Goal: Task Accomplishment & Management: Manage account settings

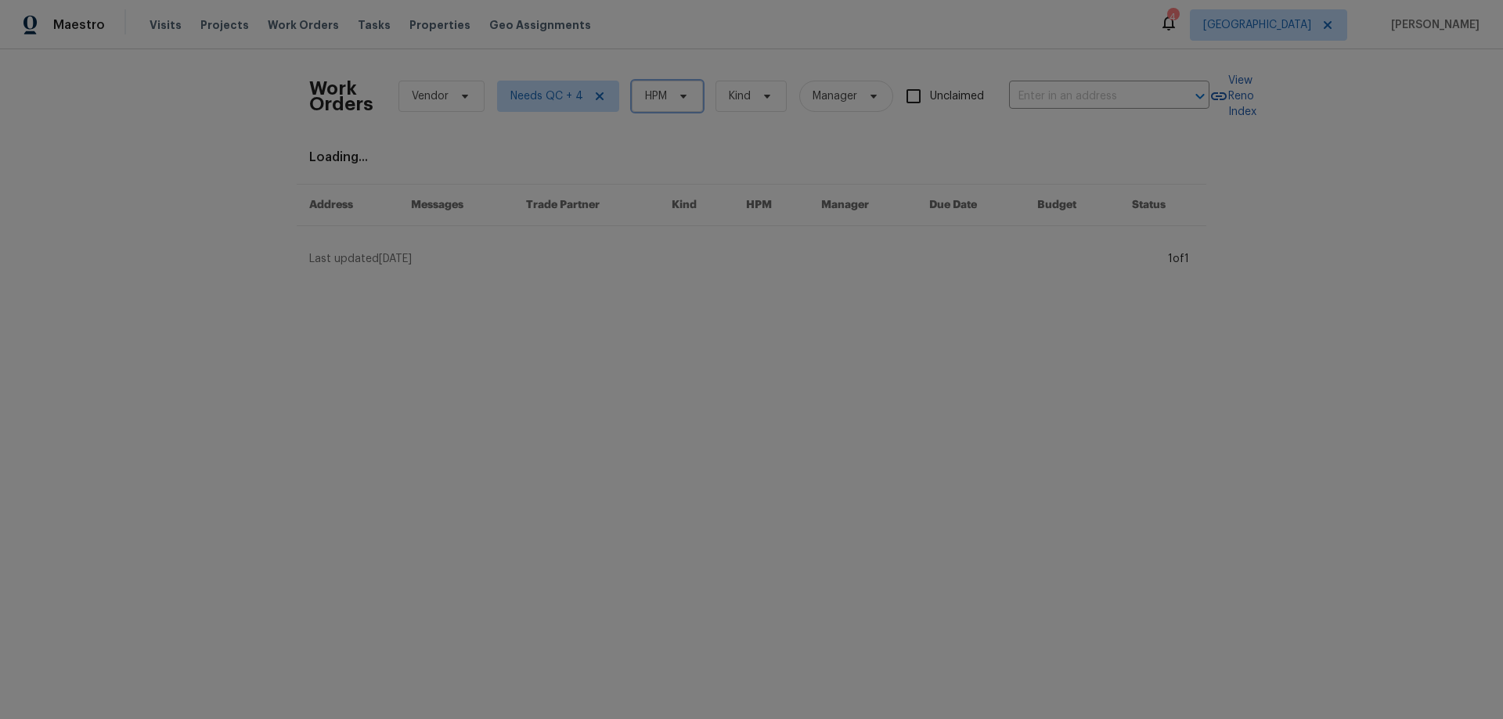
click at [672, 102] on span at bounding box center [680, 96] width 17 height 13
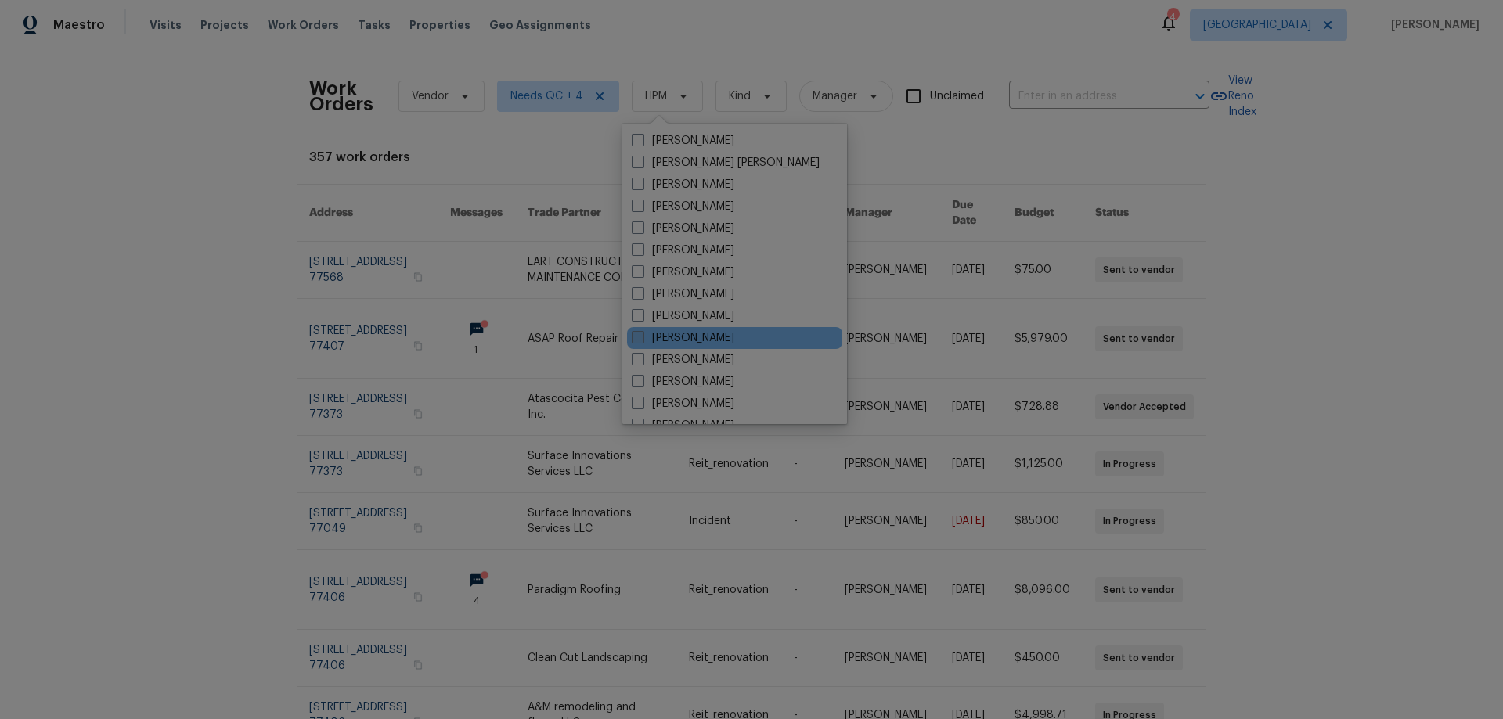
click at [707, 334] on label "[PERSON_NAME]" at bounding box center [683, 338] width 103 height 16
click at [642, 334] on input "[PERSON_NAME]" at bounding box center [637, 335] width 10 height 10
checkbox input "true"
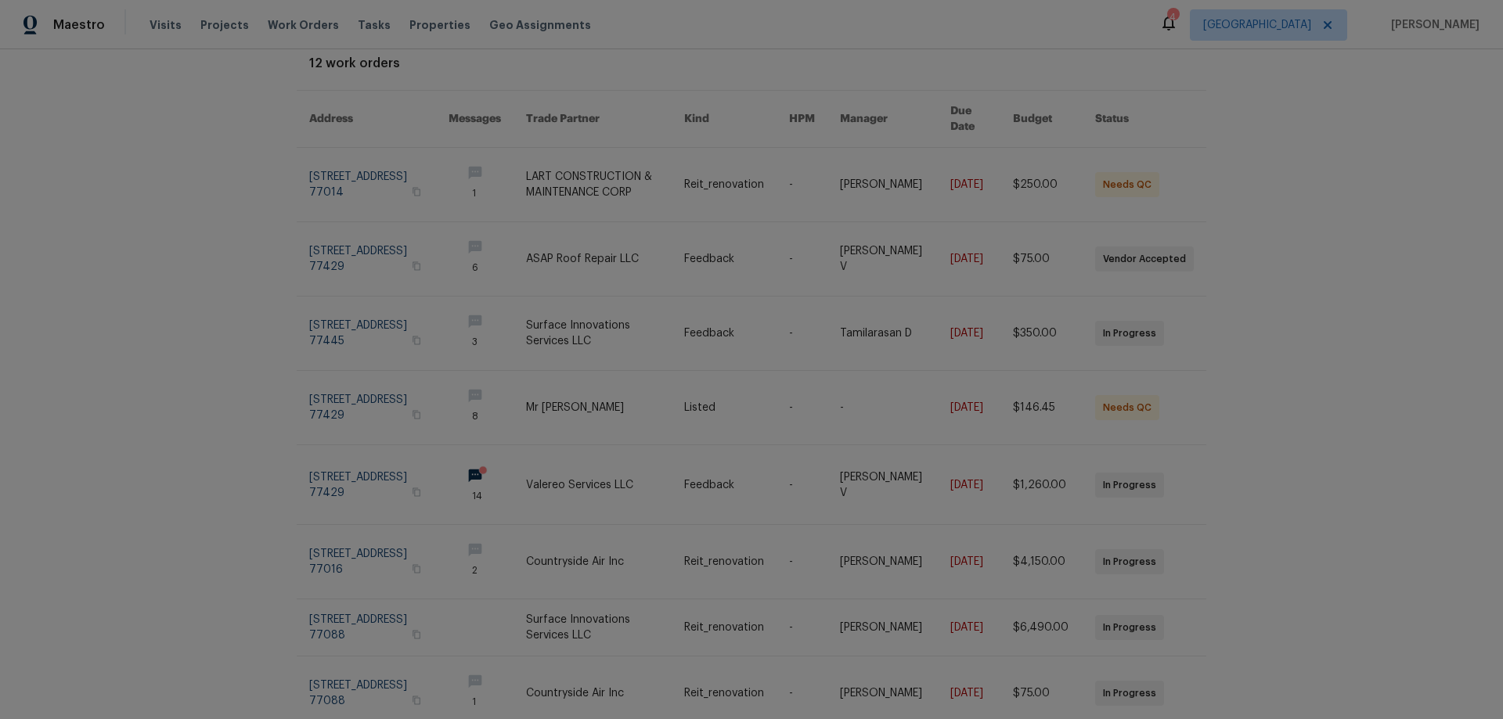
scroll to position [287, 0]
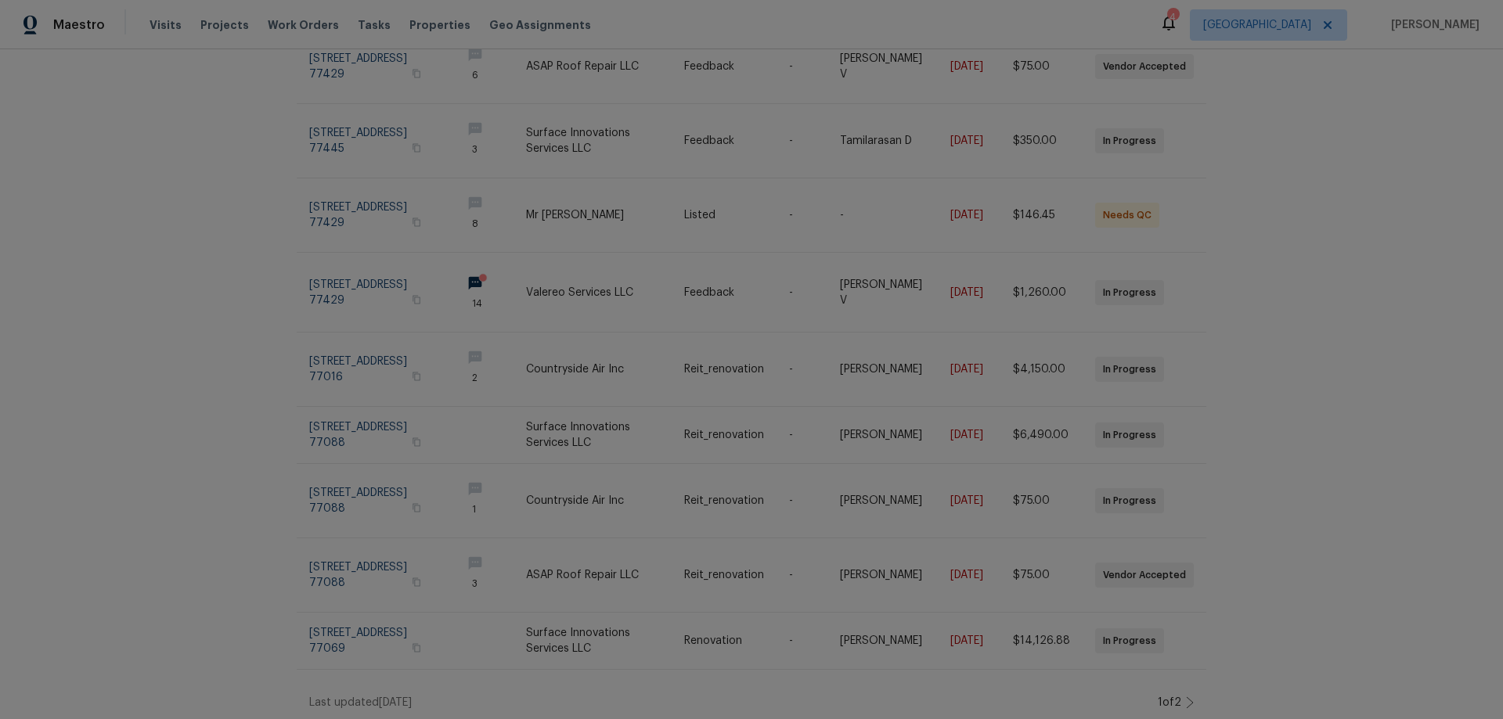
click at [1190, 687] on div "Work Orders Vendor Needs QC + 4 Joseph Wolfe Kind Manager Unclaimed ​ View Reno…" at bounding box center [751, 384] width 1503 height 670
click at [1186, 697] on icon at bounding box center [1190, 703] width 8 height 13
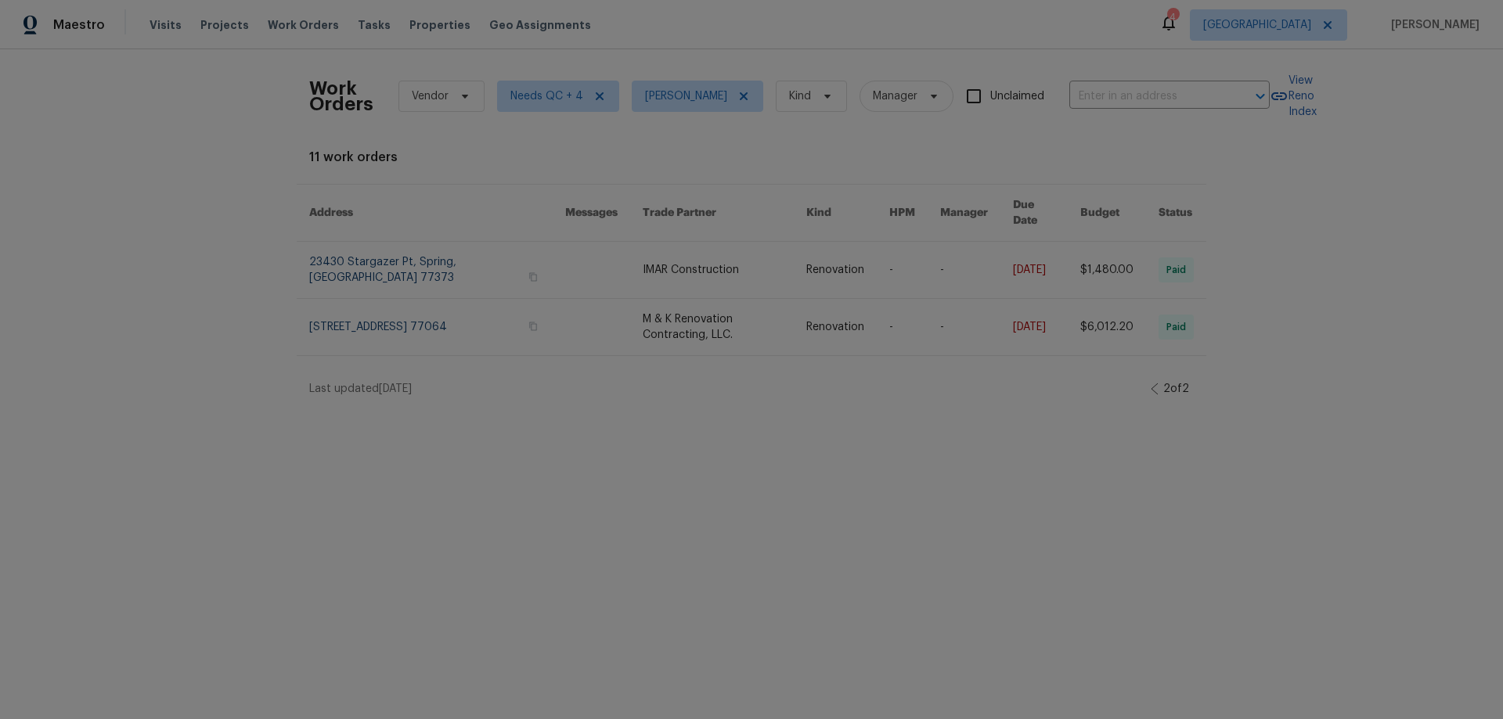
click at [1151, 383] on icon at bounding box center [1155, 389] width 8 height 13
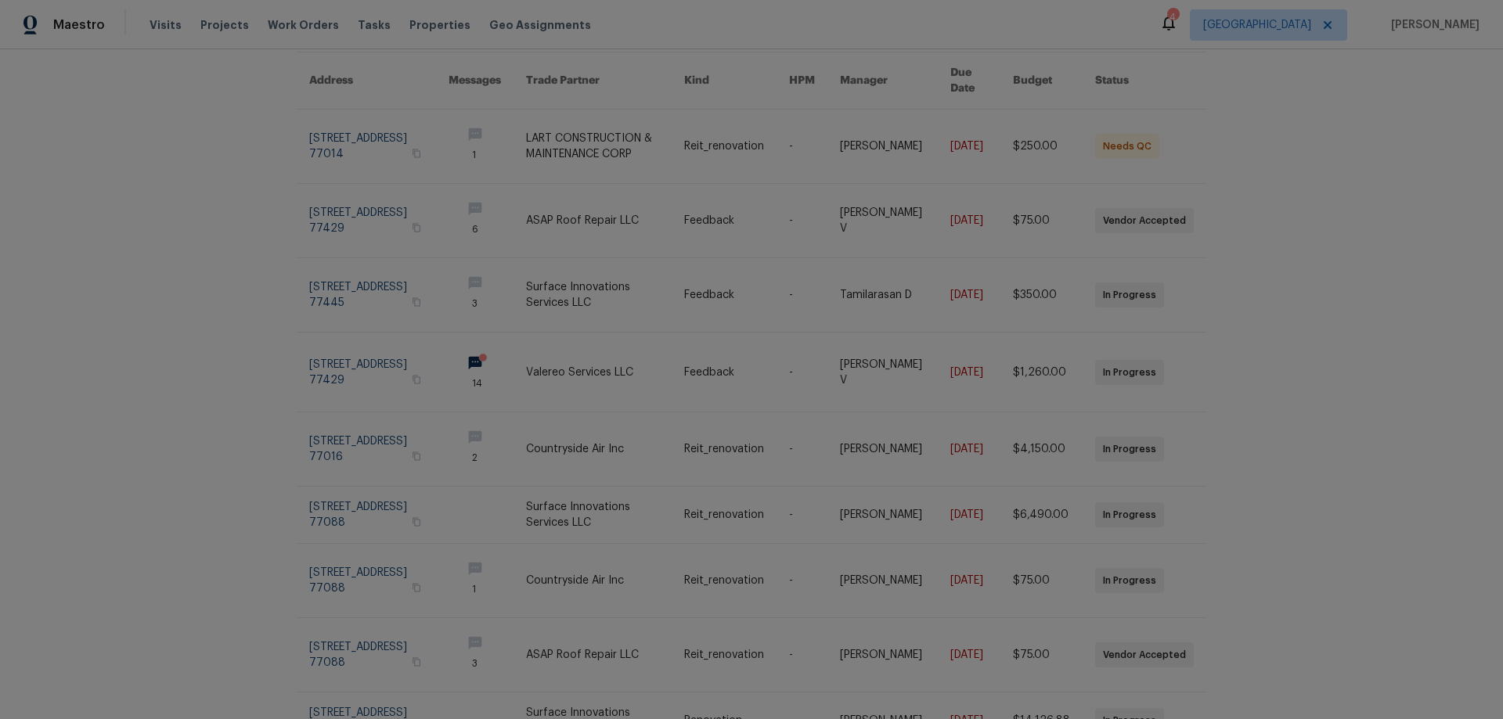
scroll to position [212, 0]
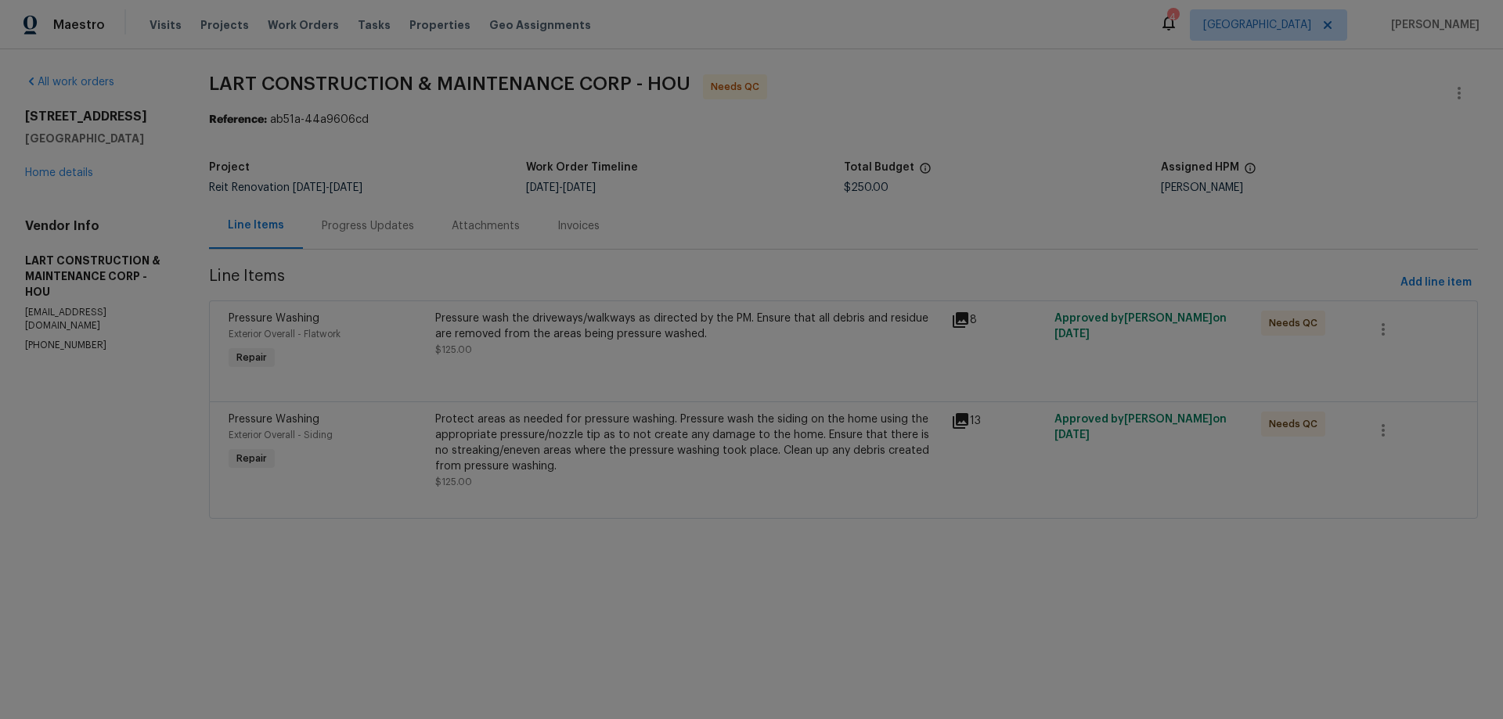
click at [553, 326] on div "Pressure wash the driveways/walkways as directed by the PM. Ensure that all deb…" at bounding box center [688, 326] width 507 height 31
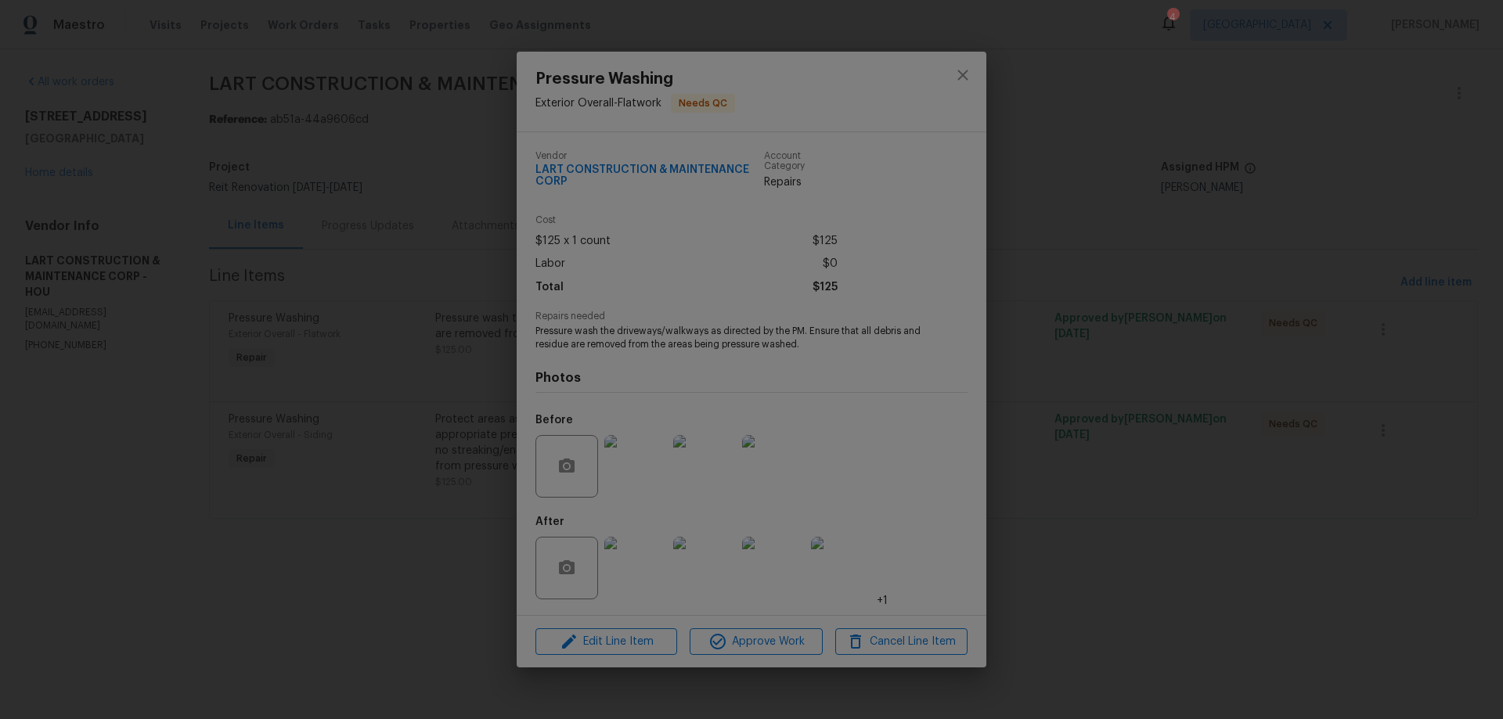
click at [631, 562] on img at bounding box center [635, 568] width 63 height 63
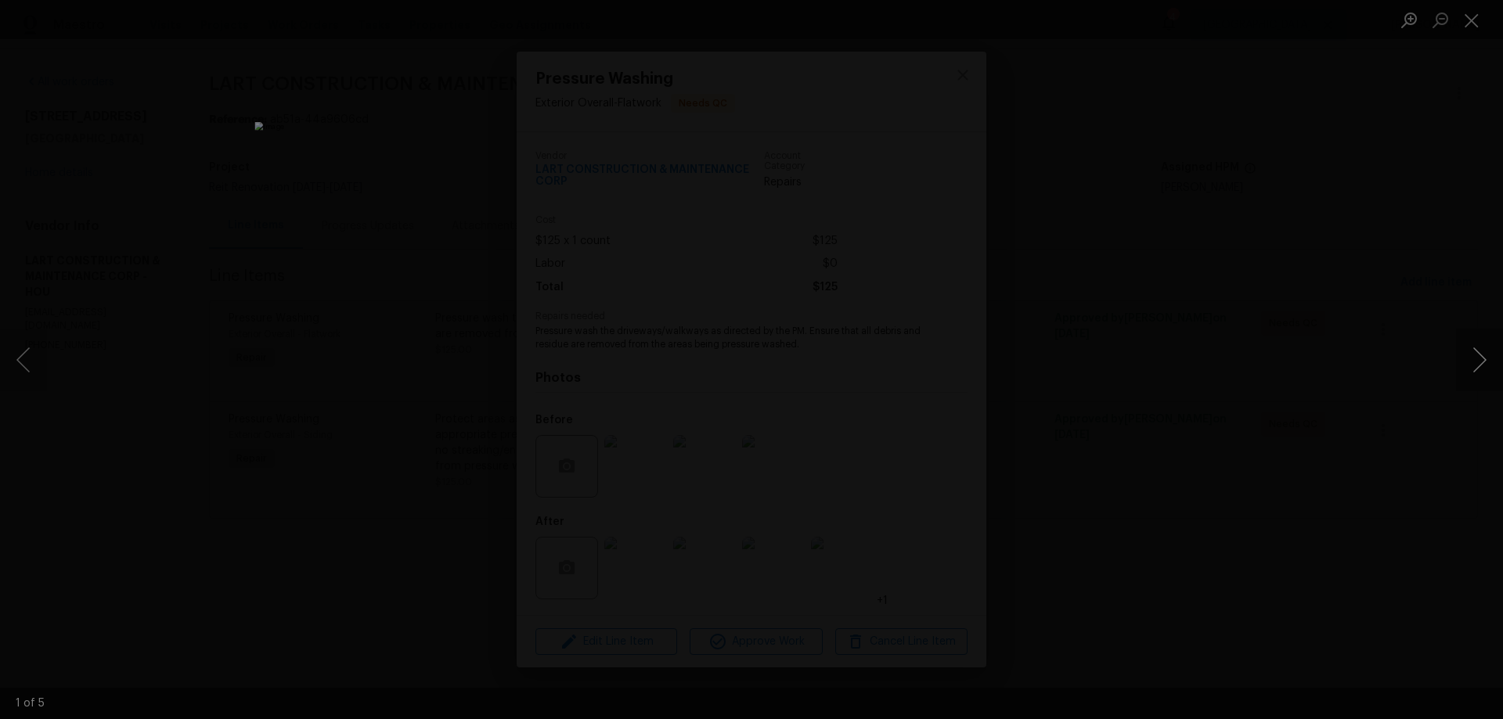
click at [1483, 353] on button "Next image" at bounding box center [1479, 360] width 47 height 63
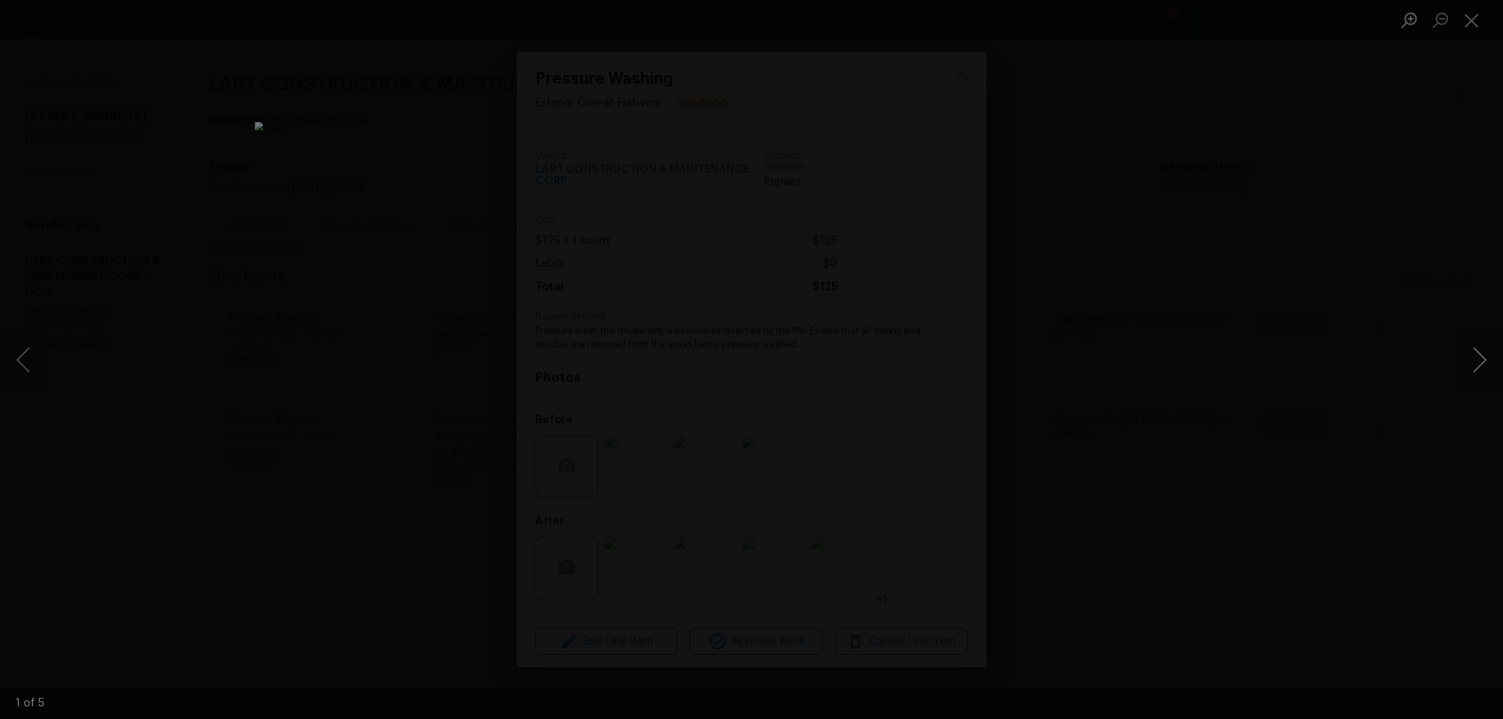
click at [1483, 353] on button "Next image" at bounding box center [1479, 360] width 47 height 63
click at [1242, 414] on div "Lightbox" at bounding box center [751, 359] width 1503 height 719
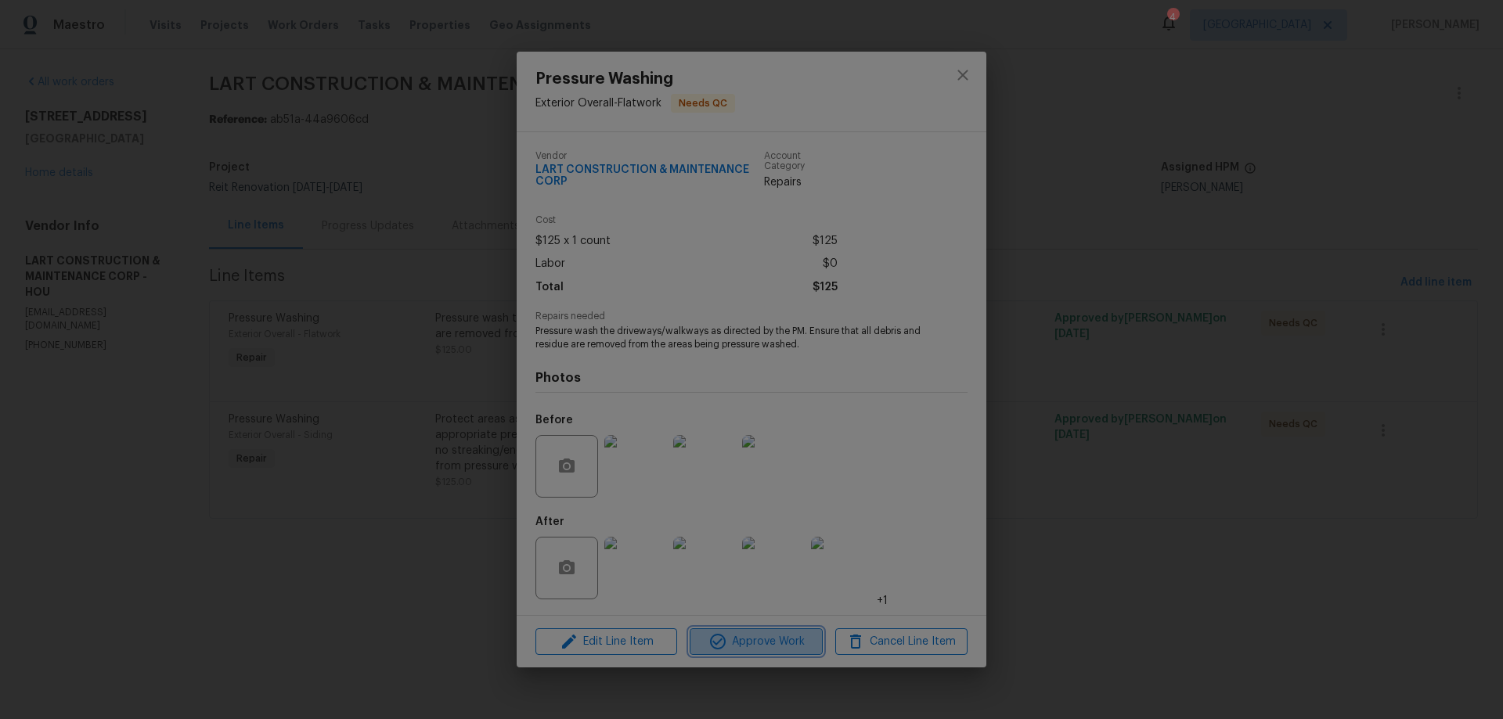
click at [736, 644] on span "Approve Work" at bounding box center [755, 643] width 123 height 20
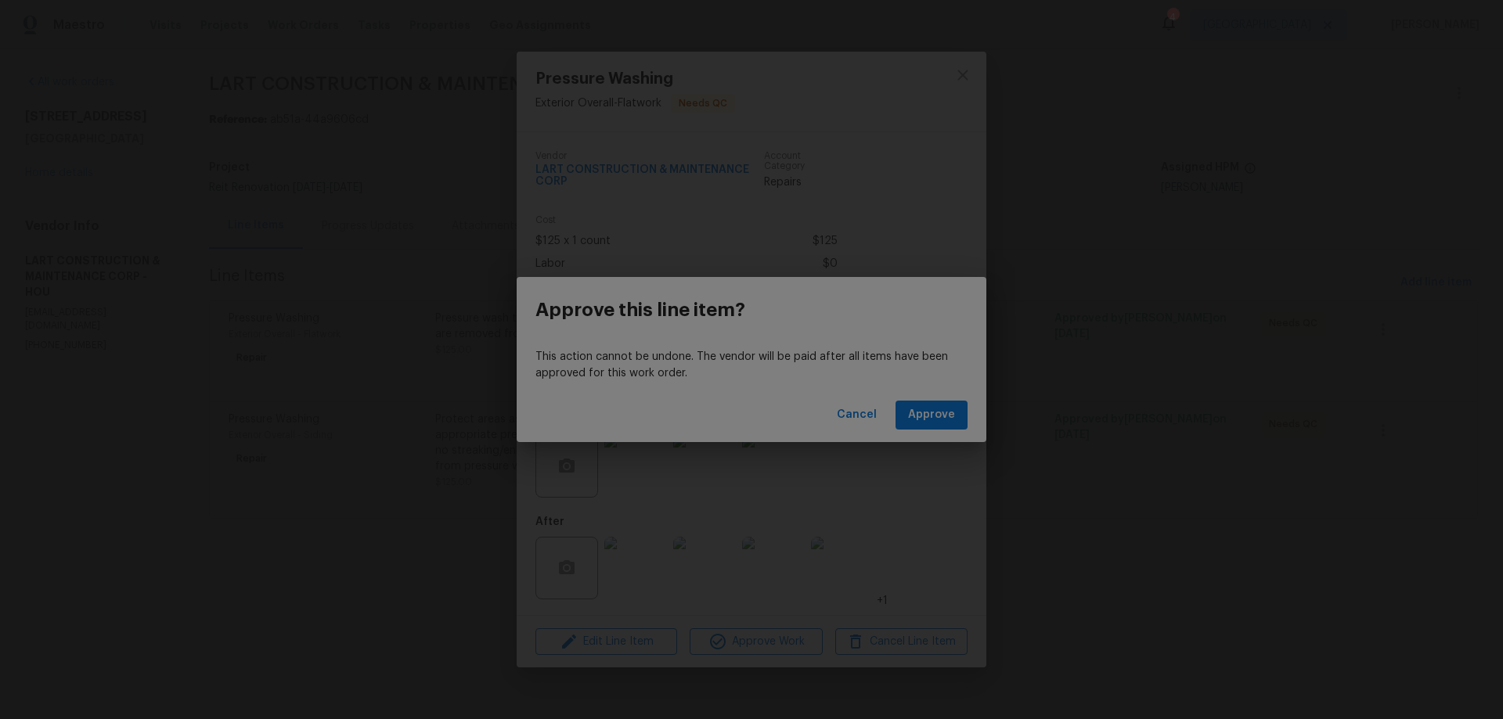
click at [975, 420] on div "Cancel Approve" at bounding box center [752, 415] width 470 height 54
click at [959, 423] on button "Approve" at bounding box center [932, 415] width 72 height 29
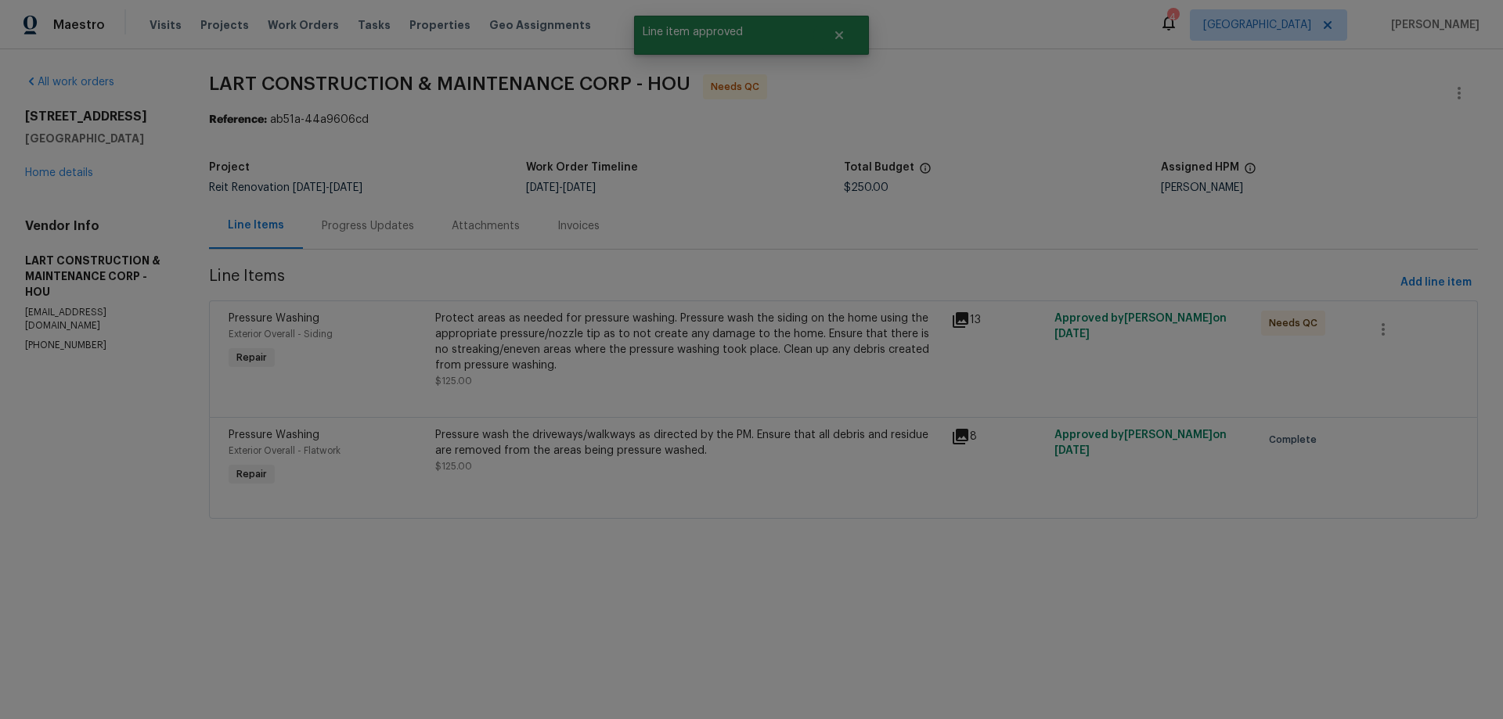
click at [624, 331] on div "Protect areas as needed for pressure washing. Pressure wash the siding on the h…" at bounding box center [688, 342] width 507 height 63
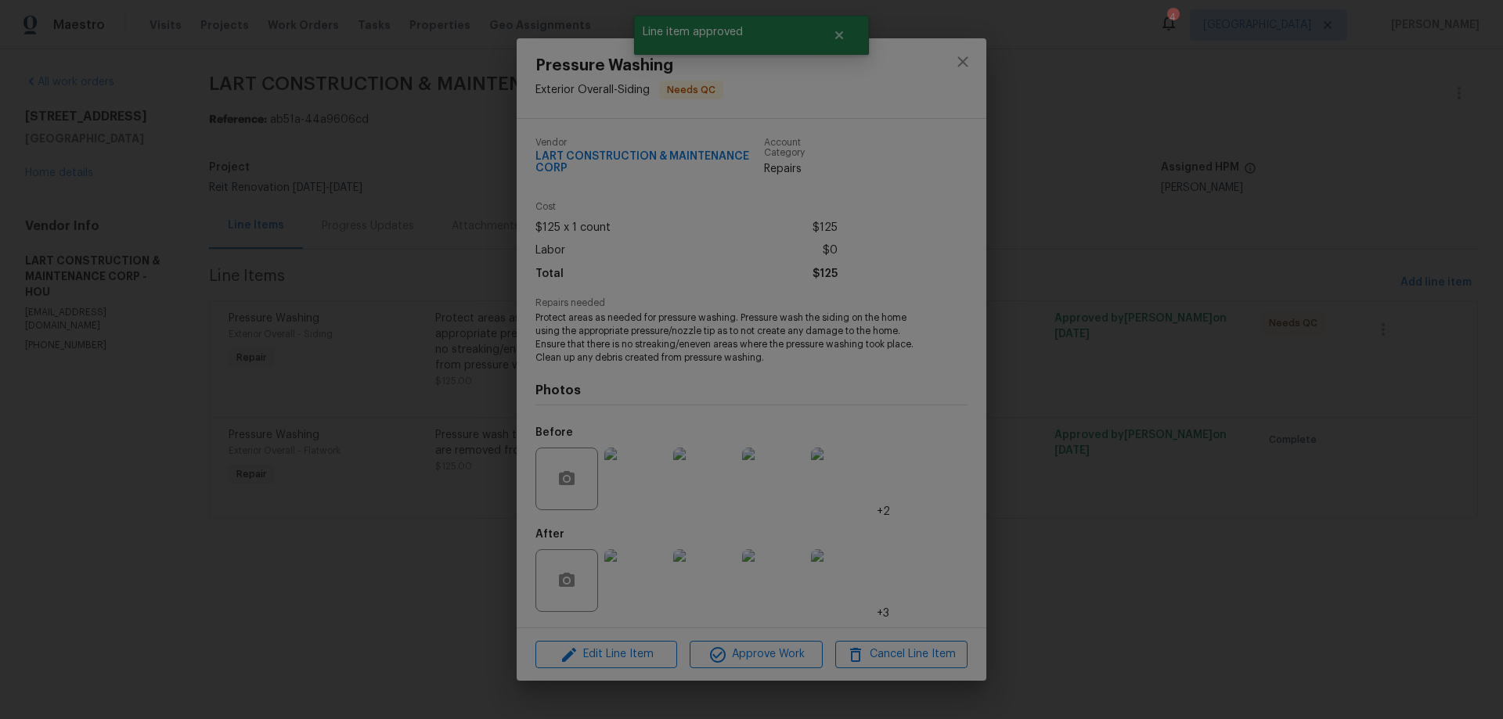
click at [620, 575] on img at bounding box center [635, 581] width 63 height 63
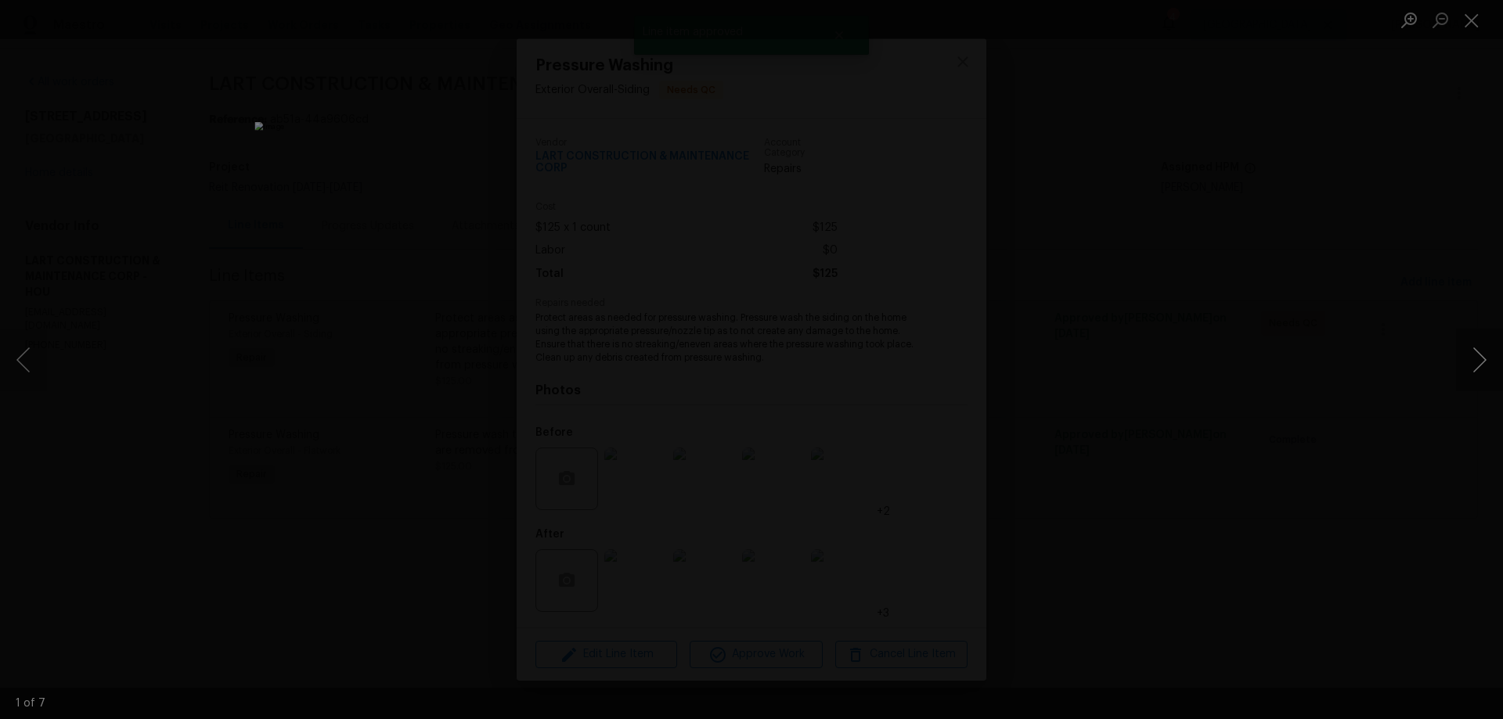
click at [1483, 359] on button "Next image" at bounding box center [1479, 360] width 47 height 63
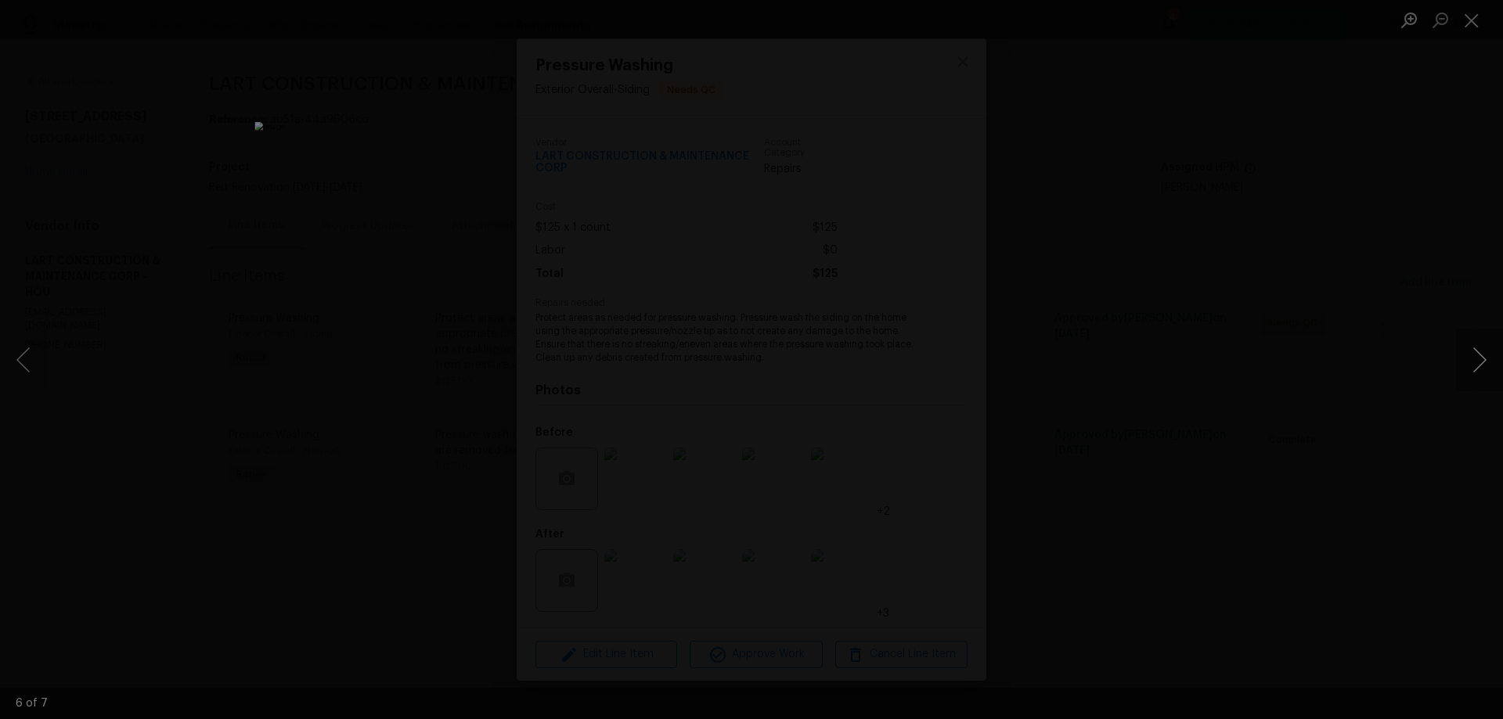
click at [1483, 359] on button "Next image" at bounding box center [1479, 360] width 47 height 63
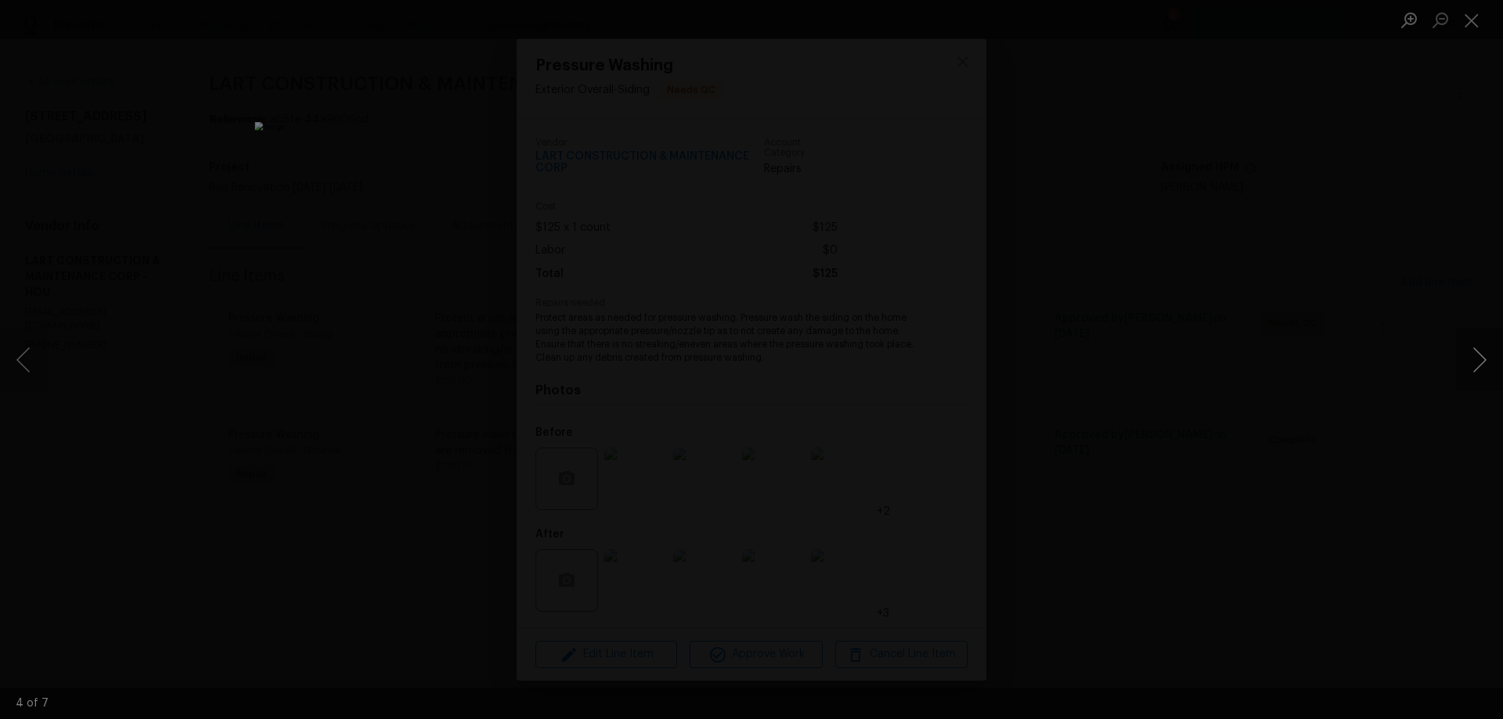
click at [1483, 359] on button "Next image" at bounding box center [1479, 360] width 47 height 63
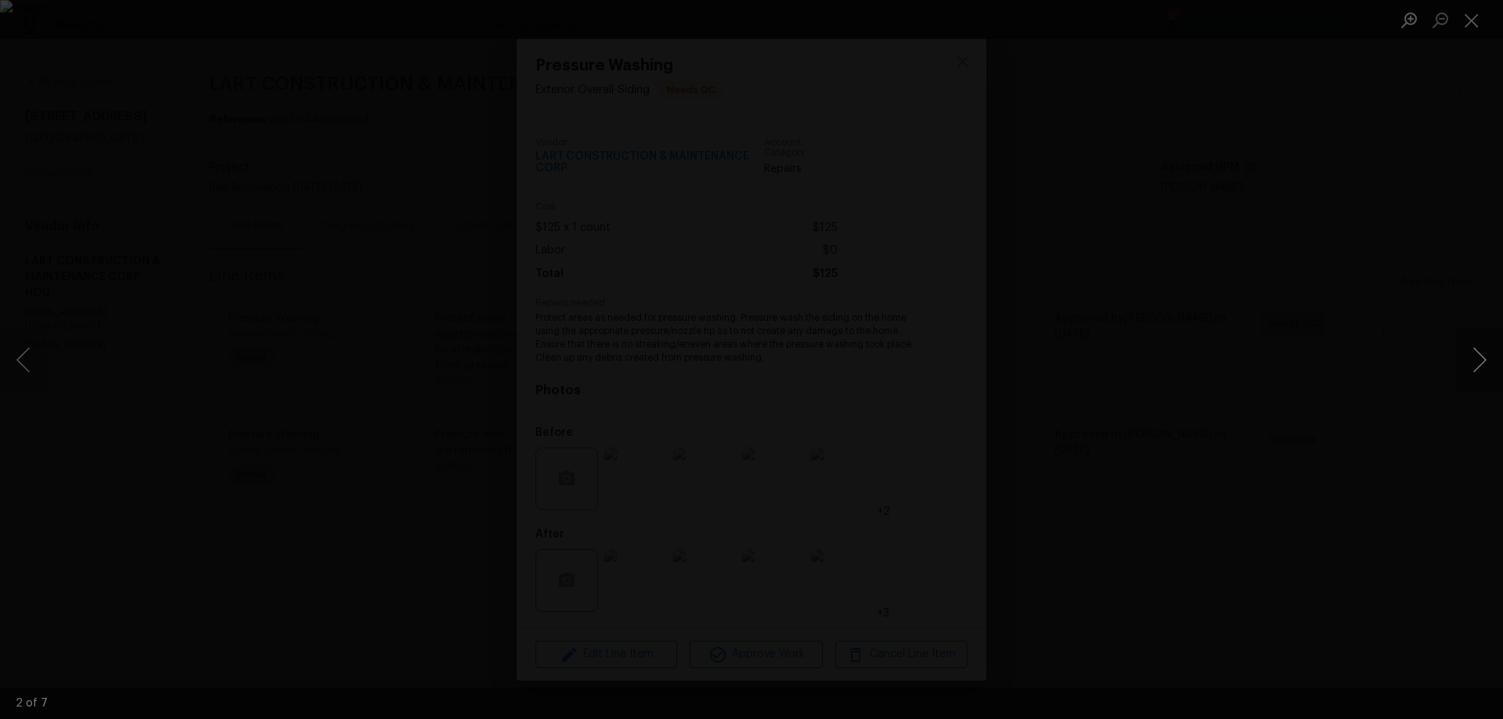
click at [1483, 359] on button "Next image" at bounding box center [1479, 360] width 47 height 63
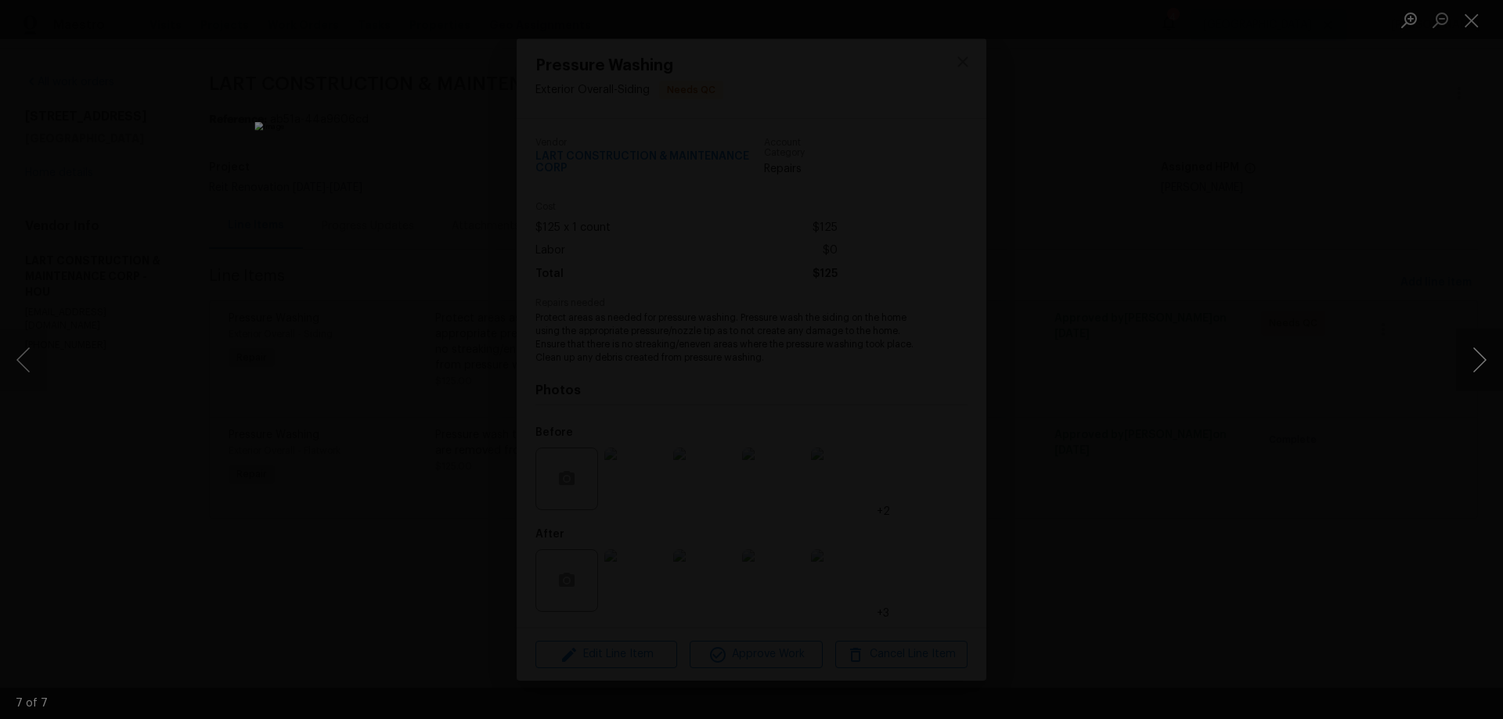
click at [1483, 359] on button "Next image" at bounding box center [1479, 360] width 47 height 63
click at [1244, 462] on div "Lightbox" at bounding box center [751, 359] width 1503 height 719
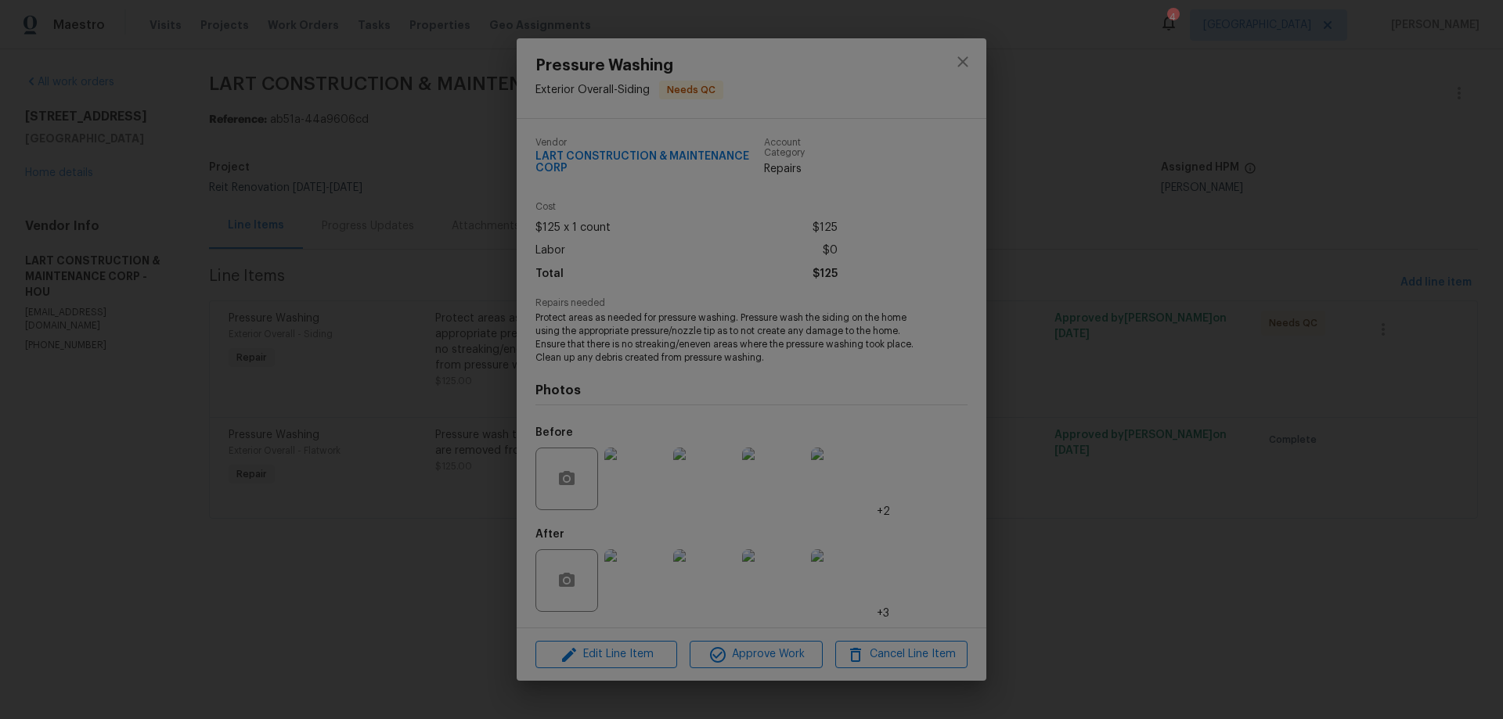
click at [1097, 590] on div "Pressure Washing Exterior Overall - Siding Needs QC Vendor LART CONSTRUCTION & …" at bounding box center [751, 359] width 1503 height 719
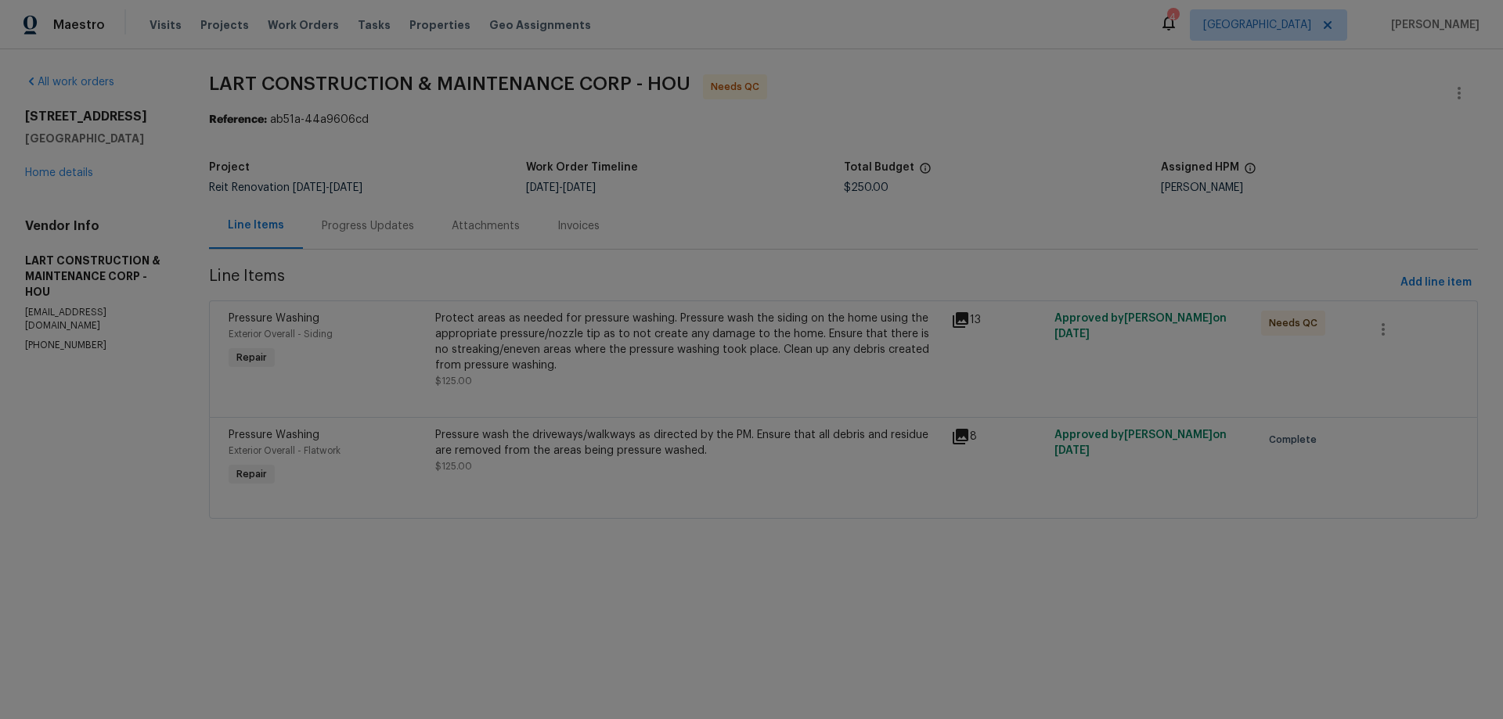
click at [675, 323] on div "Protect areas as needed for pressure washing. Pressure wash the siding on the h…" at bounding box center [688, 342] width 507 height 63
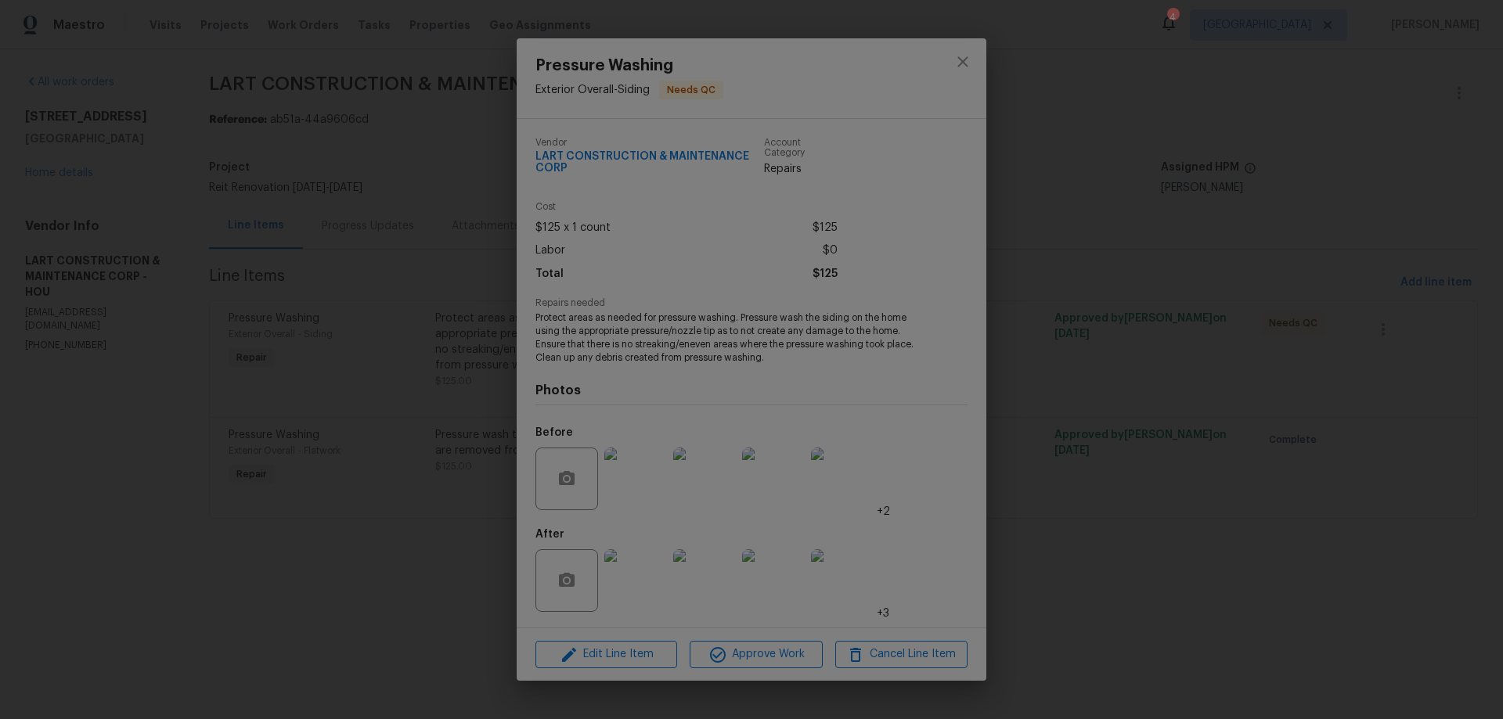
click at [1079, 553] on div "Pressure Washing Exterior Overall - Siding Needs QC Vendor LART CONSTRUCTION & …" at bounding box center [751, 359] width 1503 height 719
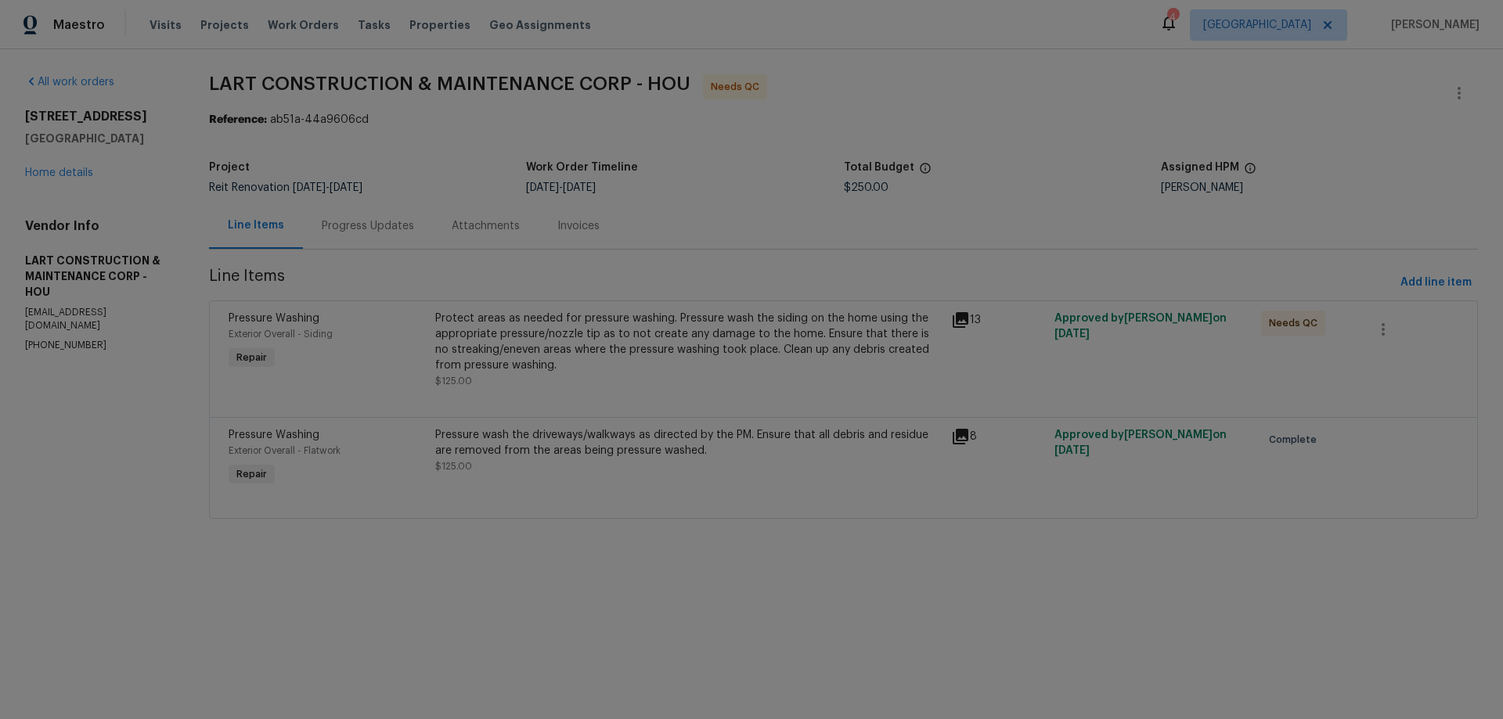
click at [362, 232] on div "Progress Updates" at bounding box center [368, 226] width 92 height 16
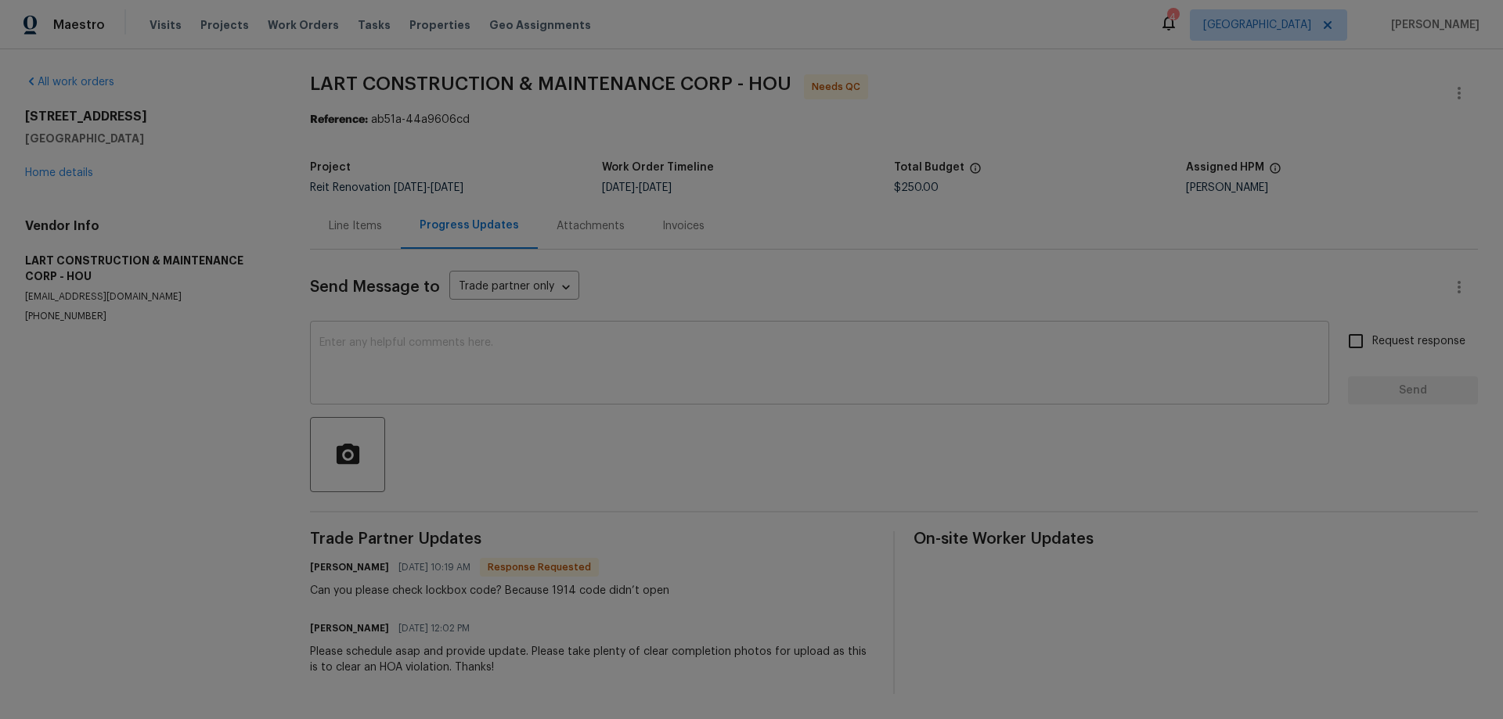
click at [480, 387] on textarea at bounding box center [819, 364] width 1001 height 55
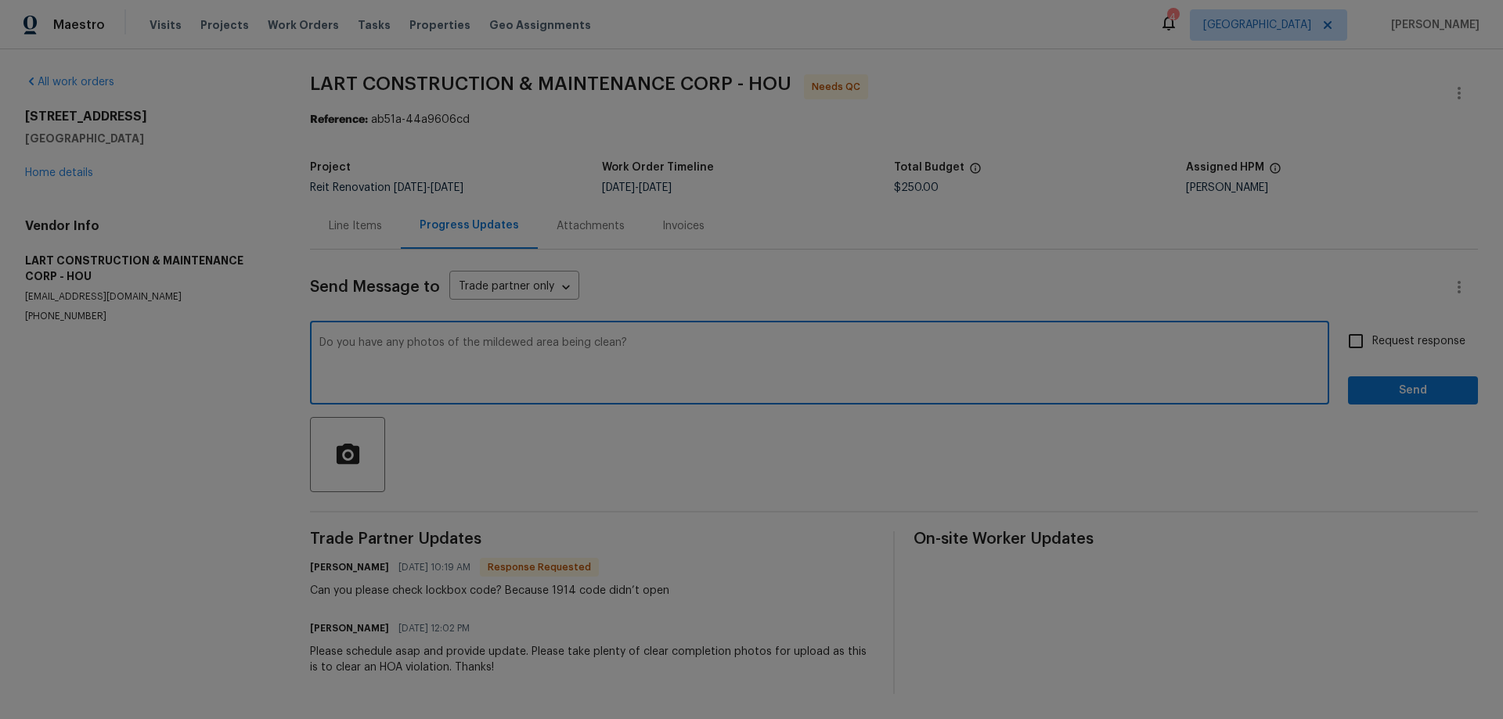
click at [442, 343] on textarea "Do you have any photos of the mildewed area being clean?" at bounding box center [819, 364] width 1001 height 55
click at [529, 350] on textarea "Do you have any photos to upload of the mildewed area being clean?" at bounding box center [819, 364] width 1001 height 55
click at [583, 342] on textarea "Do you have any photos to upload of the mildewed area being clean?" at bounding box center [819, 364] width 1001 height 55
click at [608, 334] on div "Do you have any photos to upload of the mildewed area being clean? x ​" at bounding box center [819, 365] width 1019 height 80
click at [604, 344] on textarea "Do you have any photos to upload of the mildewed area being clean?" at bounding box center [819, 364] width 1001 height 55
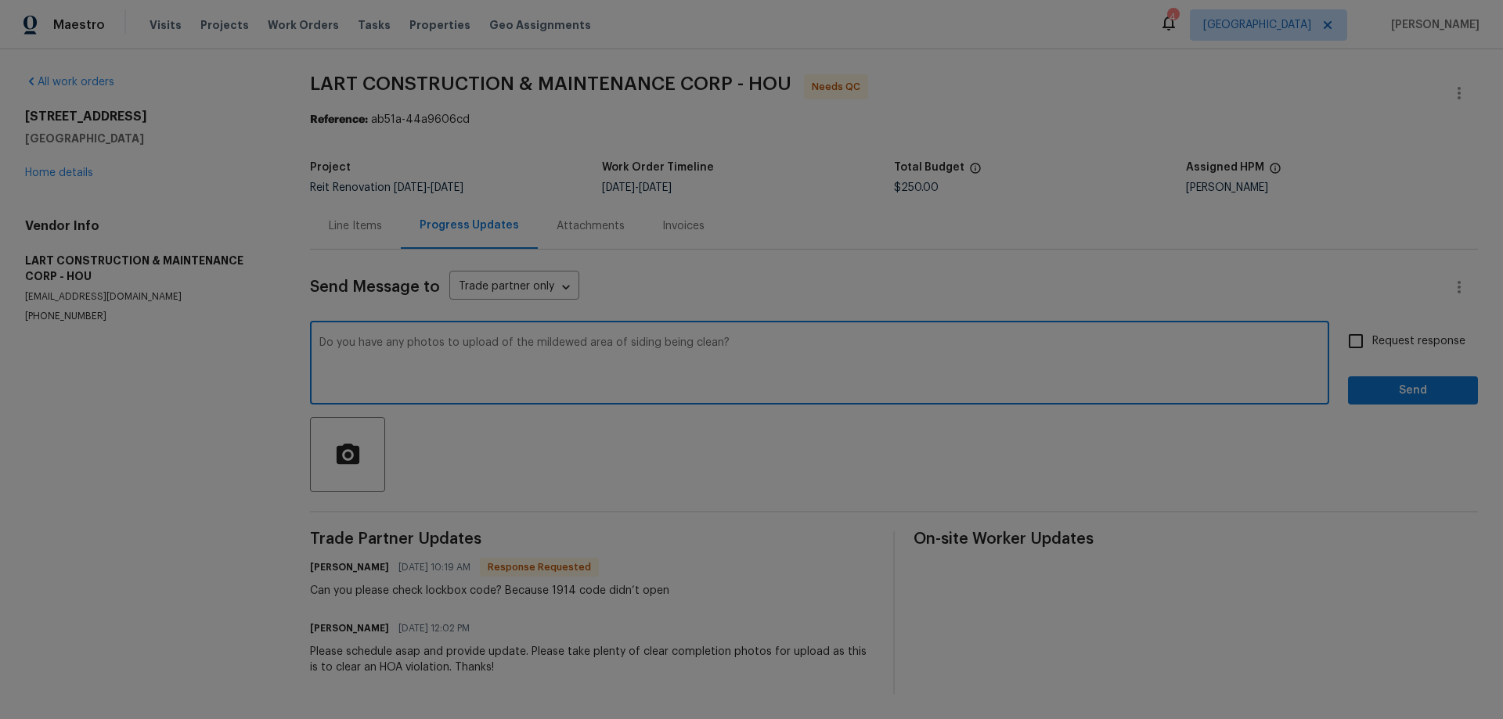
type textarea "Do you have any photos to upload of the mildewed area of siding being clean?"
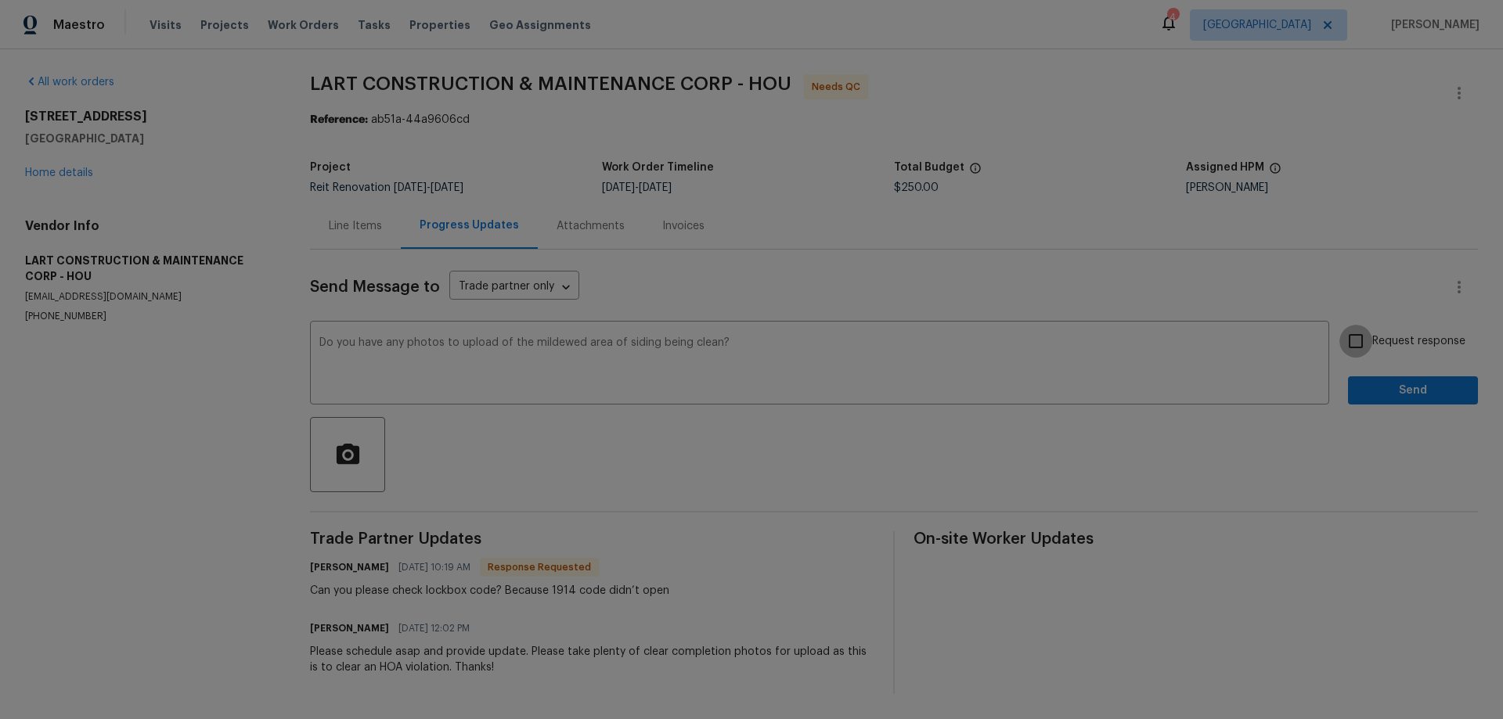
click at [1348, 341] on input "Request response" at bounding box center [1356, 341] width 33 height 33
checkbox input "true"
click at [1391, 387] on span "Send" at bounding box center [1413, 391] width 105 height 20
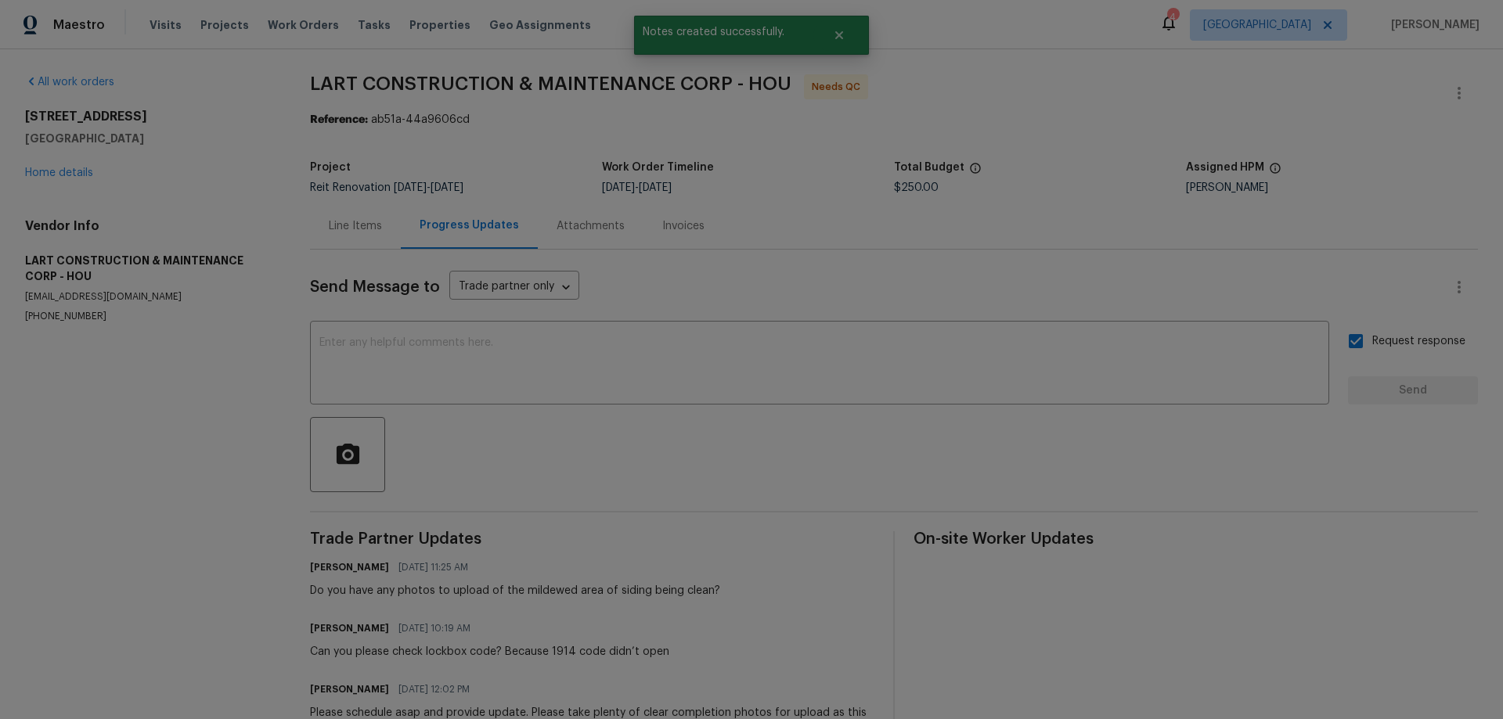
click at [354, 224] on div "Line Items" at bounding box center [355, 226] width 53 height 16
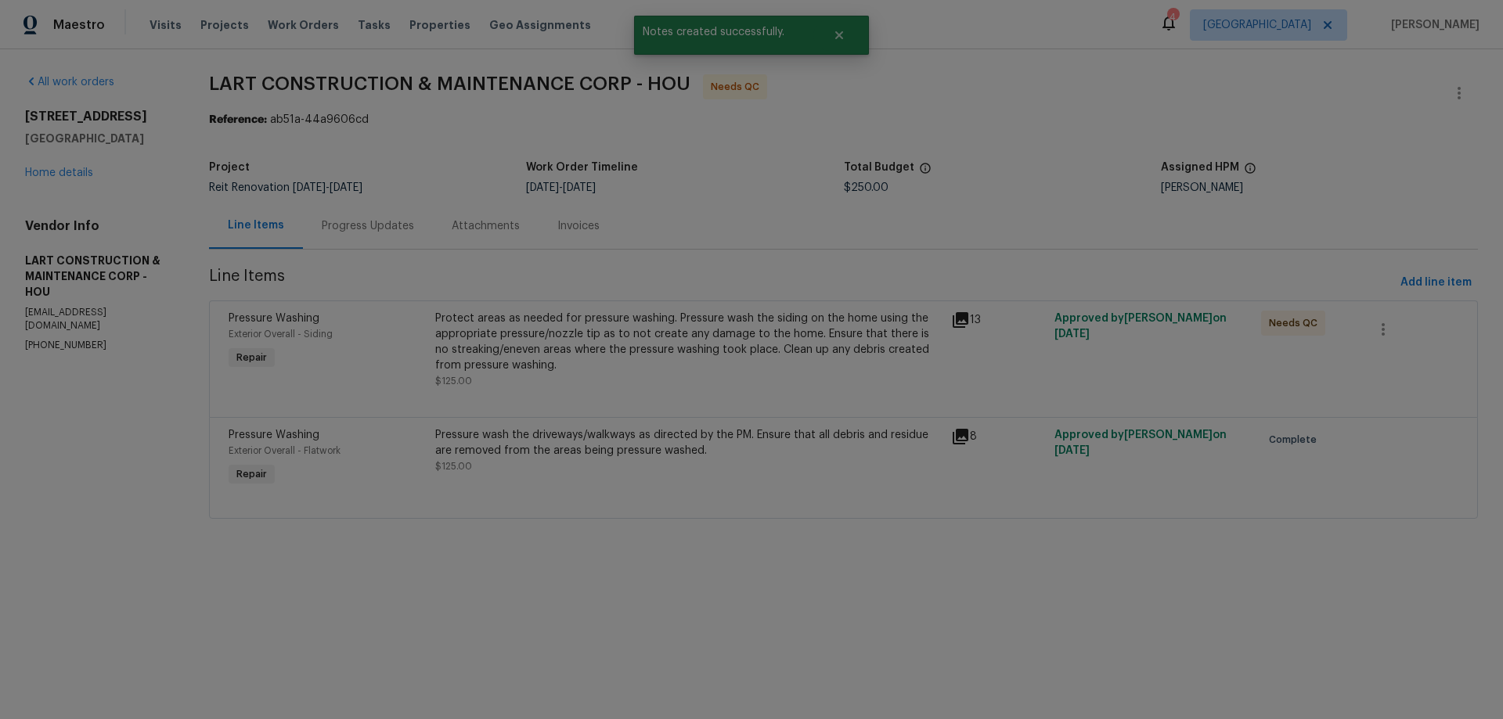
click at [525, 346] on div "Protect areas as needed for pressure washing. Pressure wash the siding on the h…" at bounding box center [688, 342] width 507 height 63
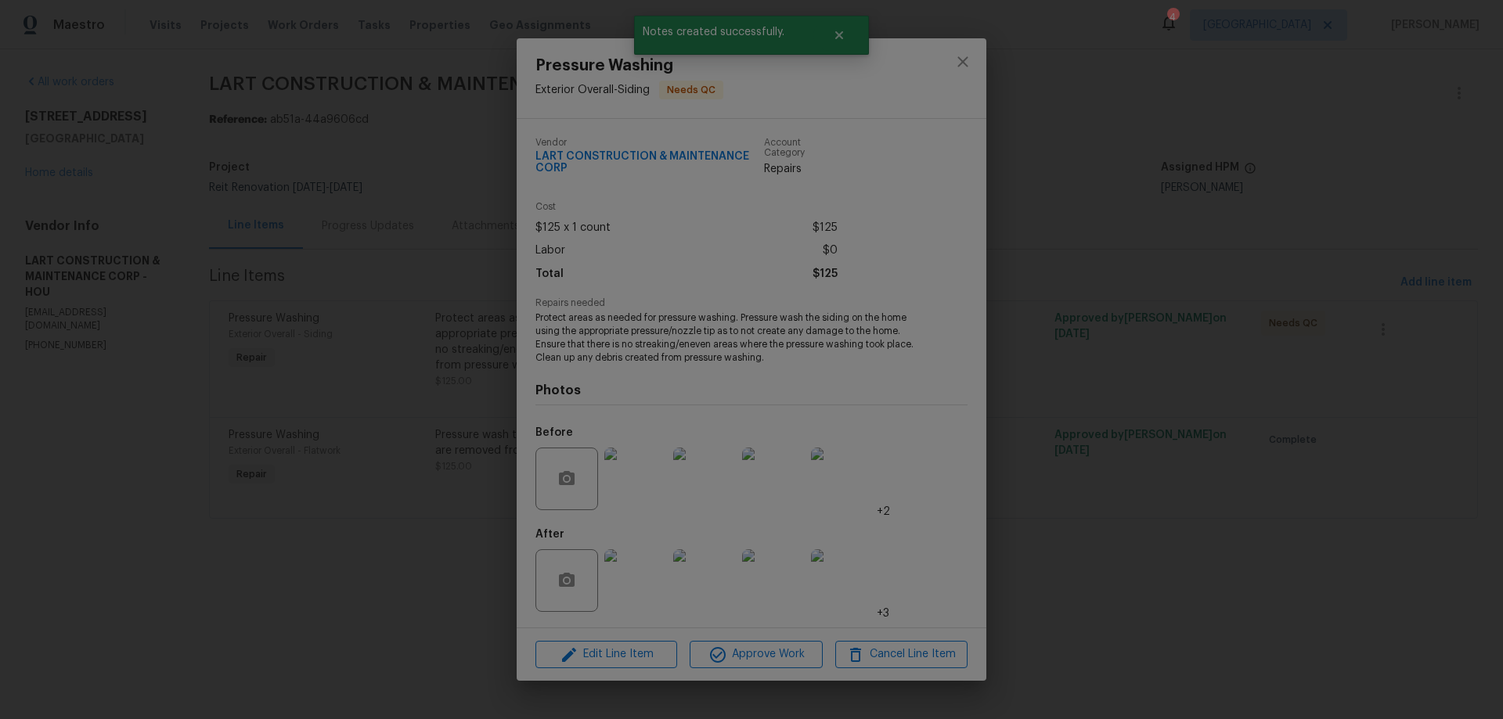
click at [627, 494] on img at bounding box center [635, 479] width 63 height 63
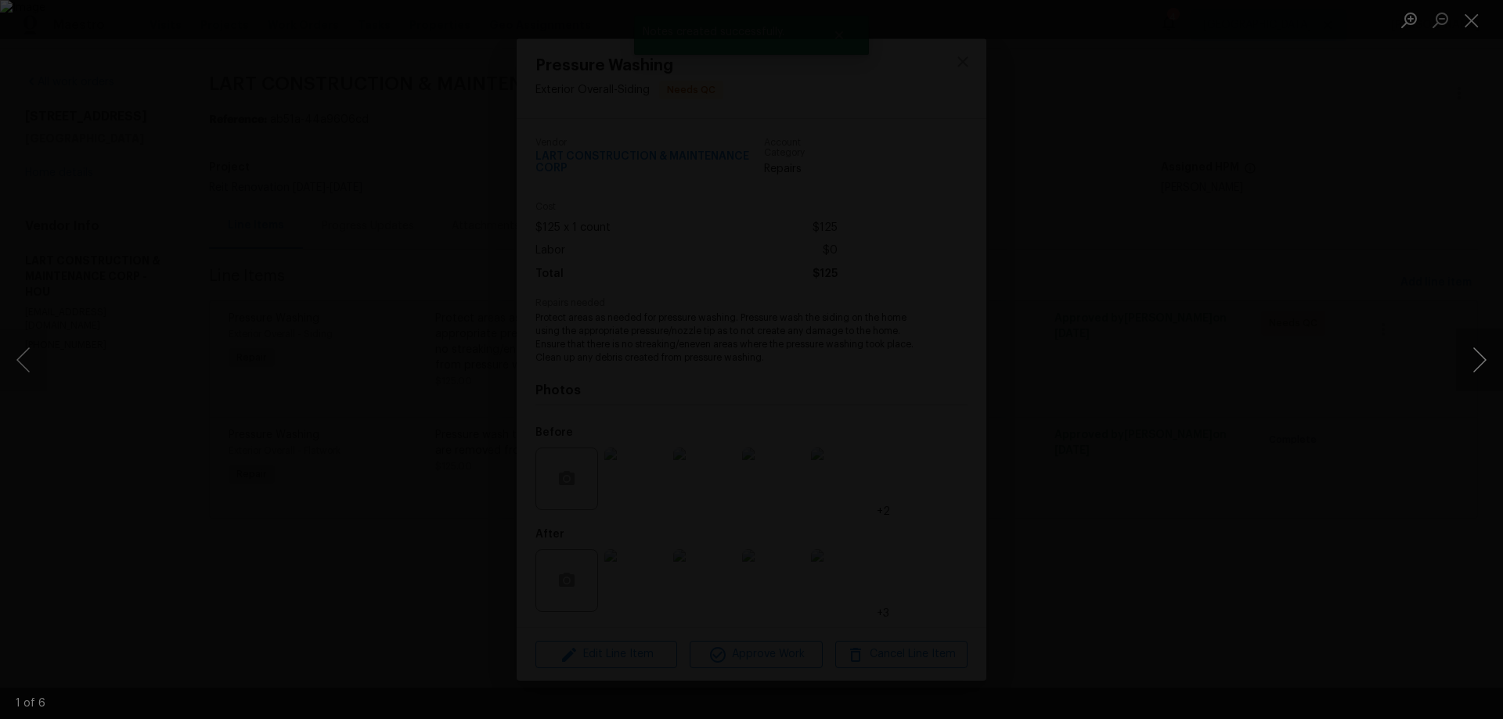
click at [1471, 359] on button "Next image" at bounding box center [1479, 360] width 47 height 63
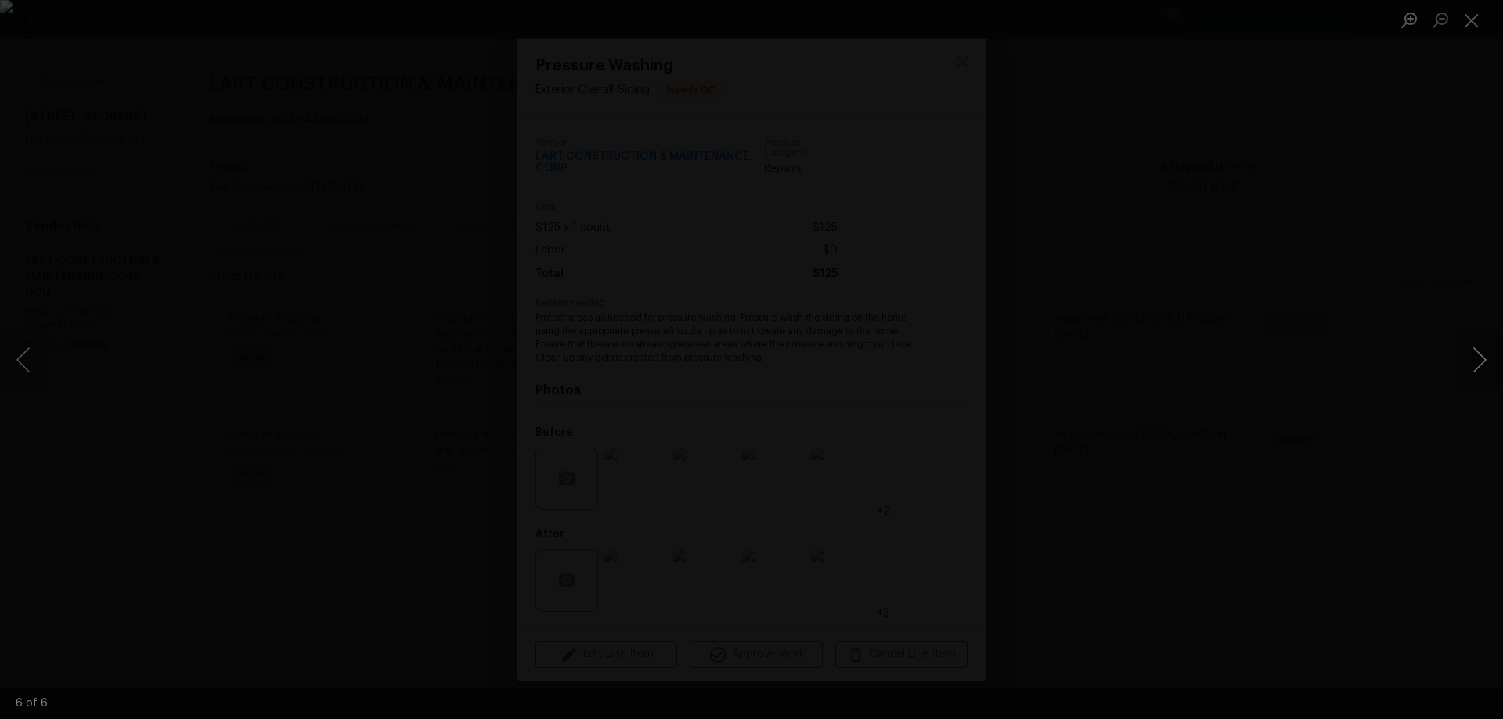
click at [1471, 359] on button "Next image" at bounding box center [1479, 360] width 47 height 63
click at [1350, 402] on div "Lightbox" at bounding box center [751, 359] width 1503 height 719
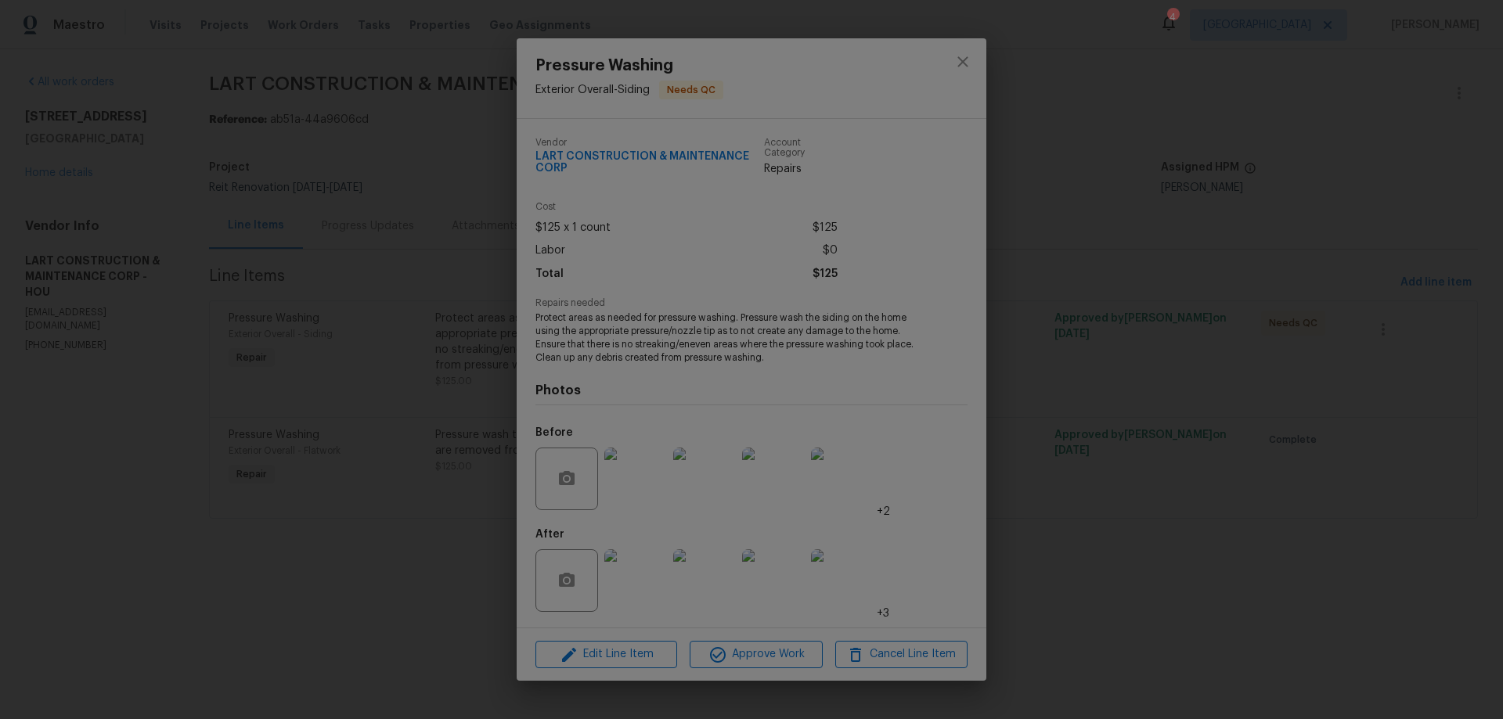
click at [633, 594] on img at bounding box center [635, 581] width 63 height 63
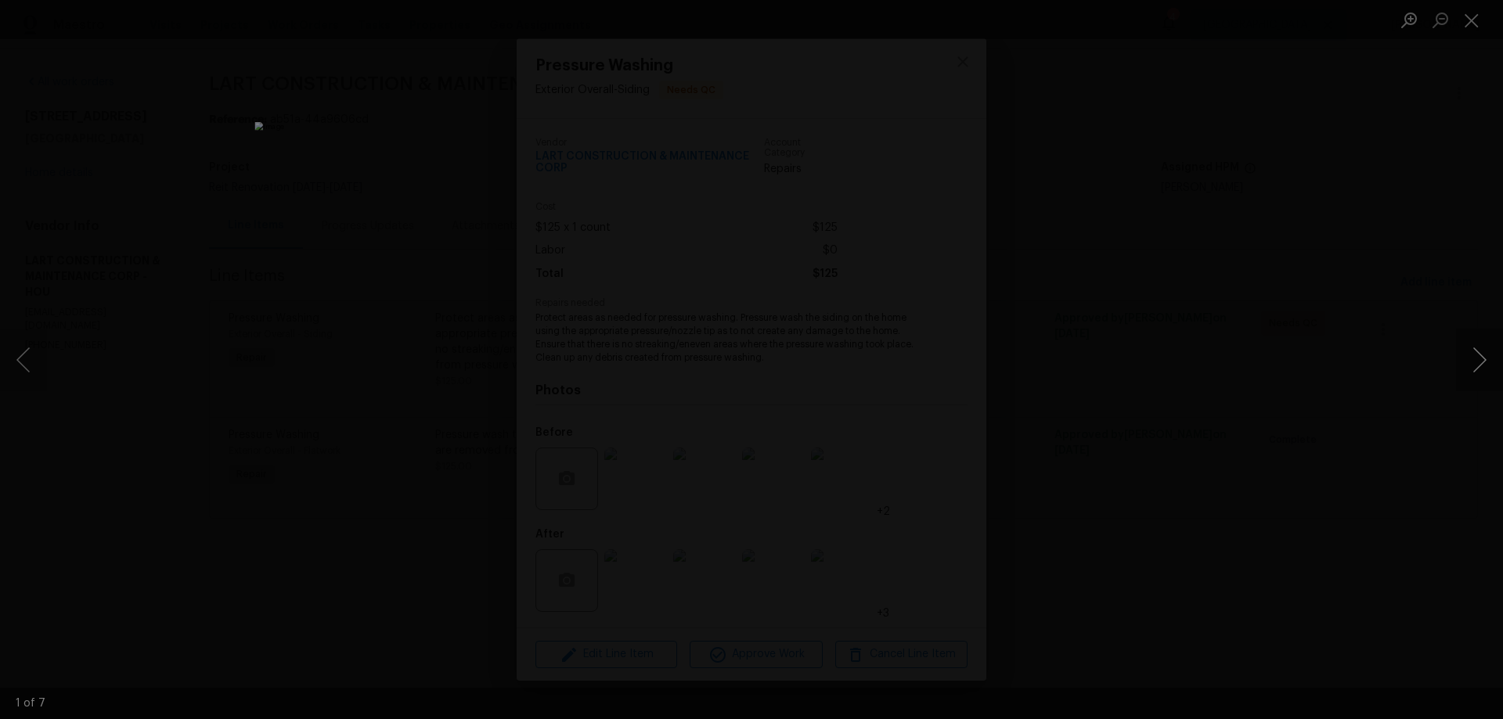
click at [1475, 349] on button "Next image" at bounding box center [1479, 360] width 47 height 63
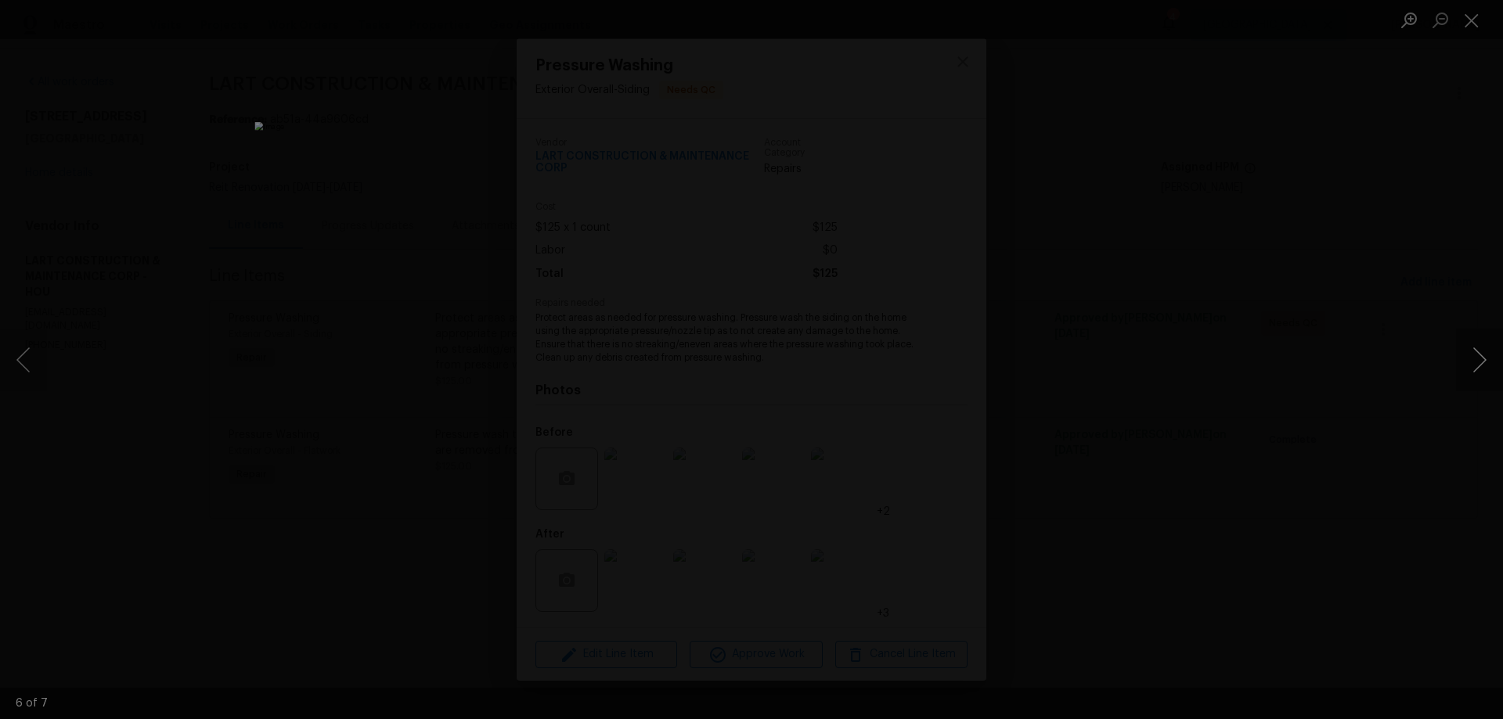
click at [1475, 349] on button "Next image" at bounding box center [1479, 360] width 47 height 63
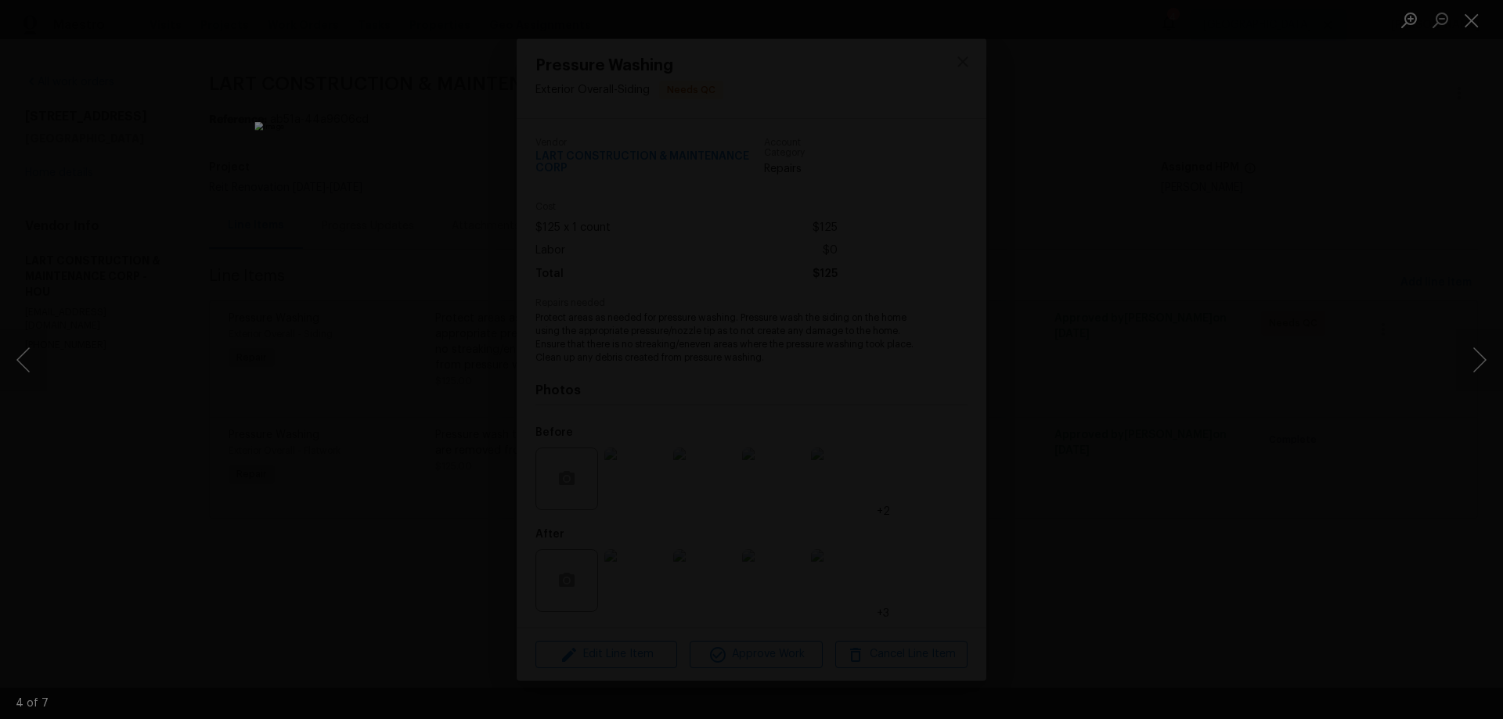
click at [1213, 432] on div "Lightbox" at bounding box center [751, 359] width 1503 height 719
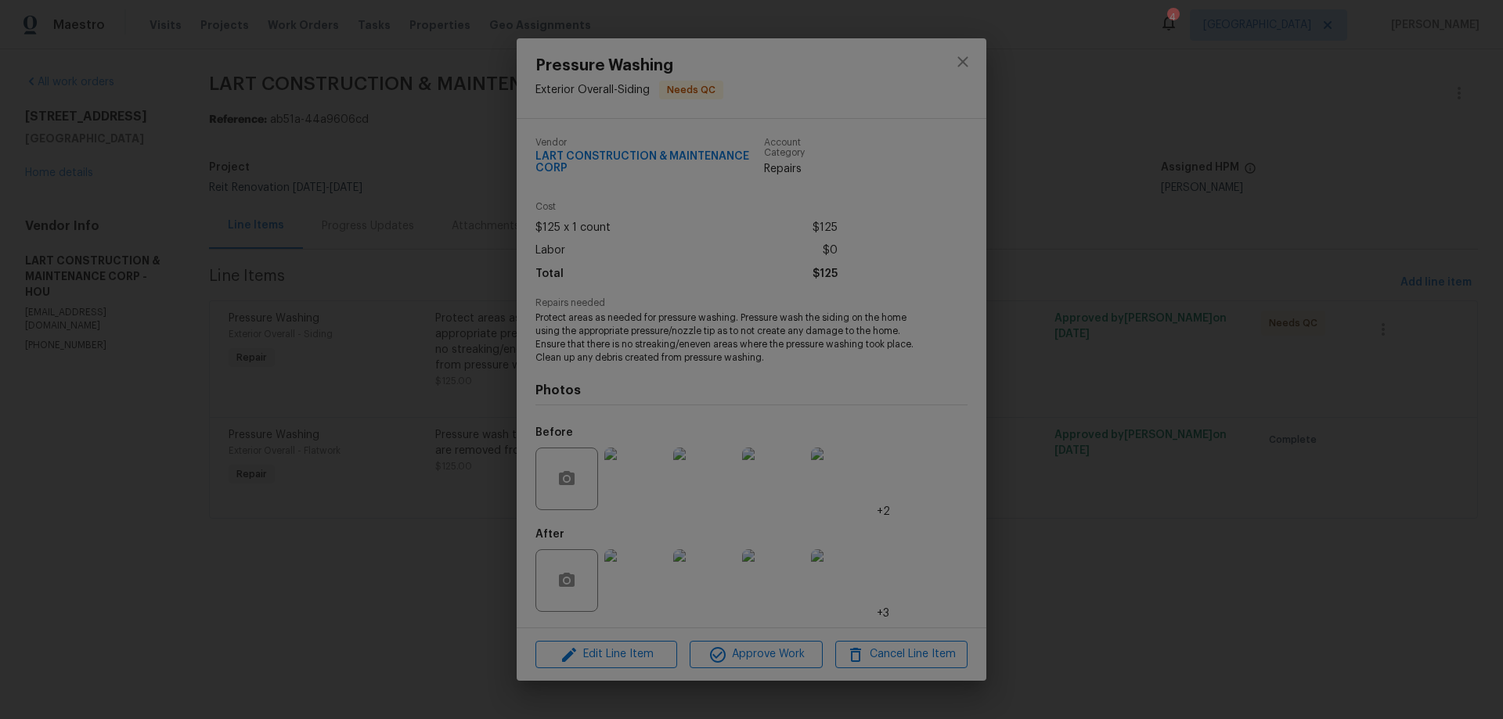
click at [1084, 302] on div "Pressure Washing Exterior Overall - Siding Needs QC Vendor LART CONSTRUCTION & …" at bounding box center [751, 359] width 1503 height 719
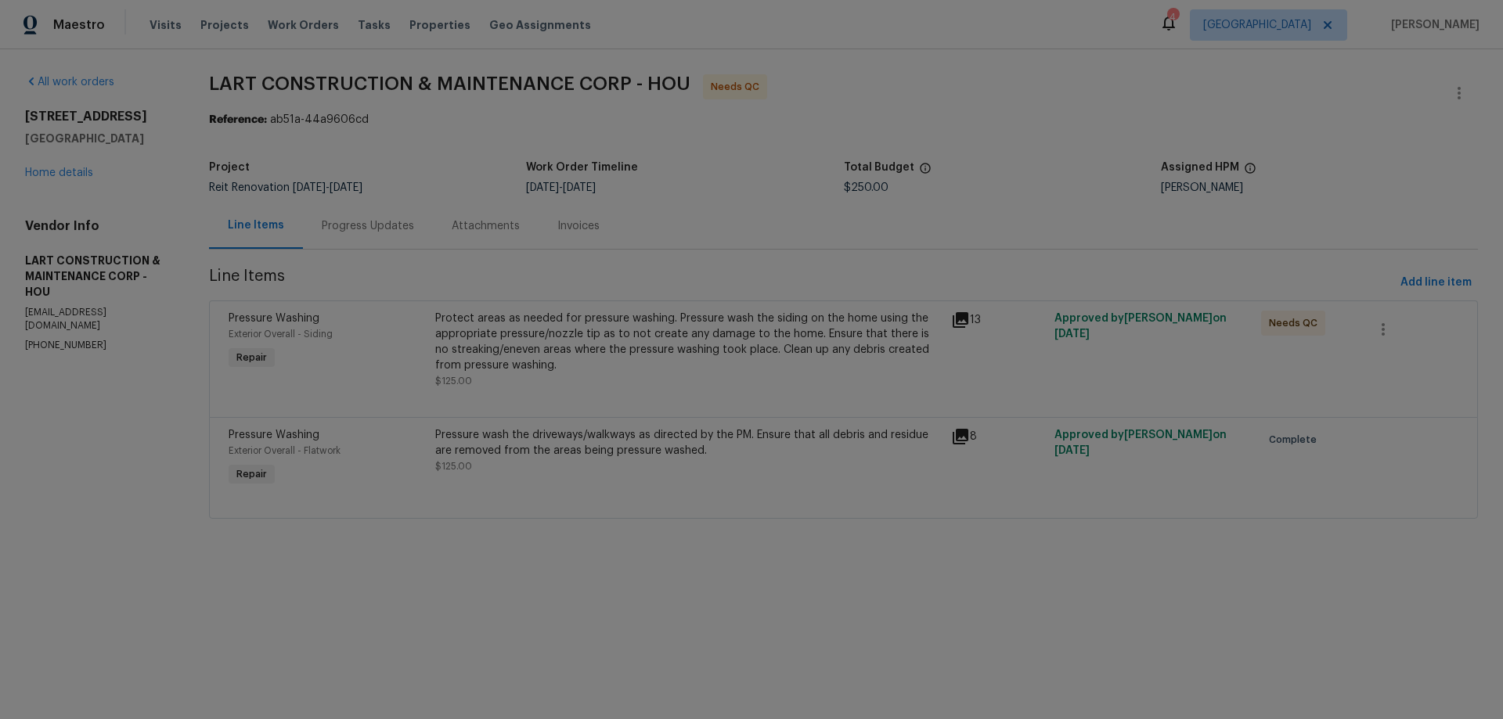
click at [354, 222] on div "Progress Updates" at bounding box center [368, 226] width 92 height 16
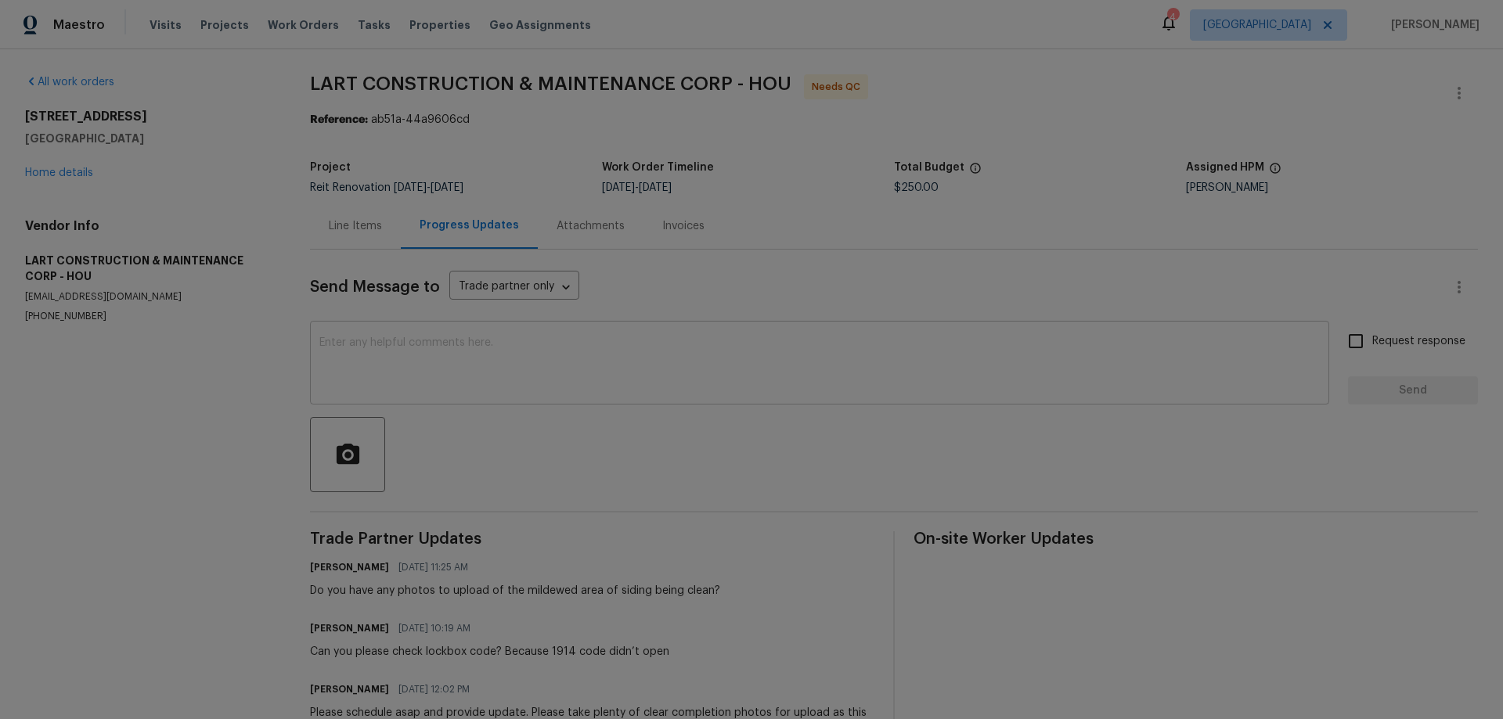
click at [582, 376] on textarea at bounding box center [819, 364] width 1001 height 55
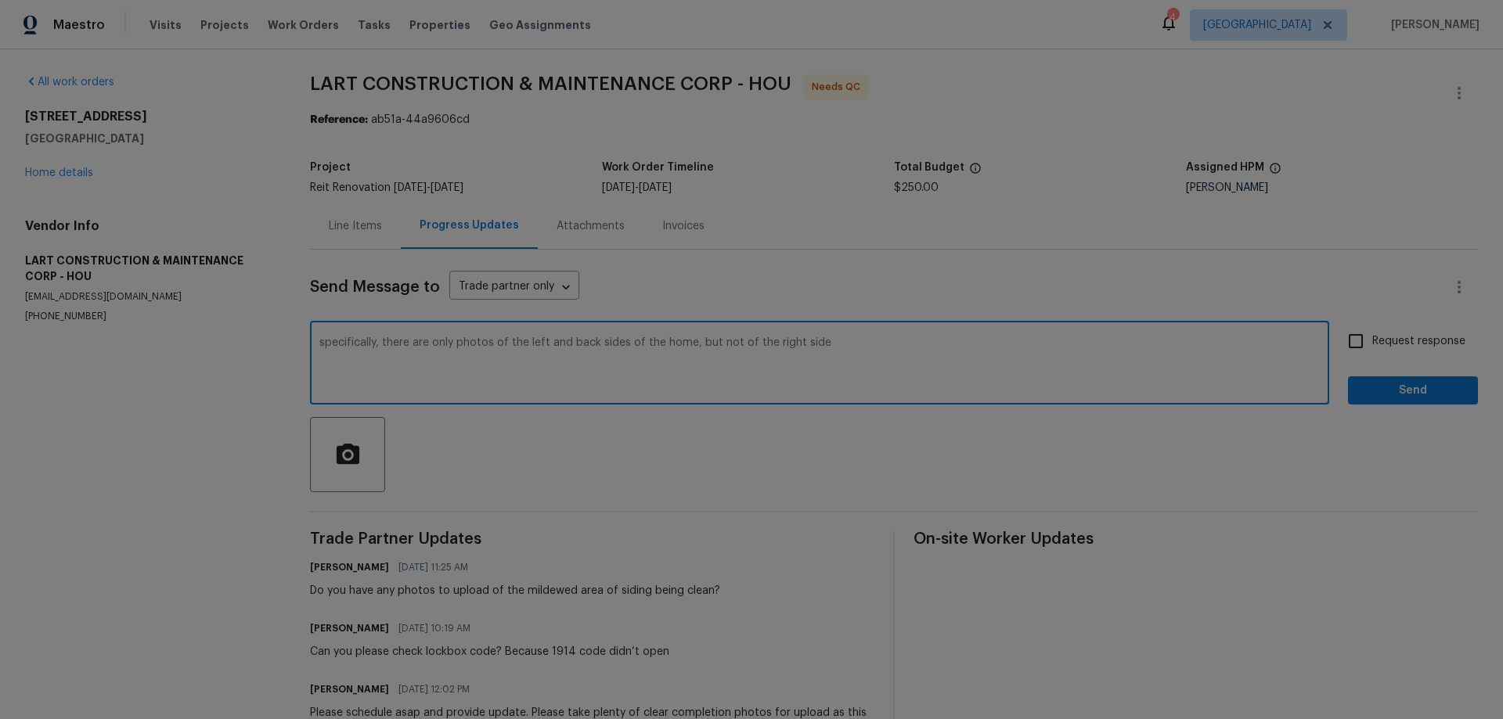
click at [684, 349] on textarea "specifically, there are only photos of the left and back sides of the home, but…" at bounding box center [819, 364] width 1001 height 55
click at [1012, 357] on textarea "specifically, there are only photos of the left and back sides of the home uplo…" at bounding box center [819, 364] width 1001 height 55
type textarea "specifically, there are only photos of the left and back sides of the home uplo…"
click at [1401, 392] on span "Send" at bounding box center [1413, 391] width 105 height 20
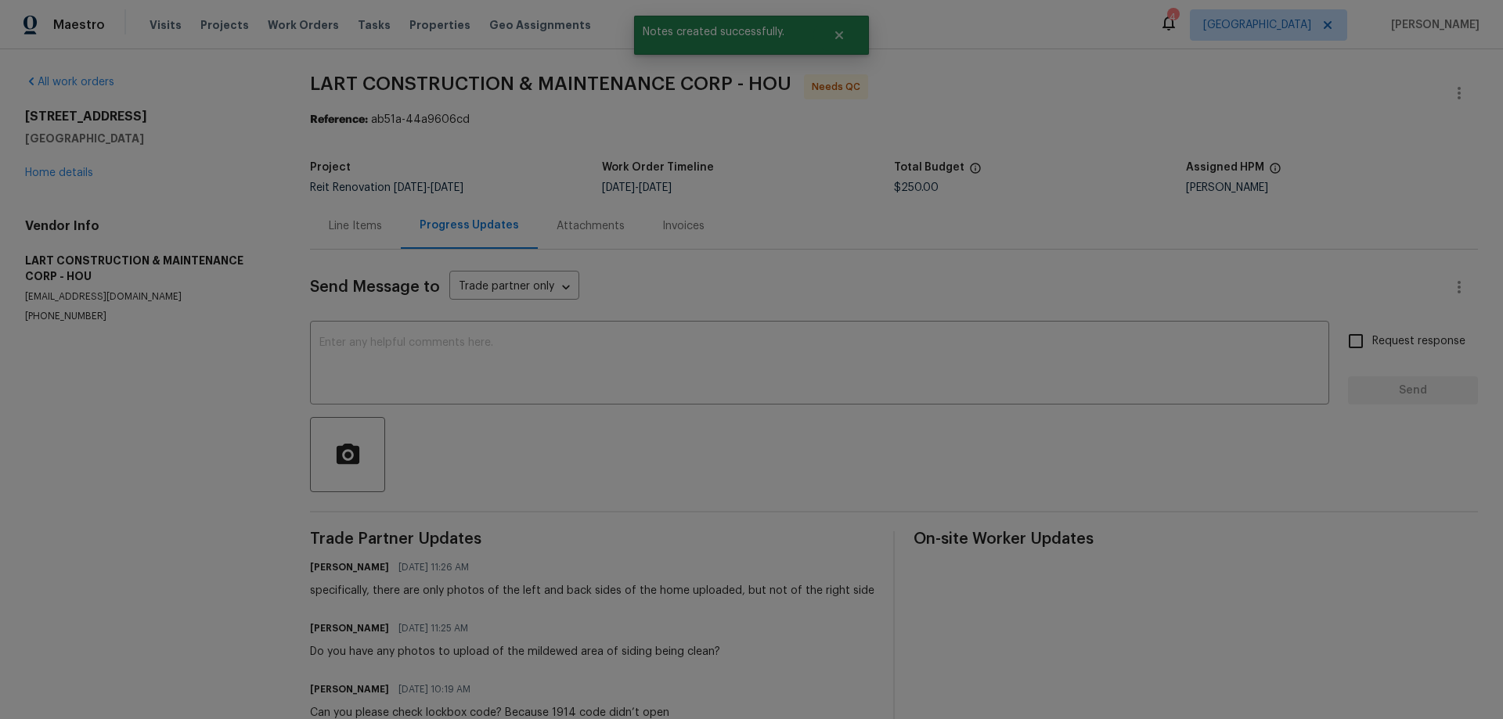
click at [345, 229] on div "Line Items" at bounding box center [355, 226] width 53 height 16
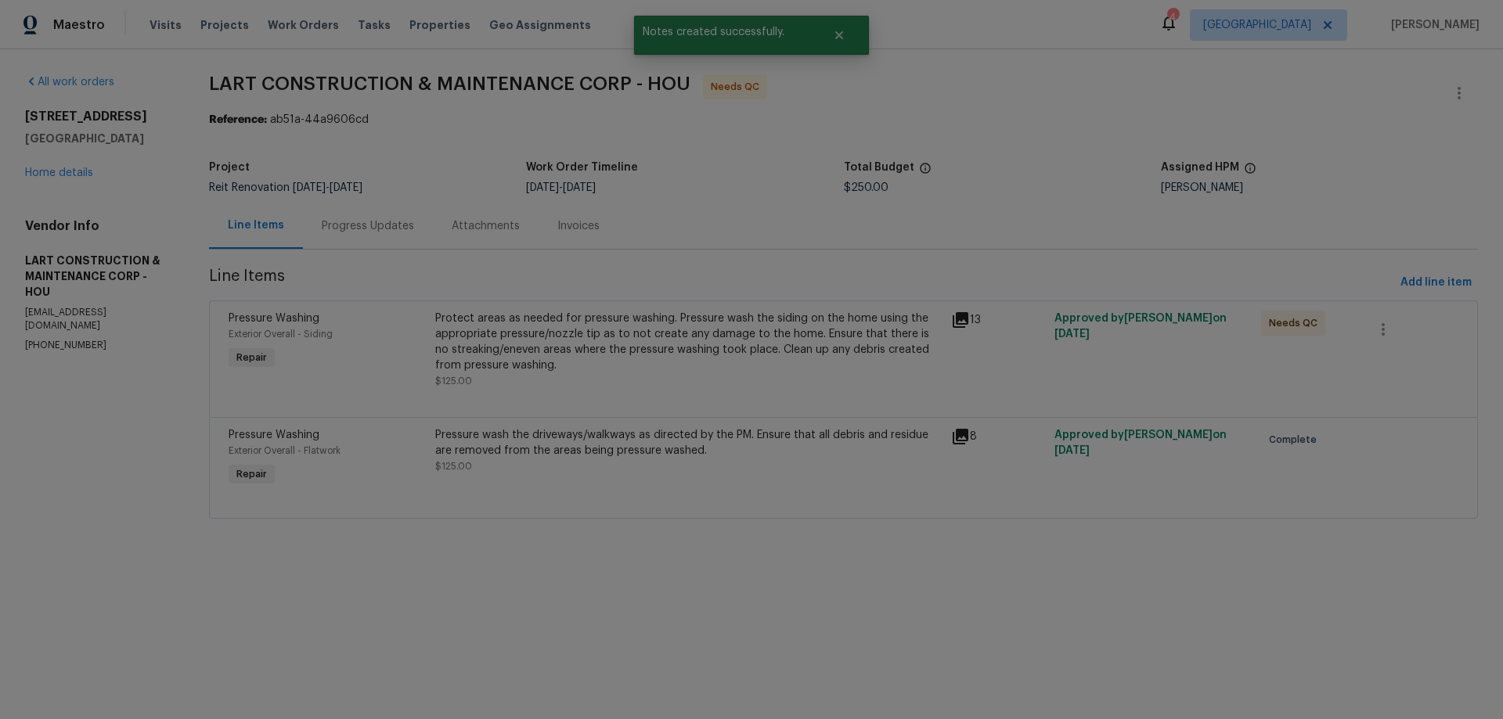
click at [586, 447] on div "Pressure wash the driveways/walkways as directed by the PM. Ensure that all deb…" at bounding box center [688, 442] width 507 height 31
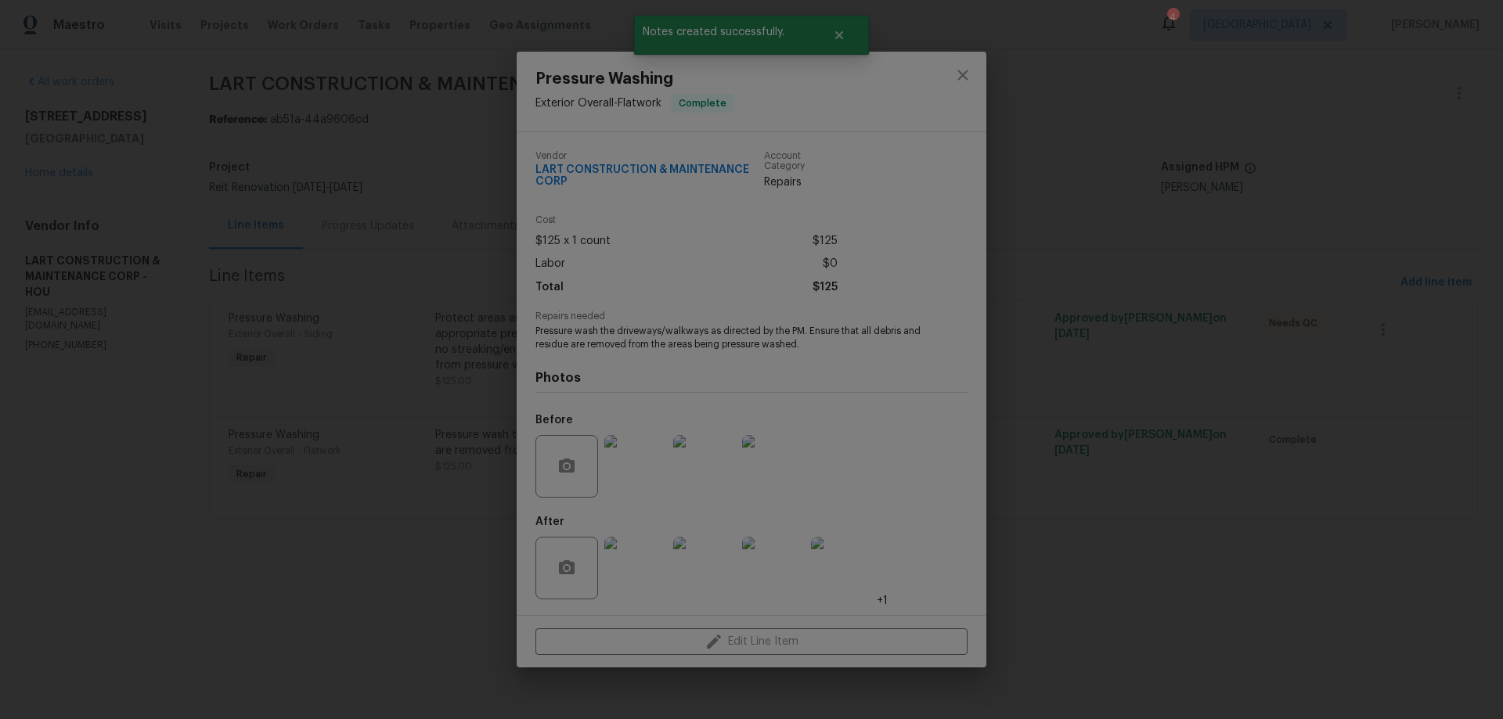
click at [643, 581] on img at bounding box center [635, 568] width 63 height 63
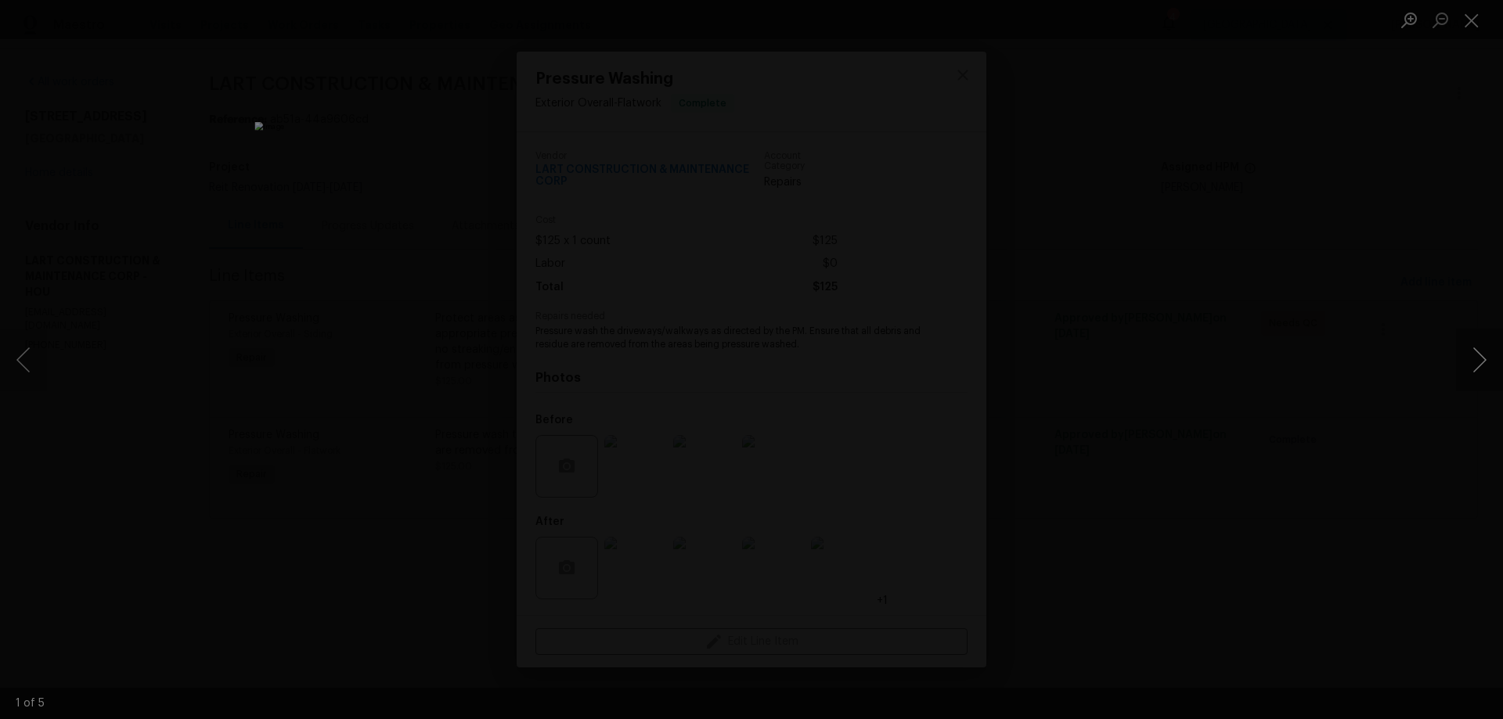
click at [1484, 356] on button "Next image" at bounding box center [1479, 360] width 47 height 63
click at [1483, 356] on button "Next image" at bounding box center [1479, 360] width 47 height 63
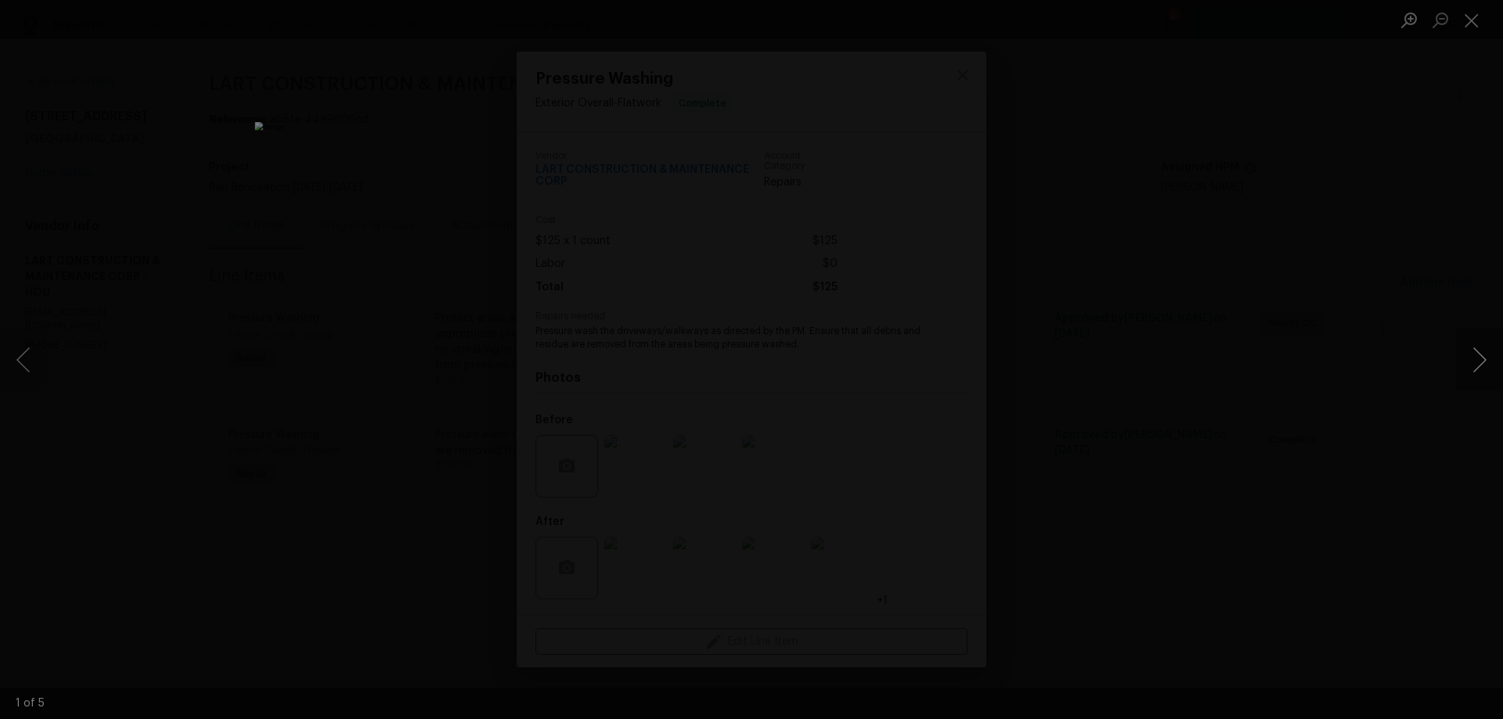
click at [1481, 356] on button "Next image" at bounding box center [1479, 360] width 47 height 63
click at [1480, 357] on button "Next image" at bounding box center [1479, 360] width 47 height 63
click at [1253, 424] on div "Lightbox" at bounding box center [751, 359] width 1503 height 719
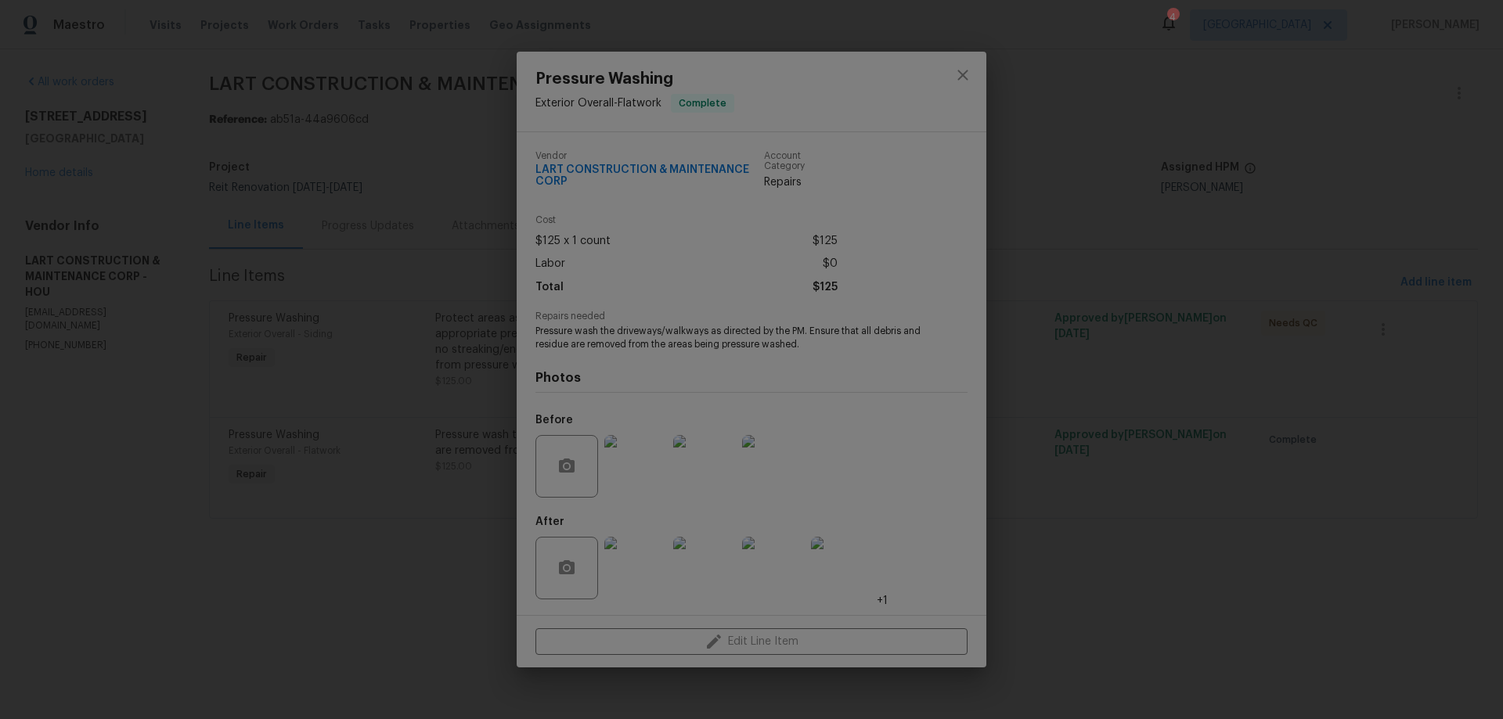
click at [1109, 514] on div "Pressure Washing Exterior Overall - Flatwork Complete Vendor LART CONSTRUCTION …" at bounding box center [751, 359] width 1503 height 719
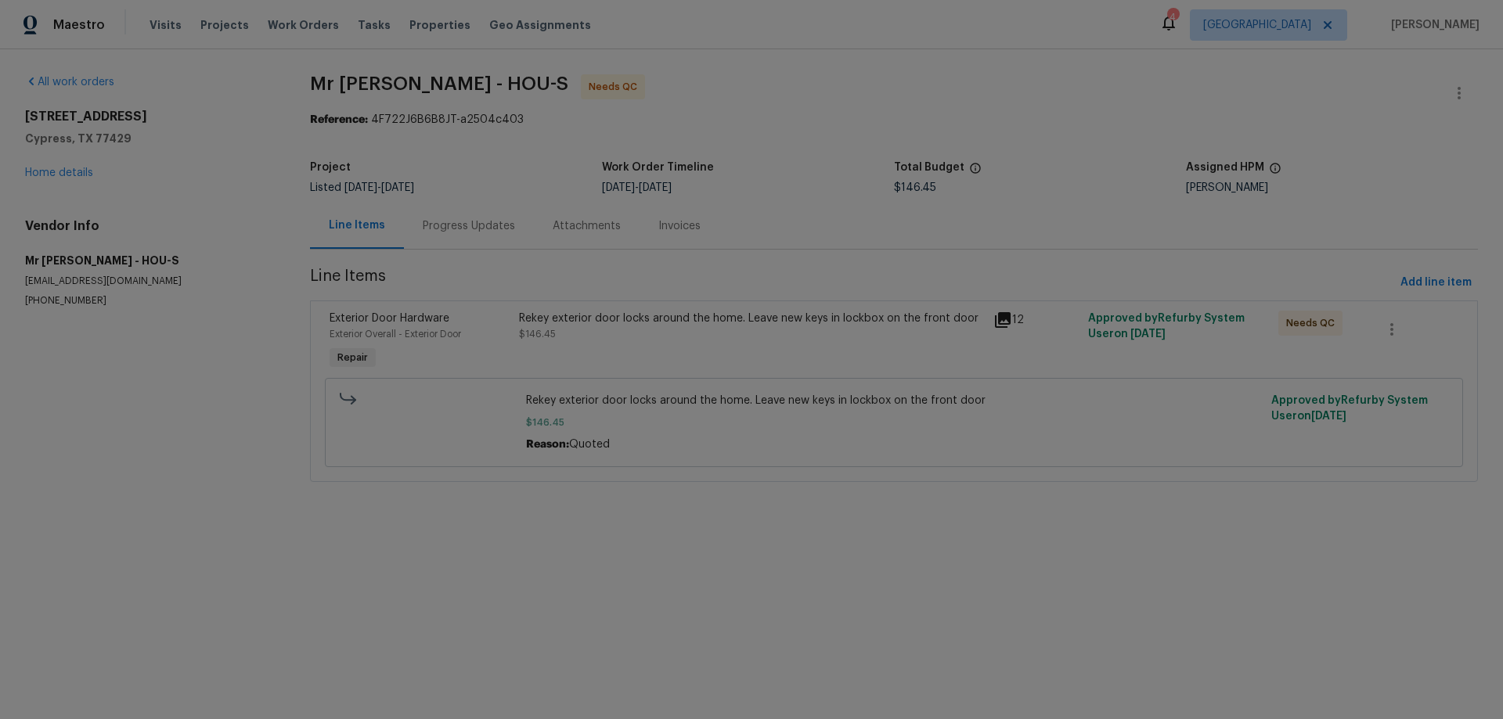
click at [615, 324] on div "Rekey exterior door locks around the home. Leave new keys in lockbox on the fro…" at bounding box center [751, 319] width 465 height 16
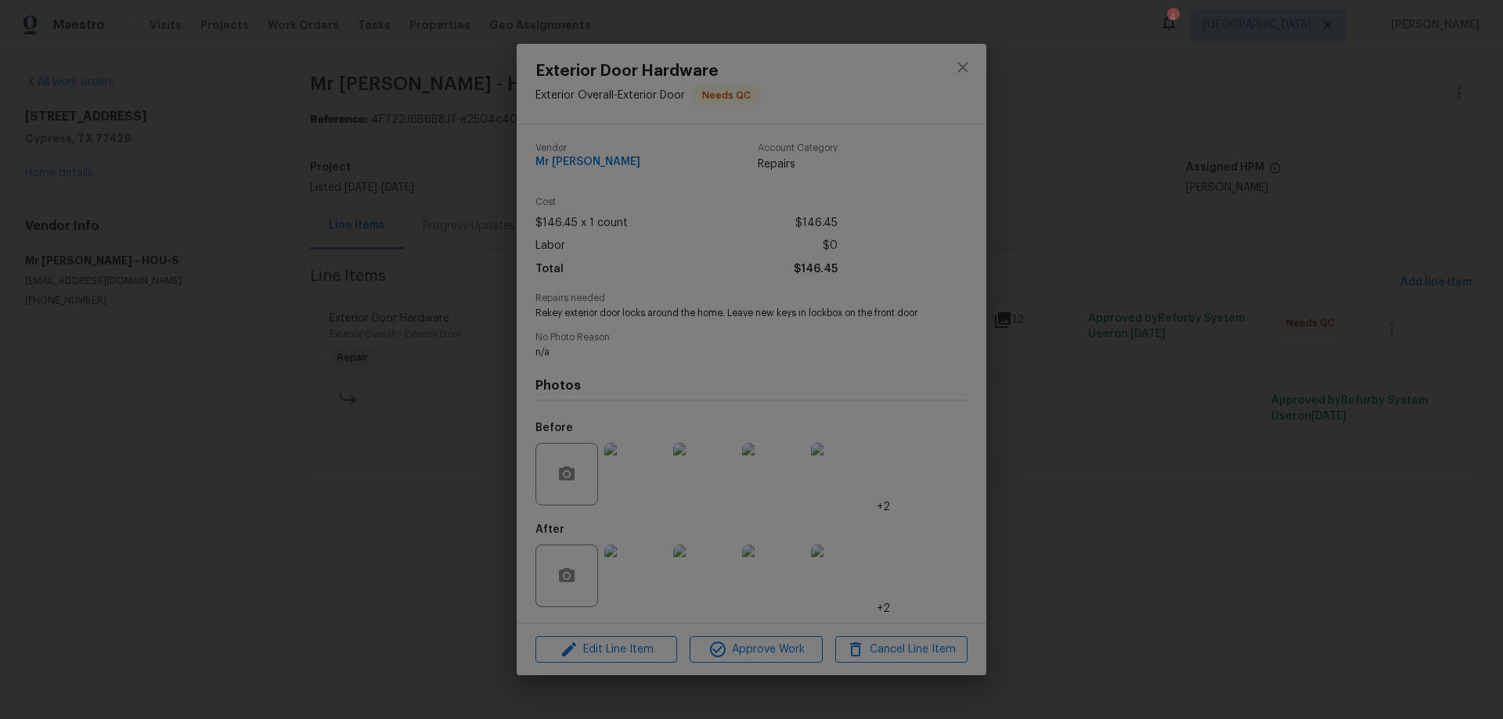
click at [626, 577] on img at bounding box center [635, 576] width 63 height 63
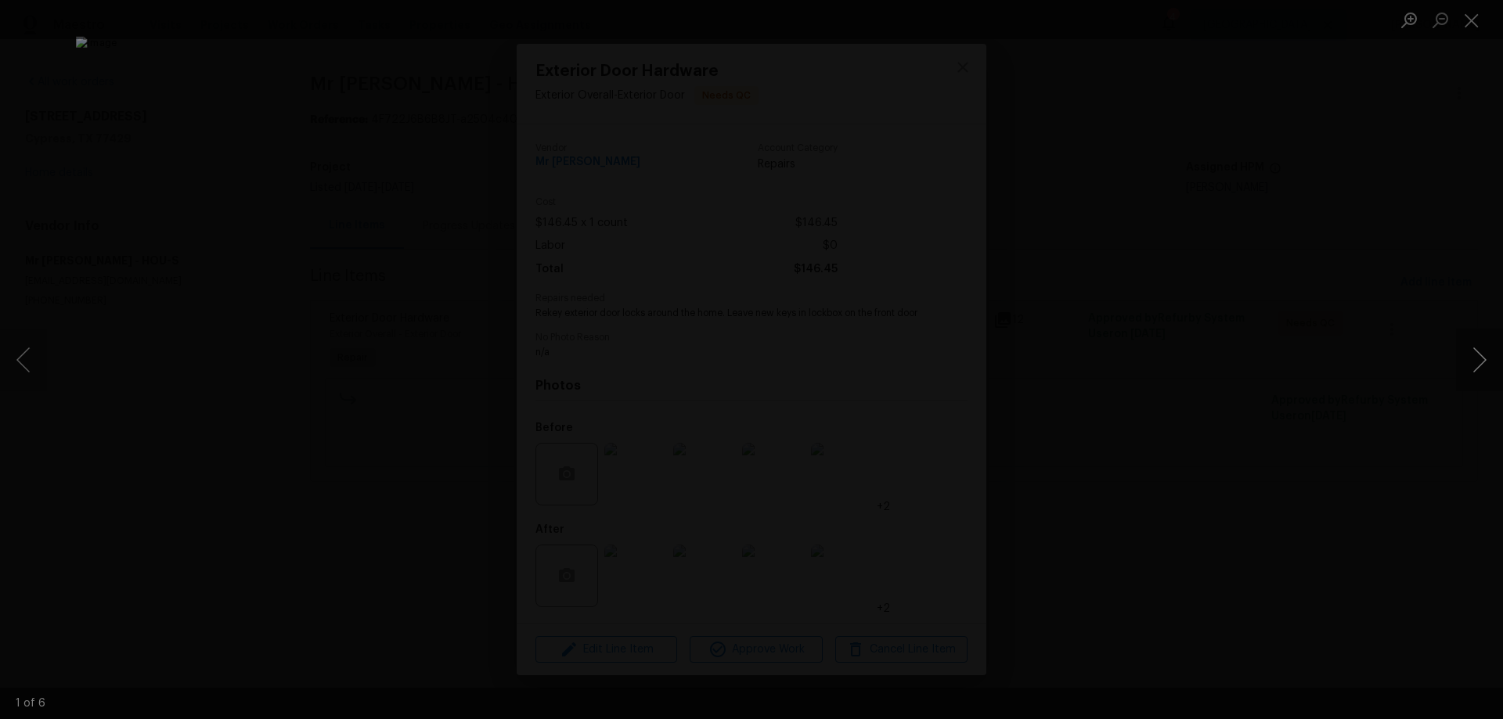
click at [1474, 365] on button "Next image" at bounding box center [1479, 360] width 47 height 63
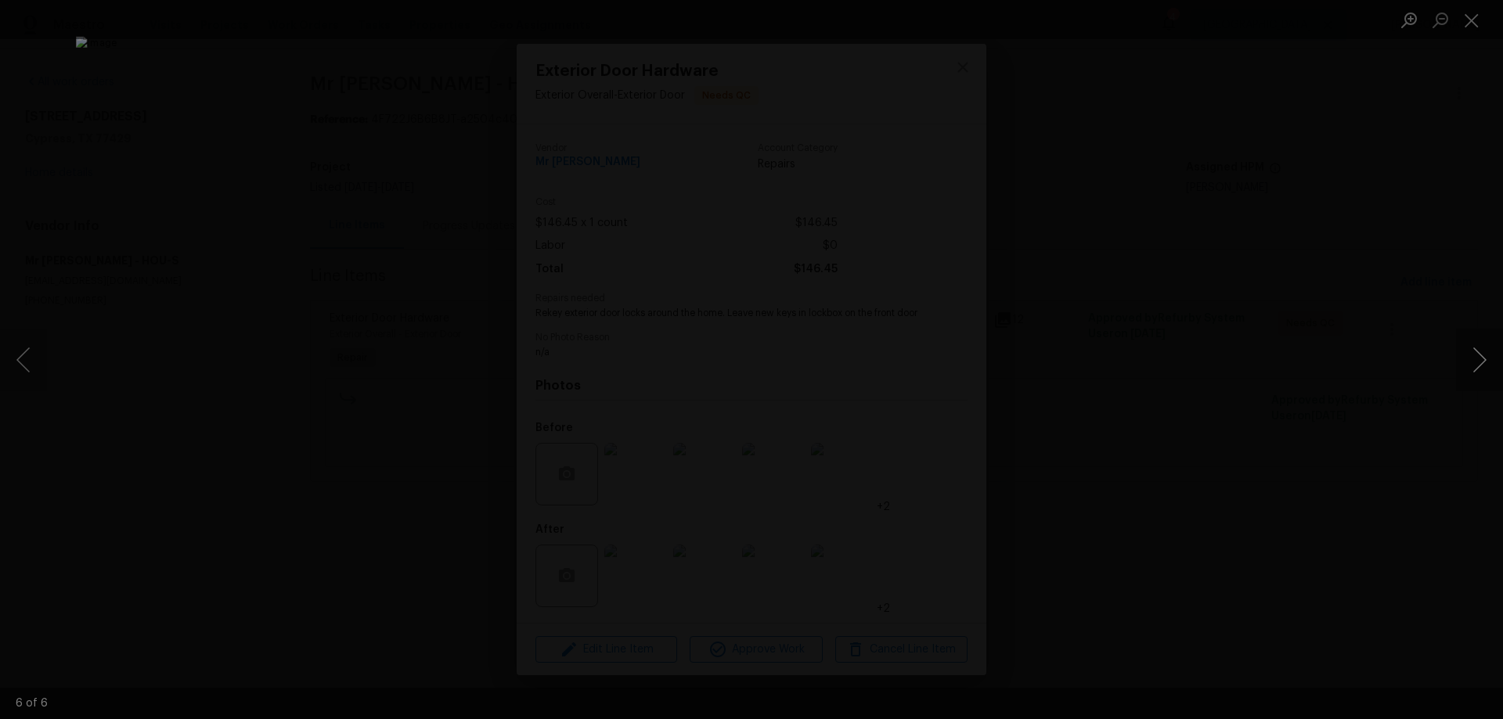
click at [1474, 365] on button "Next image" at bounding box center [1479, 360] width 47 height 63
click at [1473, 365] on button "Next image" at bounding box center [1479, 360] width 47 height 63
click at [1272, 480] on div "Lightbox" at bounding box center [751, 359] width 1503 height 719
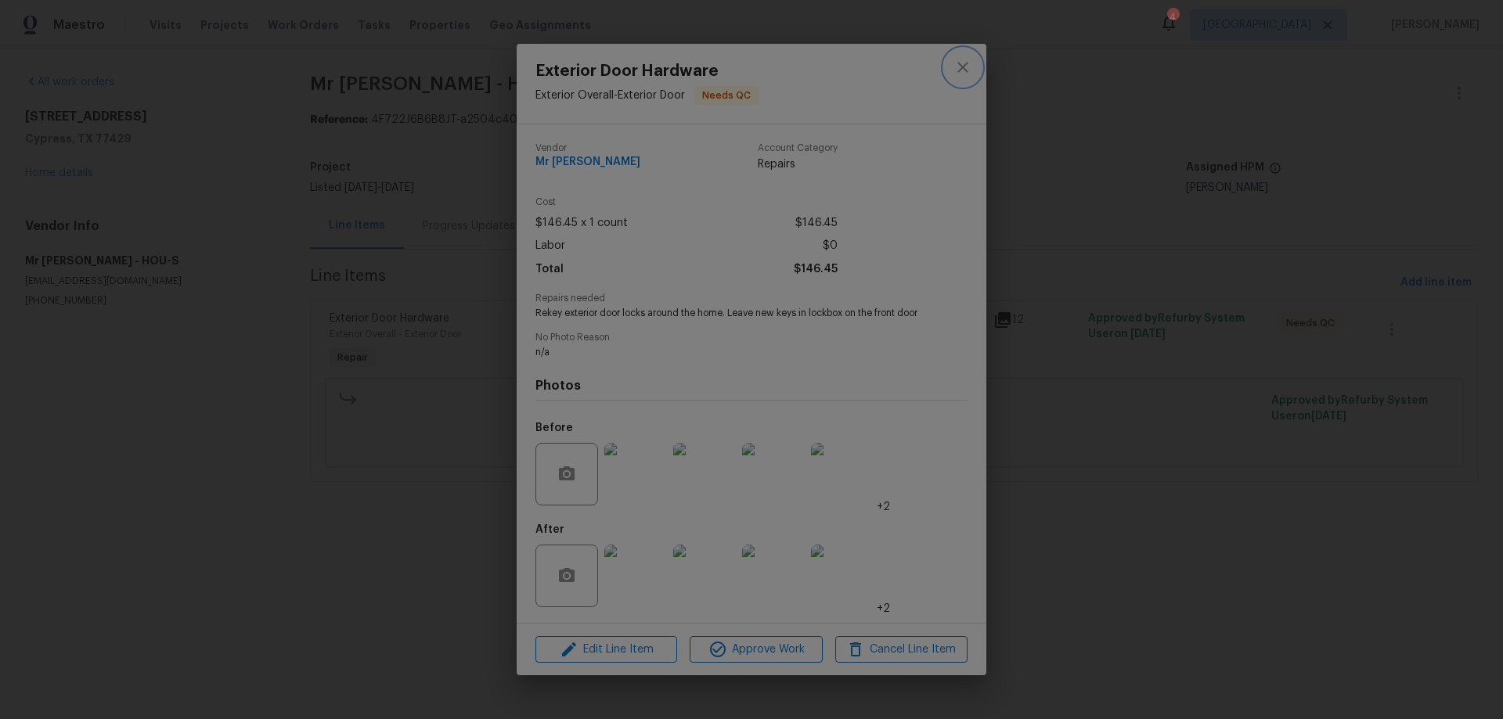
click at [961, 67] on icon "close" at bounding box center [963, 67] width 19 height 19
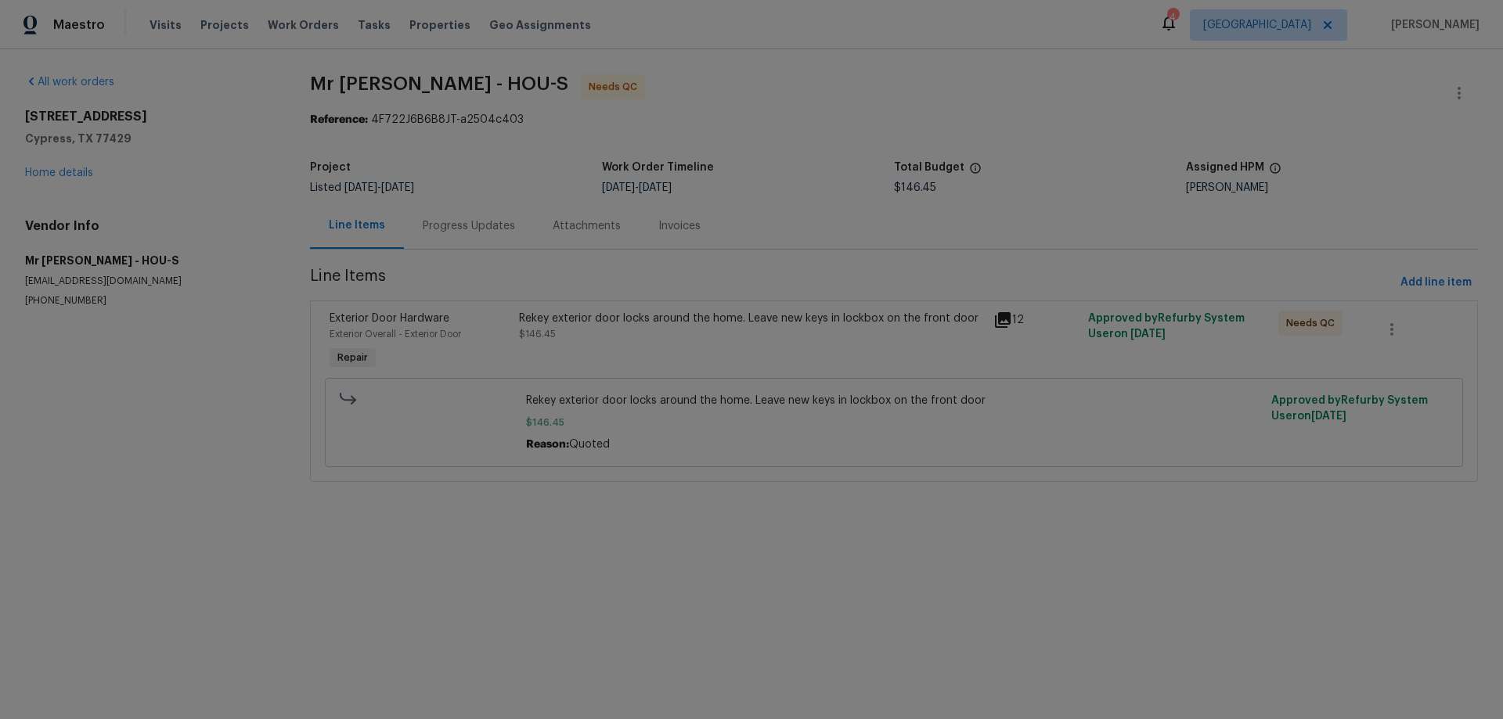
click at [458, 228] on div "Progress Updates" at bounding box center [469, 226] width 92 height 16
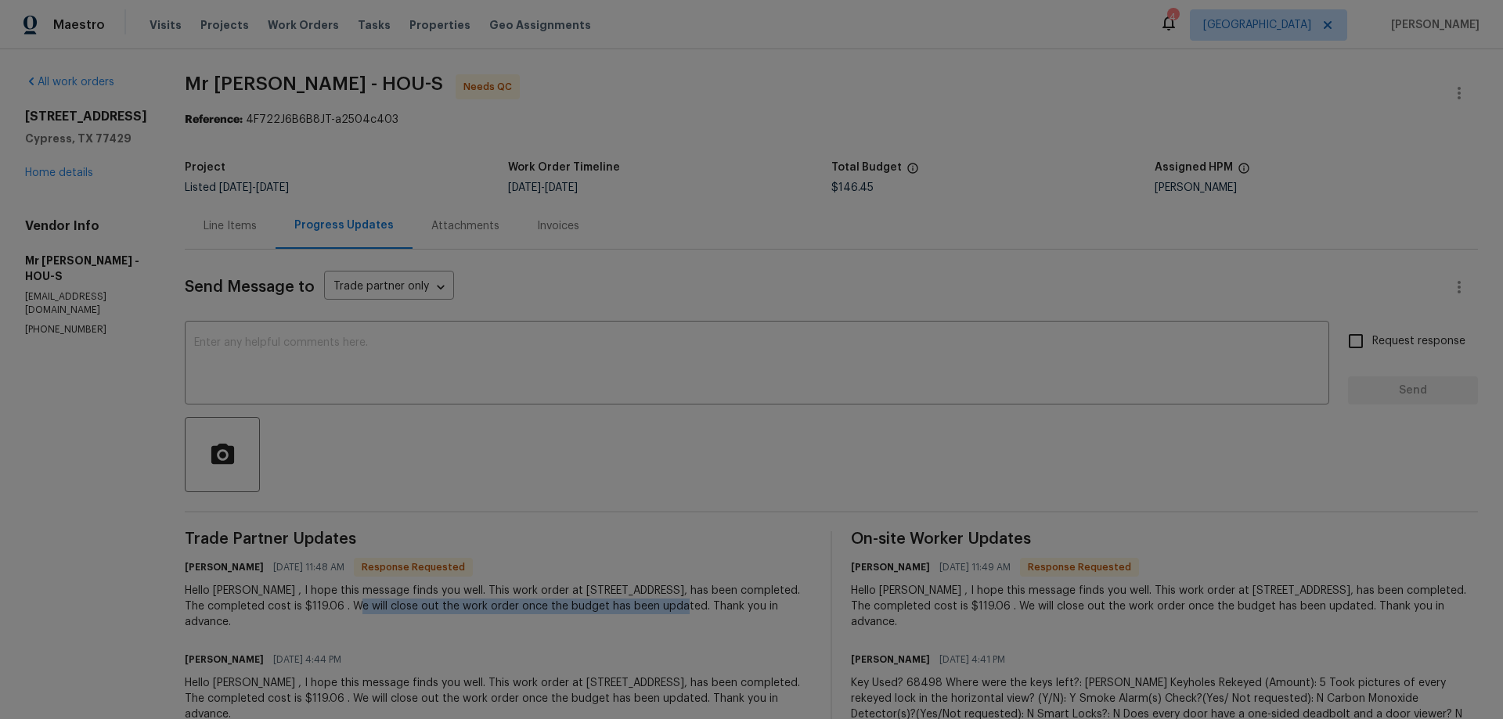
drag, startPoint x: 494, startPoint y: 602, endPoint x: 642, endPoint y: 614, distance: 148.4
click at [642, 614] on div "Hello Joseph Wolfe , I hope this message finds you well. This work order at 138…" at bounding box center [498, 606] width 627 height 47
click at [614, 589] on div "Hello Joseph Wolfe , I hope this message finds you well. This work order at 138…" at bounding box center [498, 606] width 627 height 47
drag, startPoint x: 729, startPoint y: 598, endPoint x: 673, endPoint y: 647, distance: 74.3
click at [743, 619] on div "Hello Joseph Wolfe , I hope this message finds you well. This work order at 138…" at bounding box center [498, 606] width 627 height 47
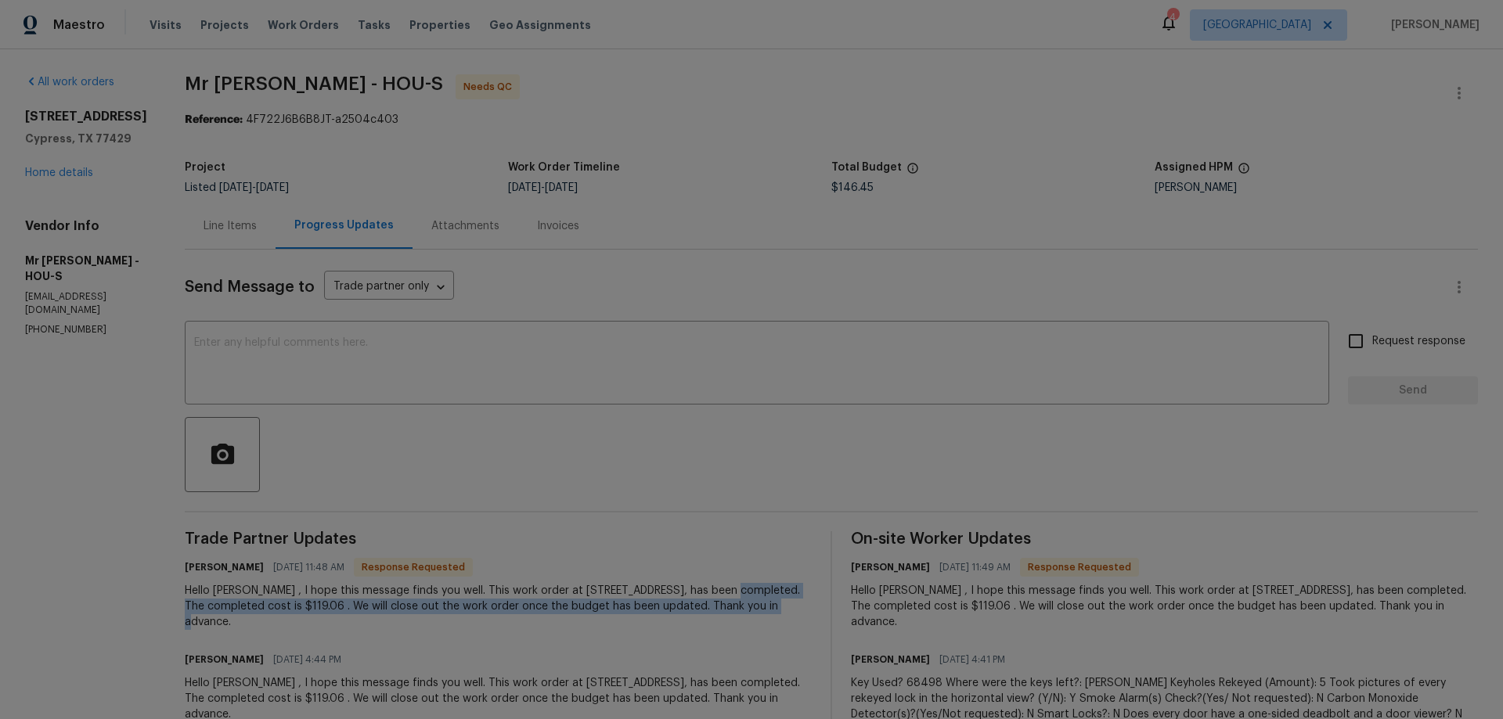
click at [383, 620] on div "Hello Joseph Wolfe , I hope this message finds you well. This work order at 138…" at bounding box center [498, 606] width 627 height 47
drag, startPoint x: 294, startPoint y: 604, endPoint x: 472, endPoint y: 614, distance: 178.0
click at [472, 614] on div "Hello Joseph Wolfe , I hope this message finds you well. This work order at 138…" at bounding box center [498, 606] width 627 height 47
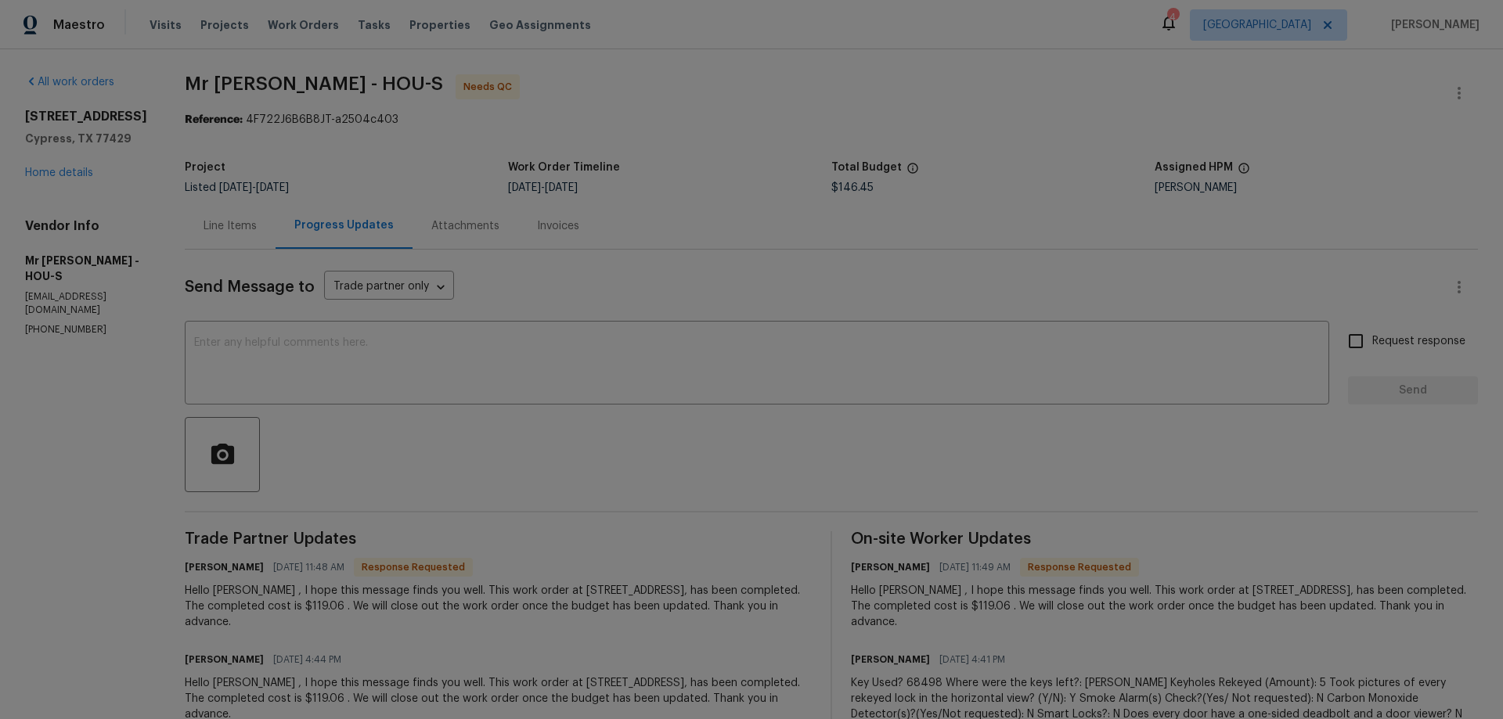
click at [472, 616] on div "Hello Joseph Wolfe , I hope this message finds you well. This work order at 138…" at bounding box center [498, 606] width 627 height 47
click at [196, 234] on div "Line Items" at bounding box center [230, 226] width 91 height 46
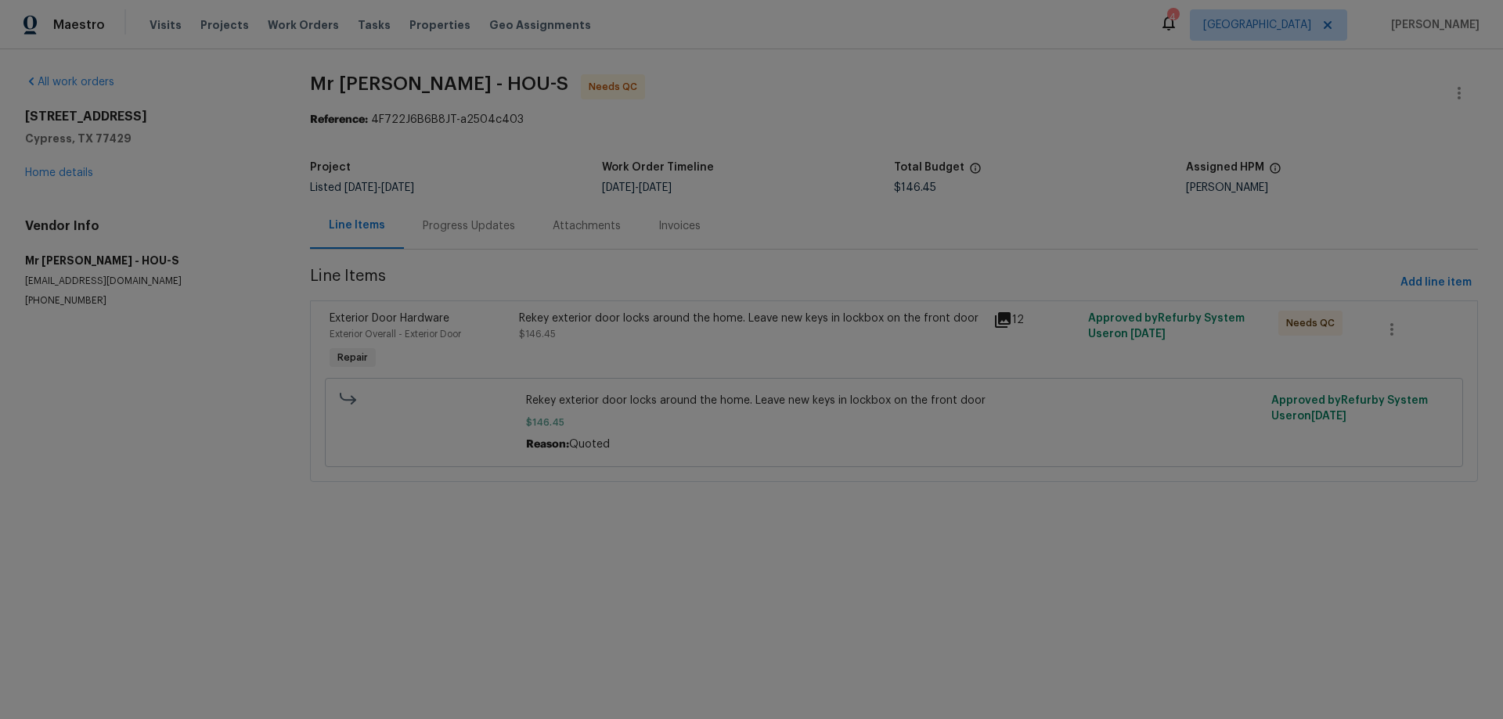
click at [464, 232] on div "Progress Updates" at bounding box center [469, 226] width 92 height 16
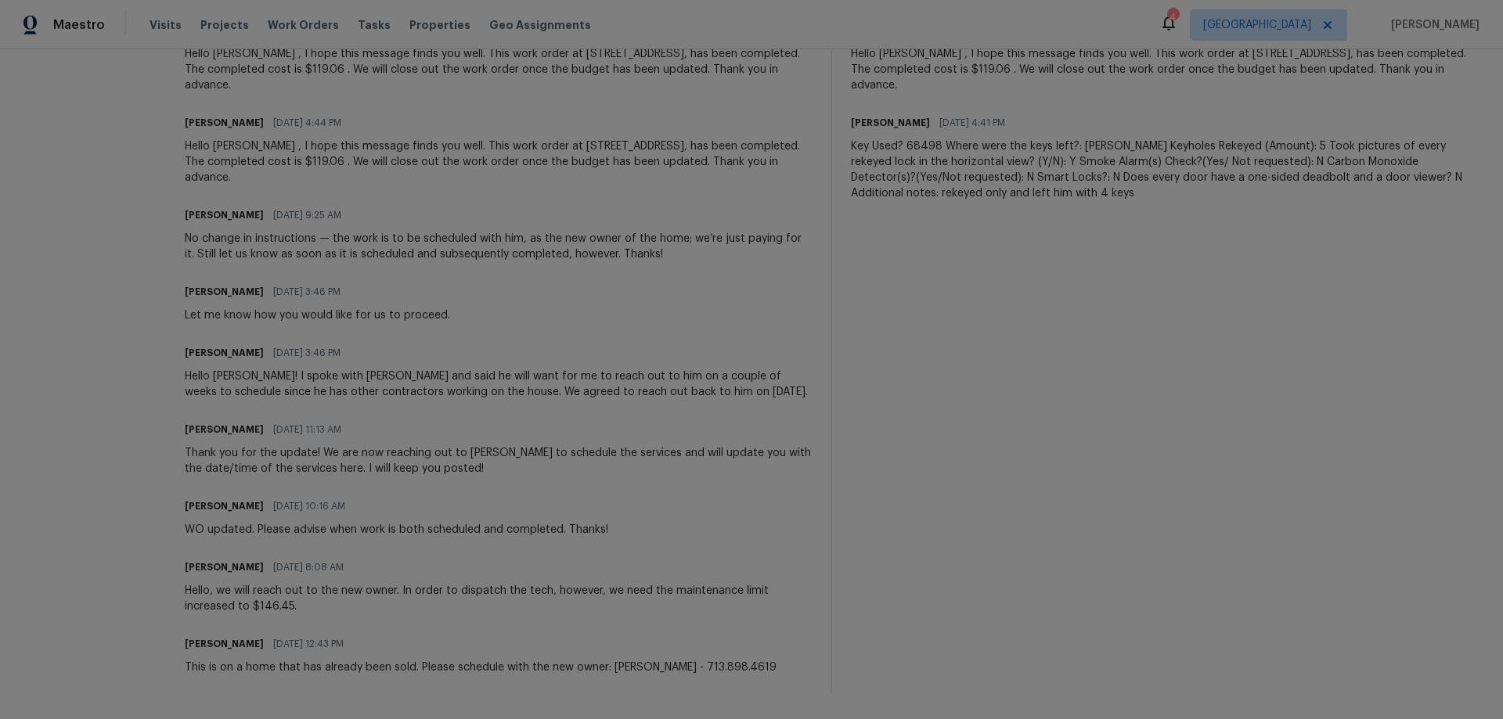
scroll to position [549, 0]
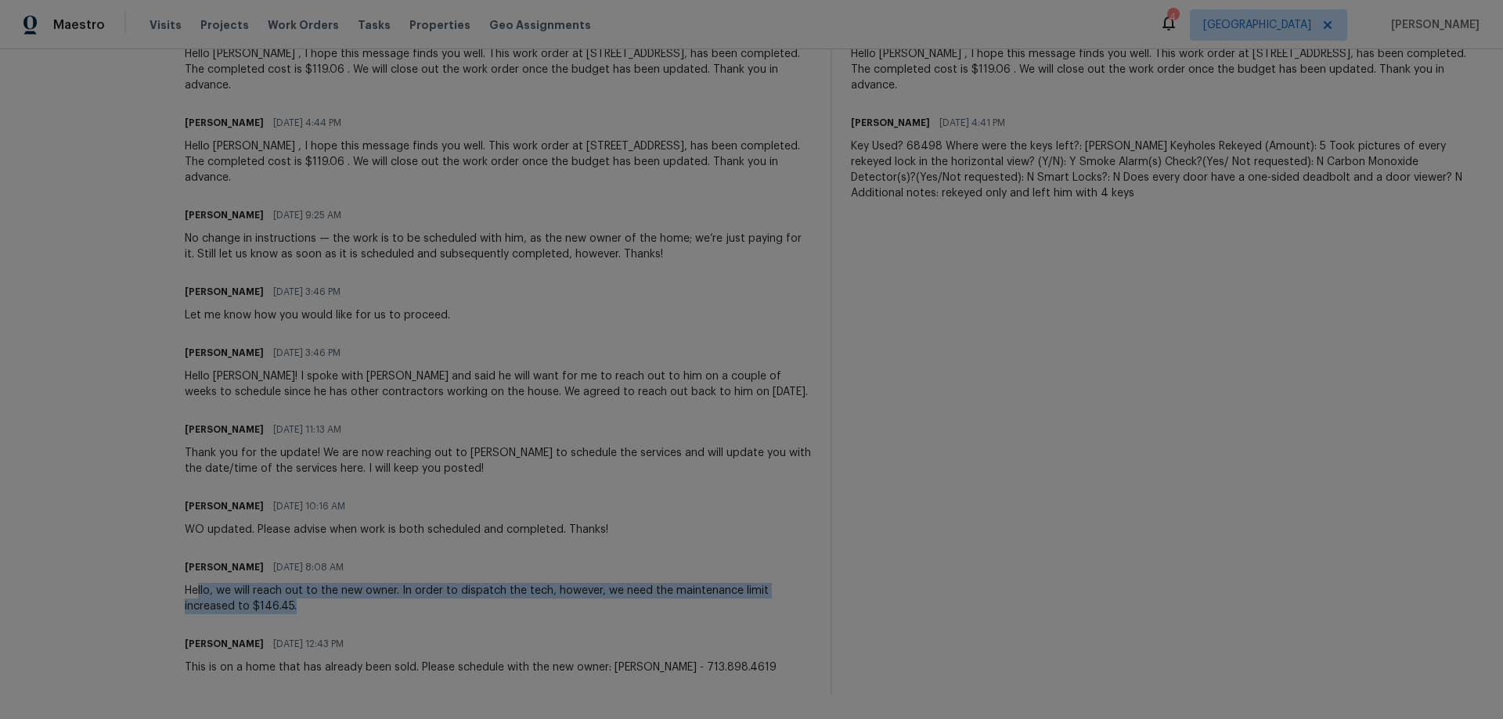
drag, startPoint x: 173, startPoint y: 578, endPoint x: 458, endPoint y: 601, distance: 285.9
click at [434, 600] on div "Hello, we will reach out to the new owner. In order to dispatch the tech, howev…" at bounding box center [498, 598] width 627 height 31
click at [467, 594] on div "Hello, we will reach out to the new owner. In order to dispatch the tech, howev…" at bounding box center [498, 598] width 627 height 31
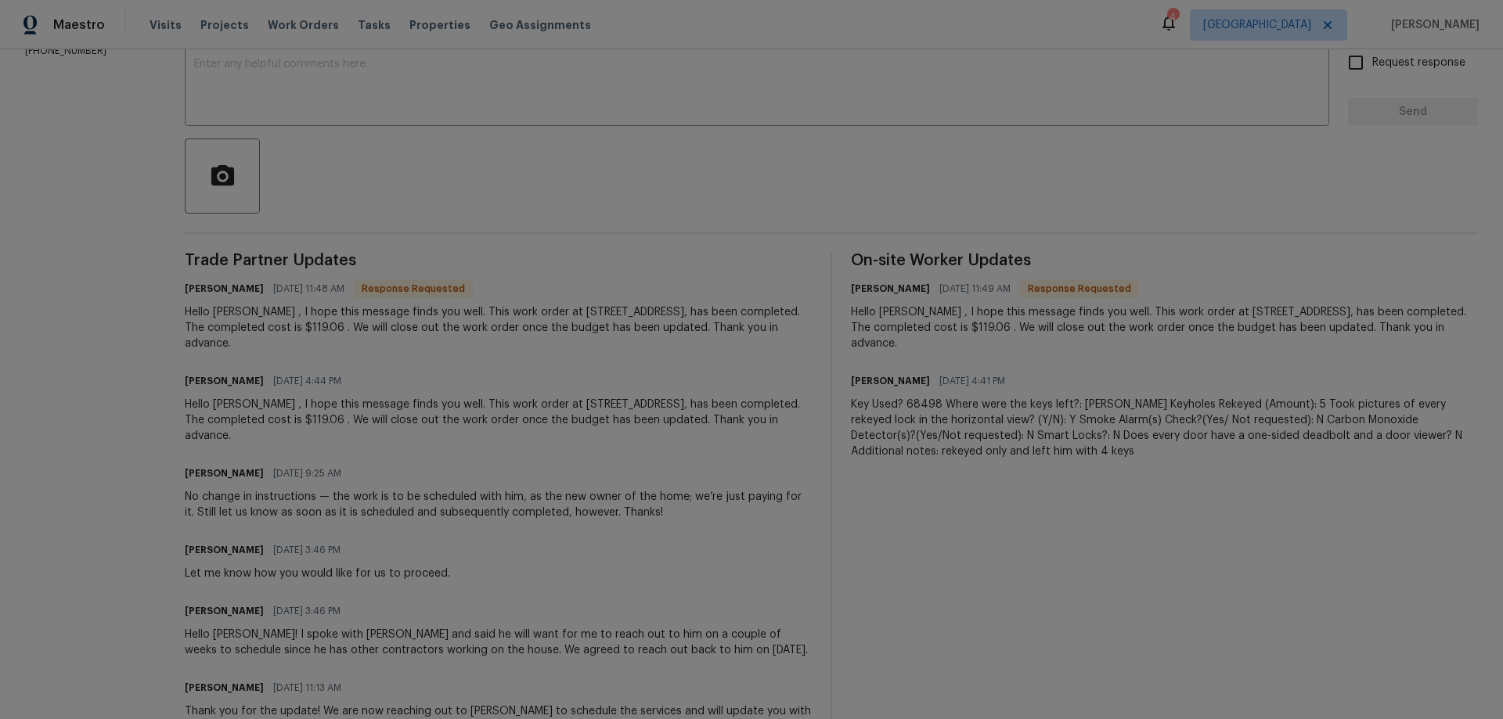
scroll to position [79, 0]
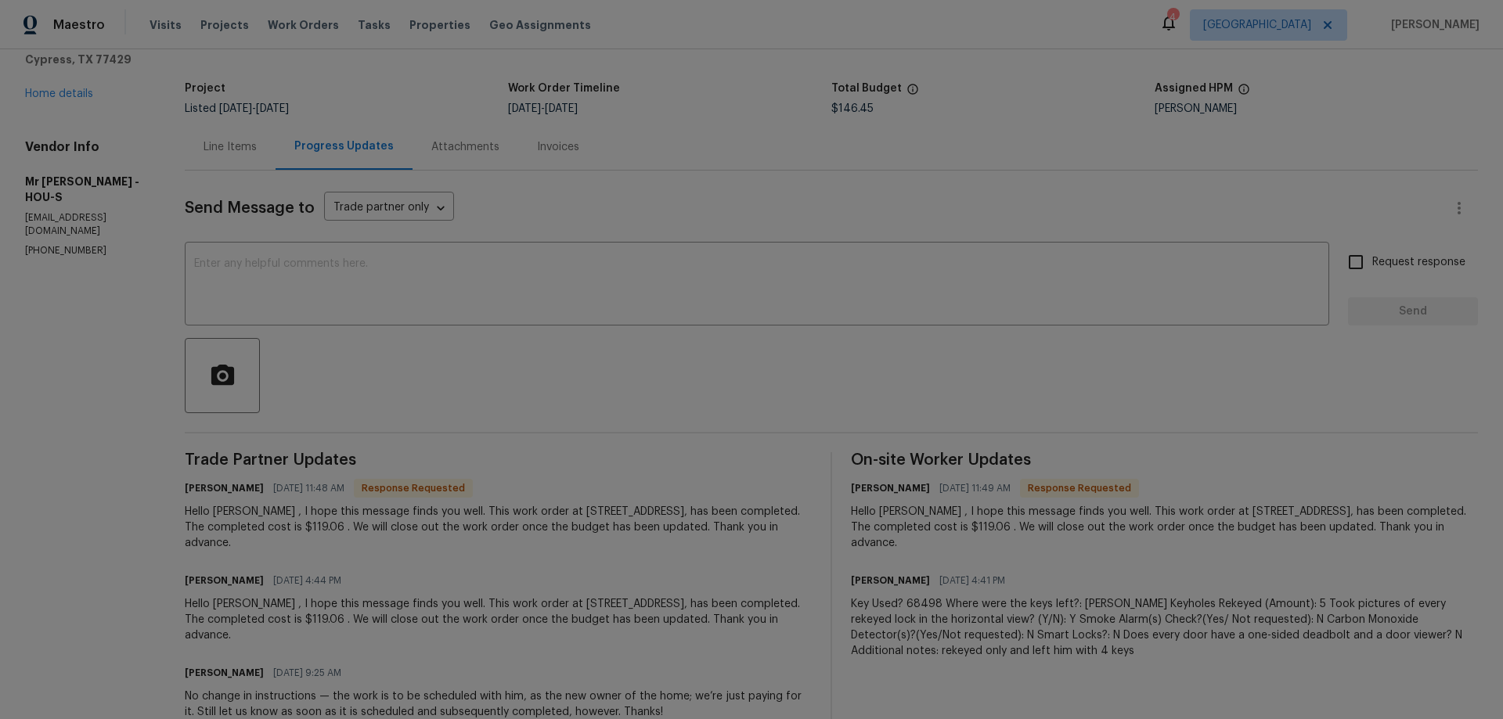
click at [213, 150] on div "Line Items" at bounding box center [230, 147] width 53 height 16
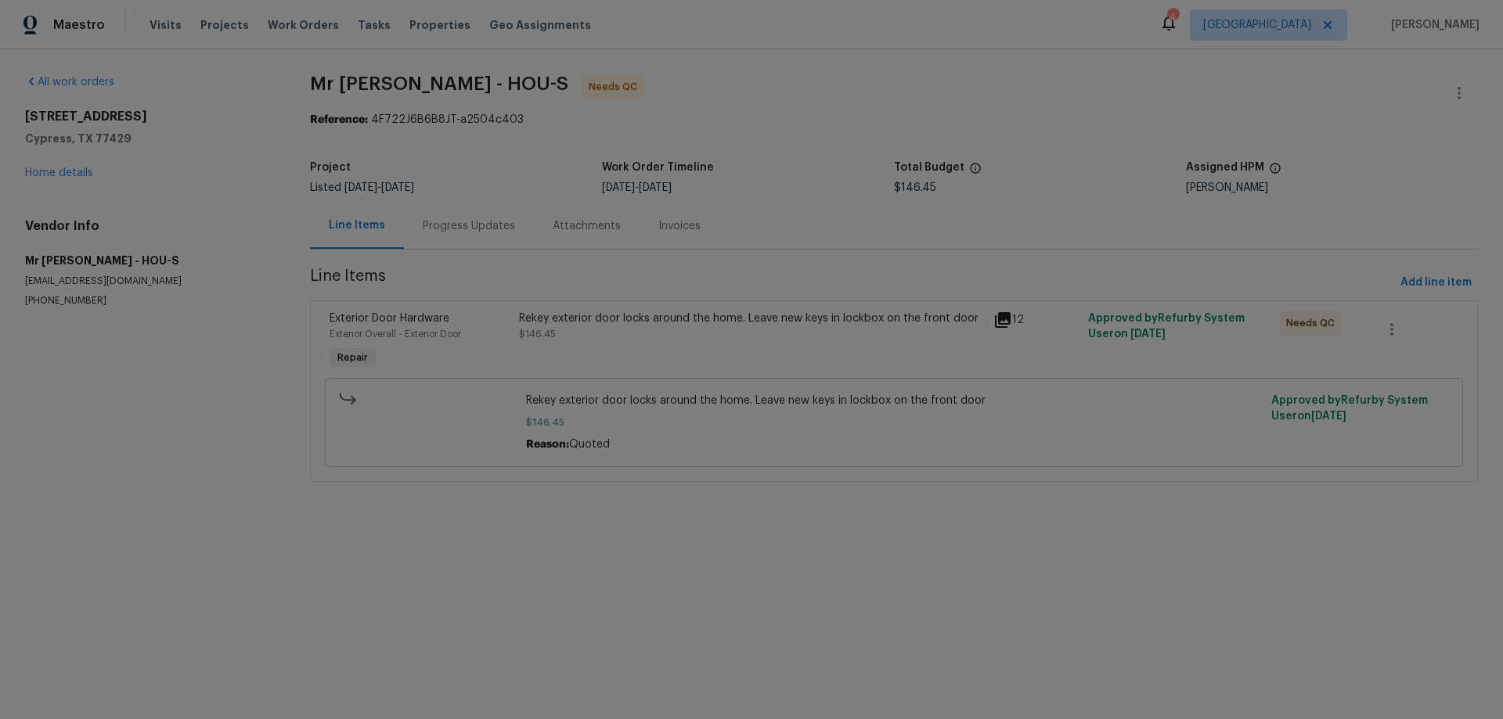
click at [622, 312] on div "Rekey exterior door locks around the home. Leave new keys in lockbox on the fro…" at bounding box center [751, 319] width 465 height 16
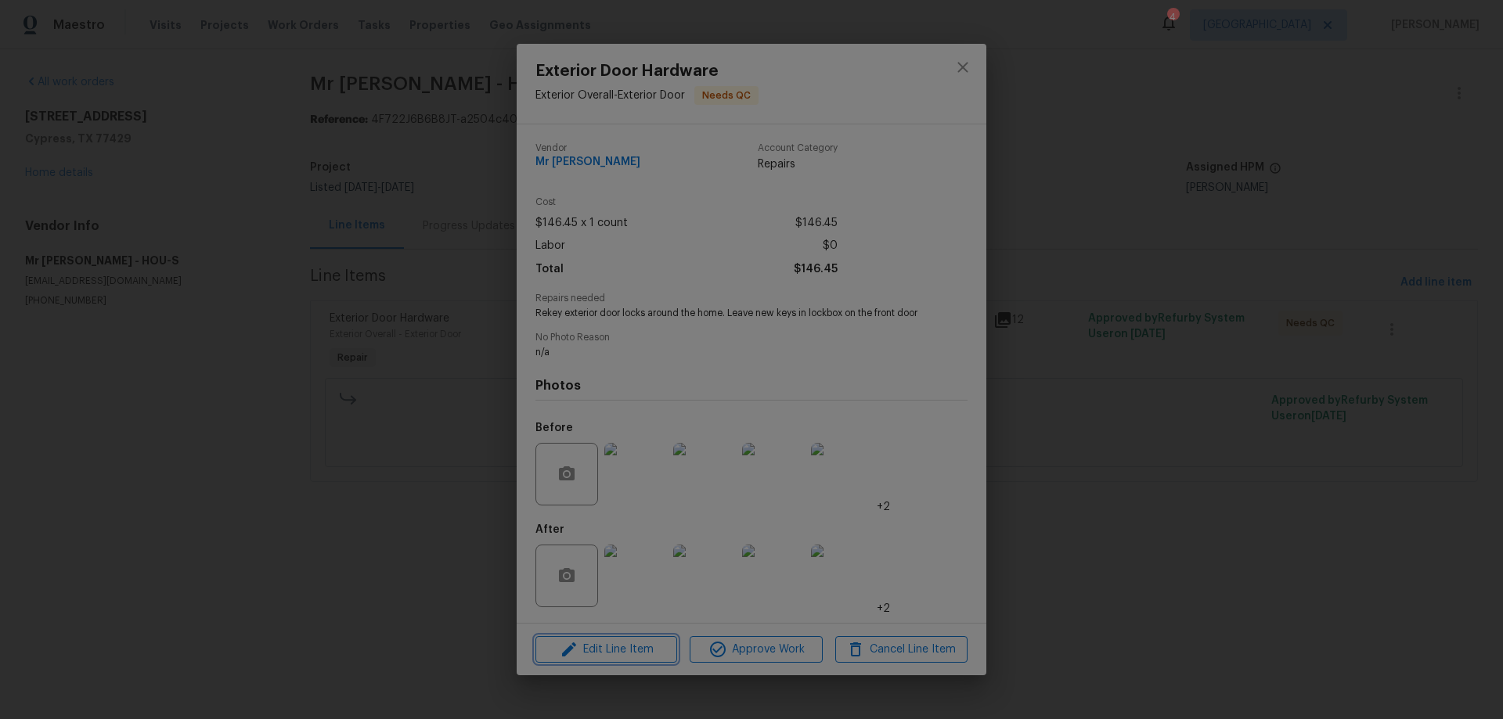
click at [633, 651] on span "Edit Line Item" at bounding box center [606, 650] width 132 height 20
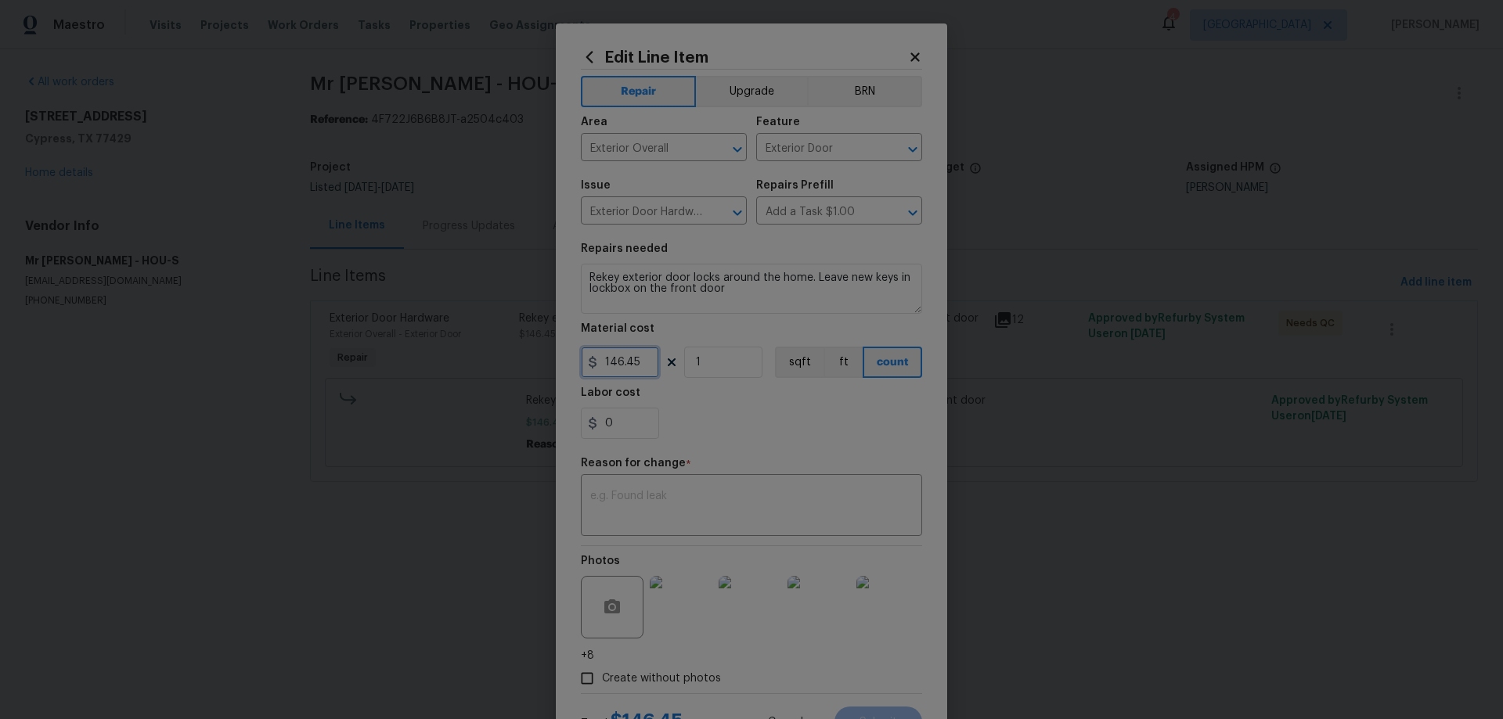
drag, startPoint x: 627, startPoint y: 362, endPoint x: 462, endPoint y: 344, distance: 166.1
click at [462, 344] on div "Edit Line Item Repair Upgrade BRN Area Exterior Overall ​ Feature Exterior Door…" at bounding box center [751, 359] width 1503 height 719
type input "119.06"
click at [697, 492] on textarea at bounding box center [751, 507] width 323 height 33
type textarea "quoted"
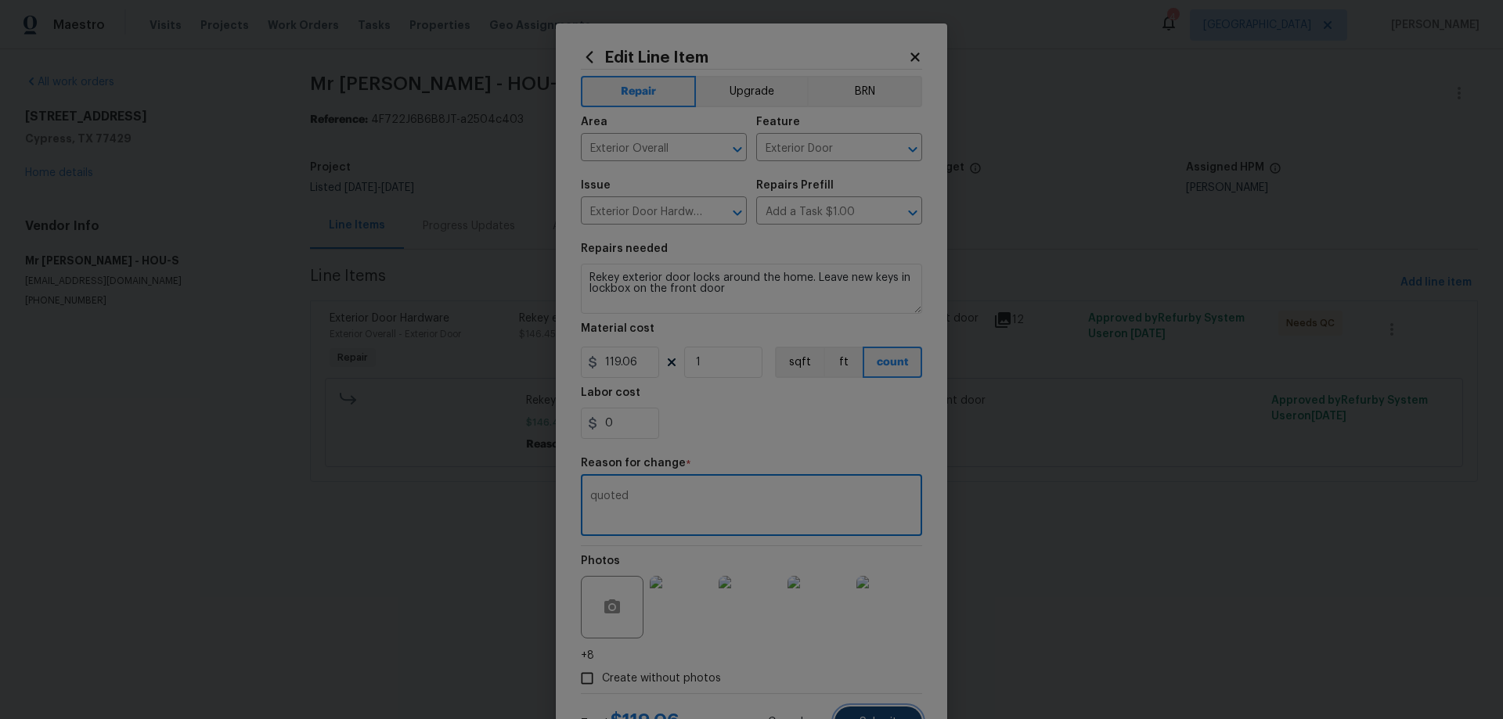
click at [882, 714] on button "Submit" at bounding box center [879, 722] width 88 height 31
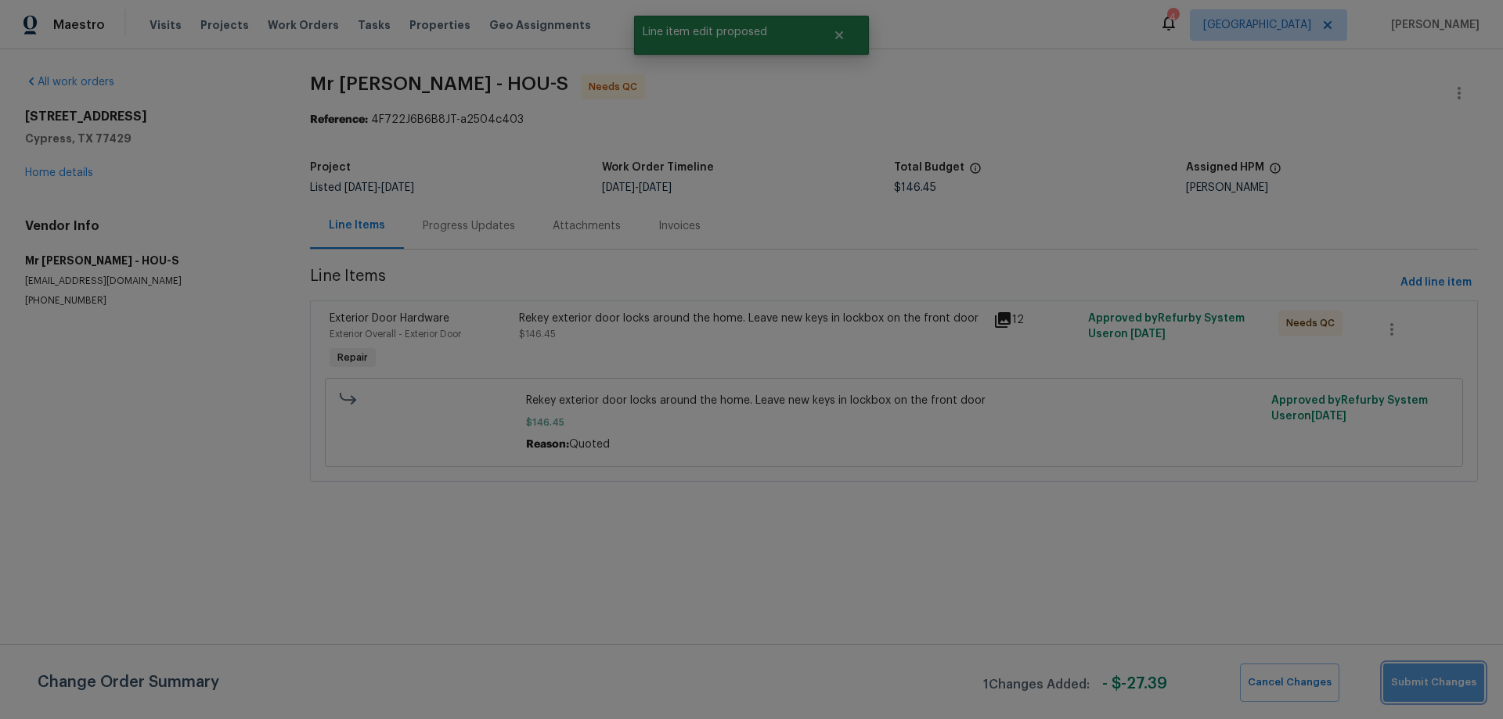
click at [1443, 684] on span "Submit Changes" at bounding box center [1433, 683] width 85 height 18
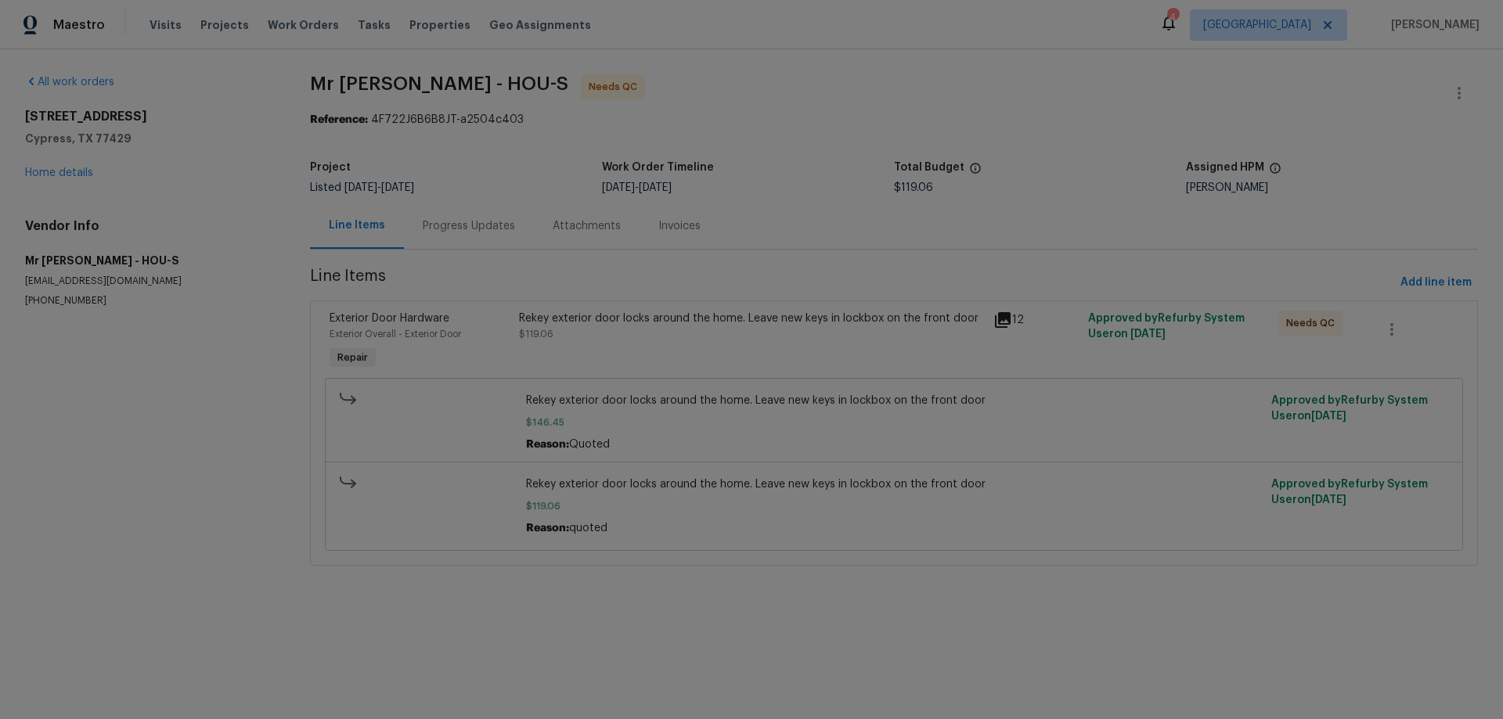
click at [584, 331] on div "Rekey exterior door locks around the home. Leave new keys in lockbox on the fro…" at bounding box center [751, 326] width 465 height 31
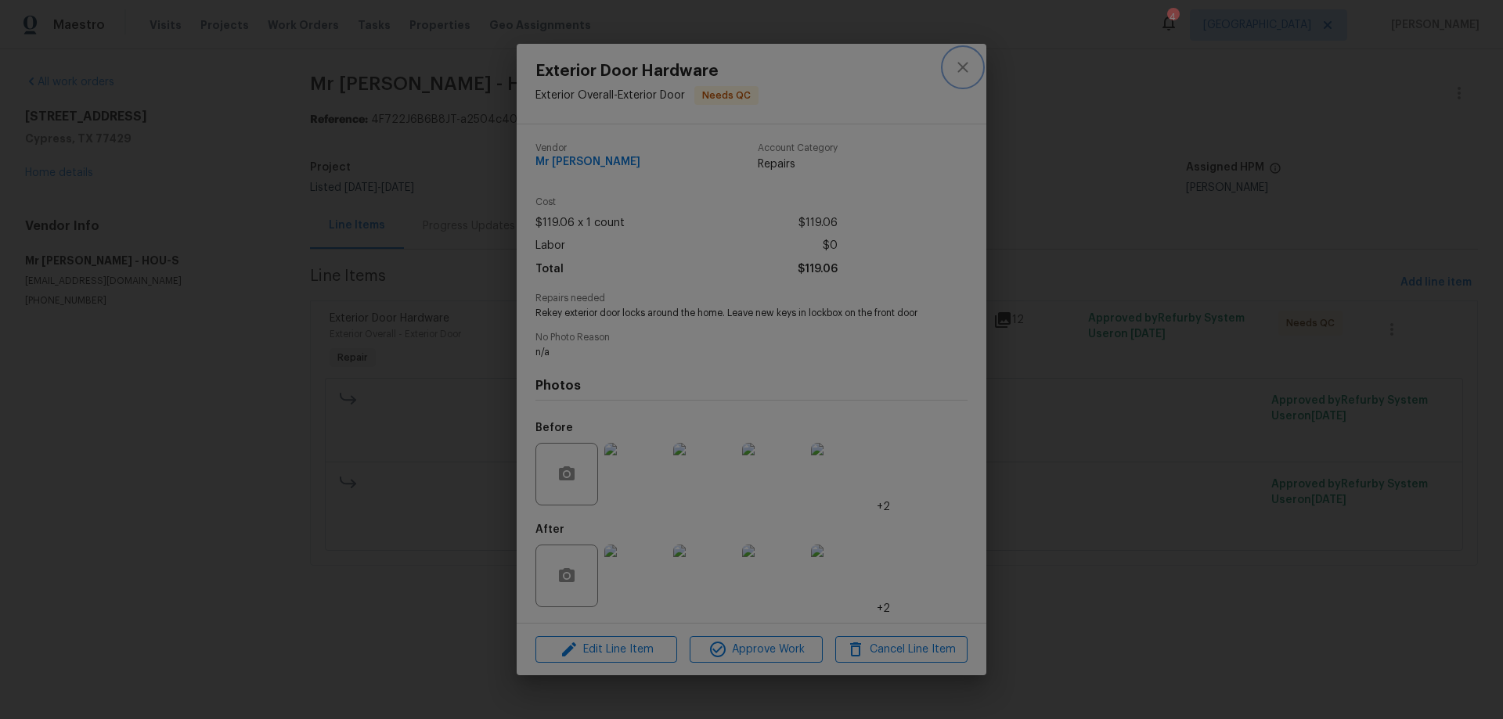
click at [965, 60] on icon "close" at bounding box center [963, 67] width 19 height 19
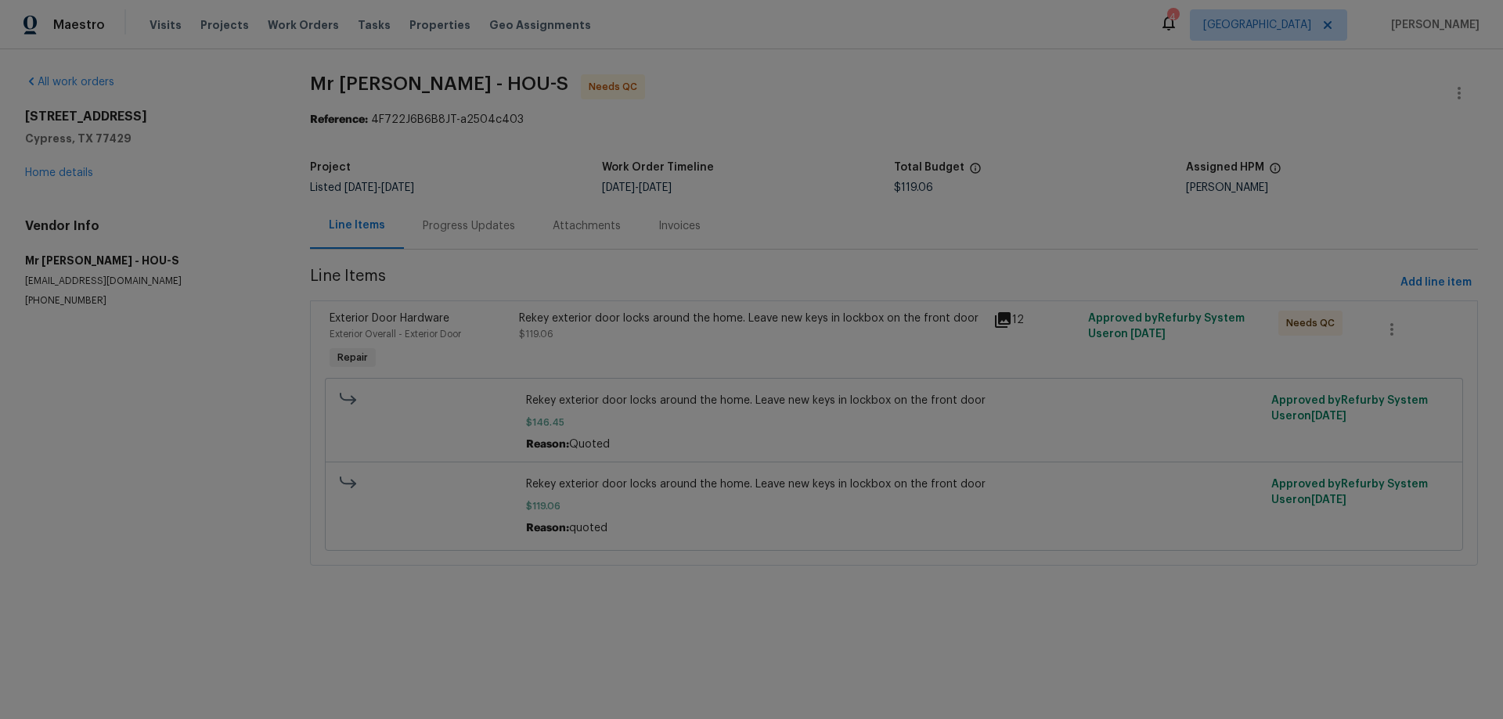
click at [456, 230] on div "Progress Updates" at bounding box center [469, 226] width 92 height 16
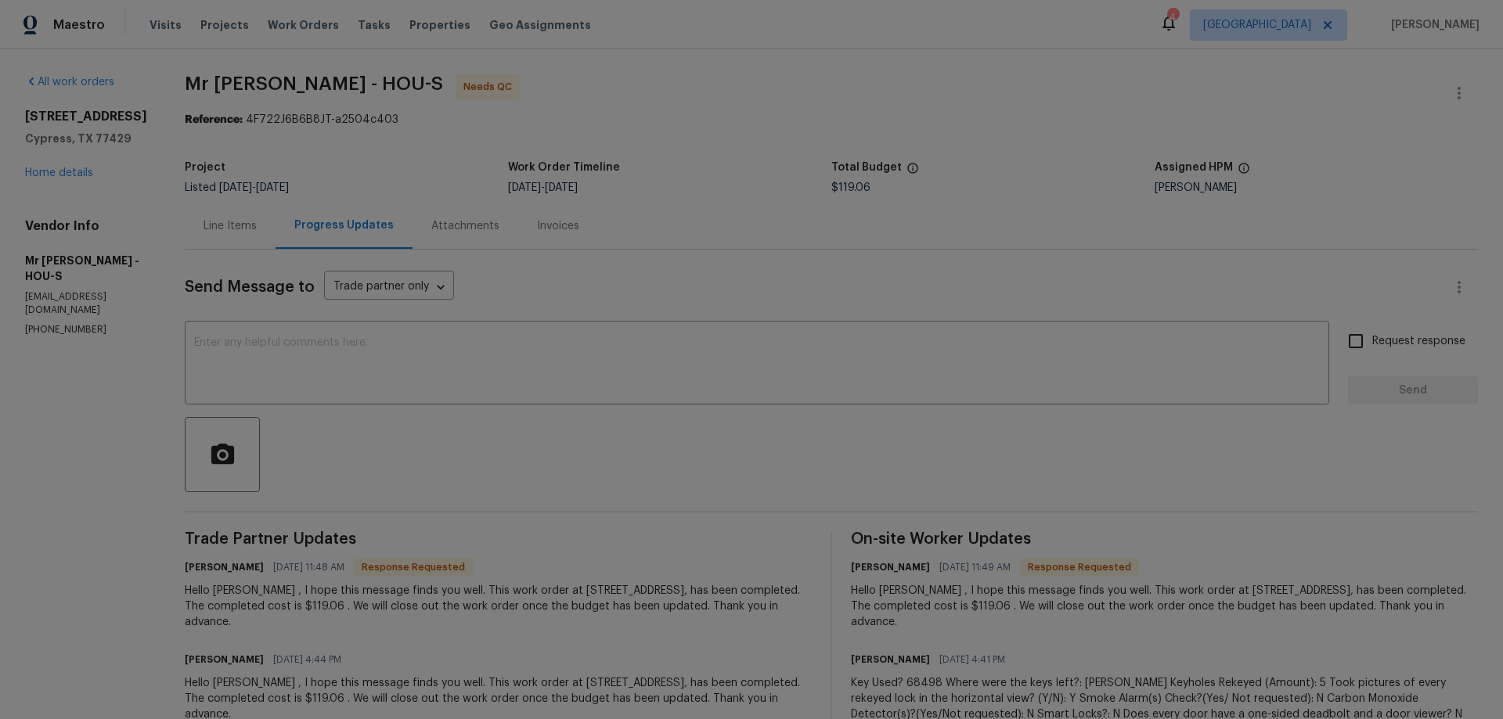
drag, startPoint x: 578, startPoint y: 611, endPoint x: 741, endPoint y: 627, distance: 164.4
click at [733, 620] on div "Hello [PERSON_NAME] , I hope this message finds you well. This work order at [S…" at bounding box center [498, 606] width 627 height 47
click at [740, 629] on div "Hello [PERSON_NAME] , I hope this message finds you well. This work order at [S…" at bounding box center [498, 606] width 627 height 47
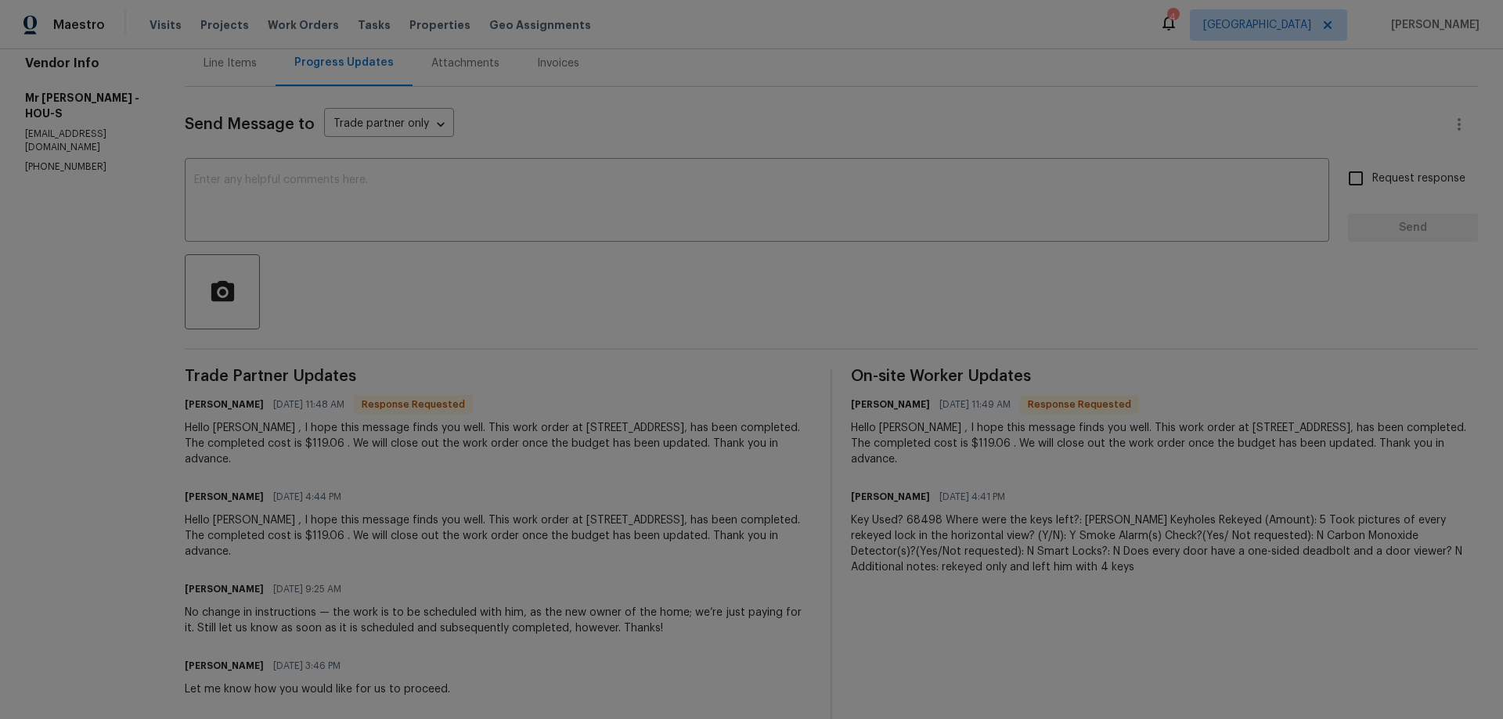
scroll to position [157, 0]
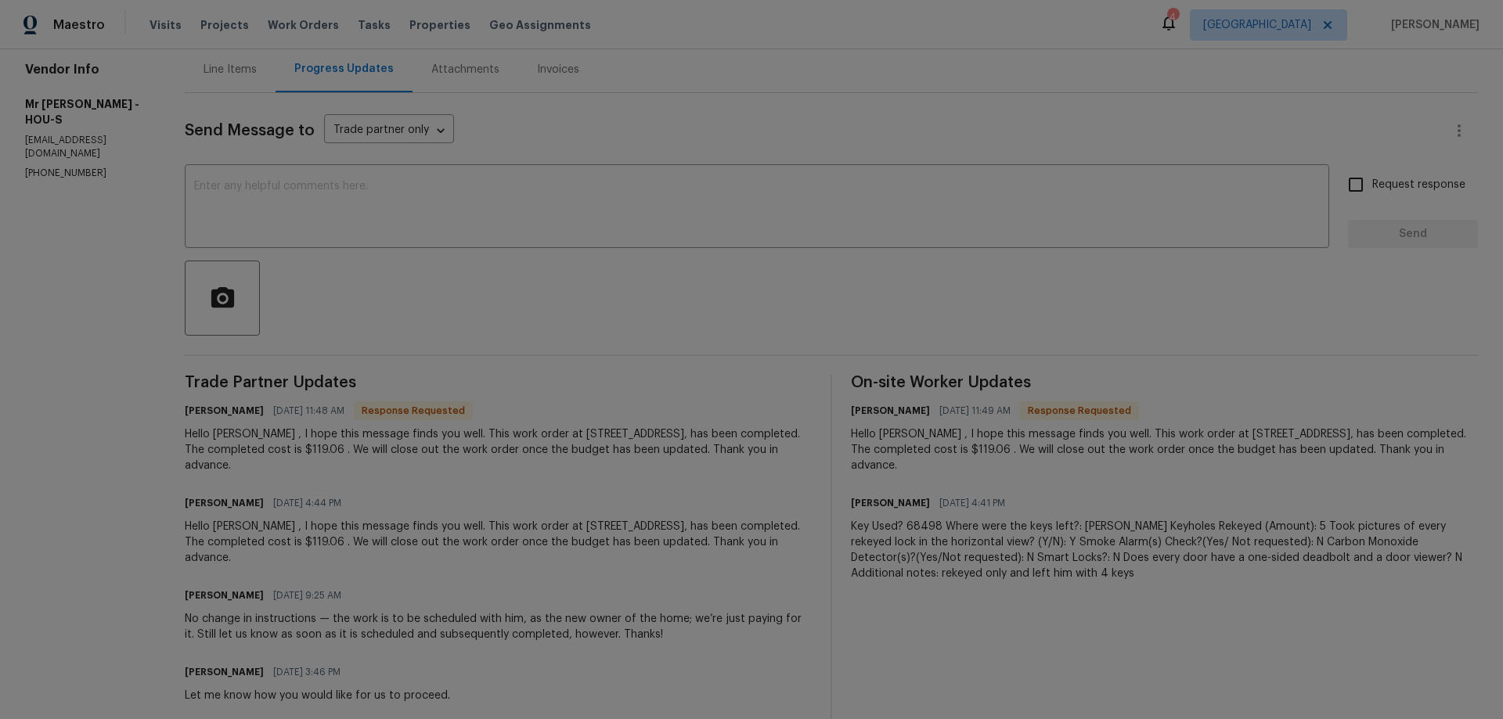
click at [193, 80] on div "Line Items" at bounding box center [230, 69] width 91 height 46
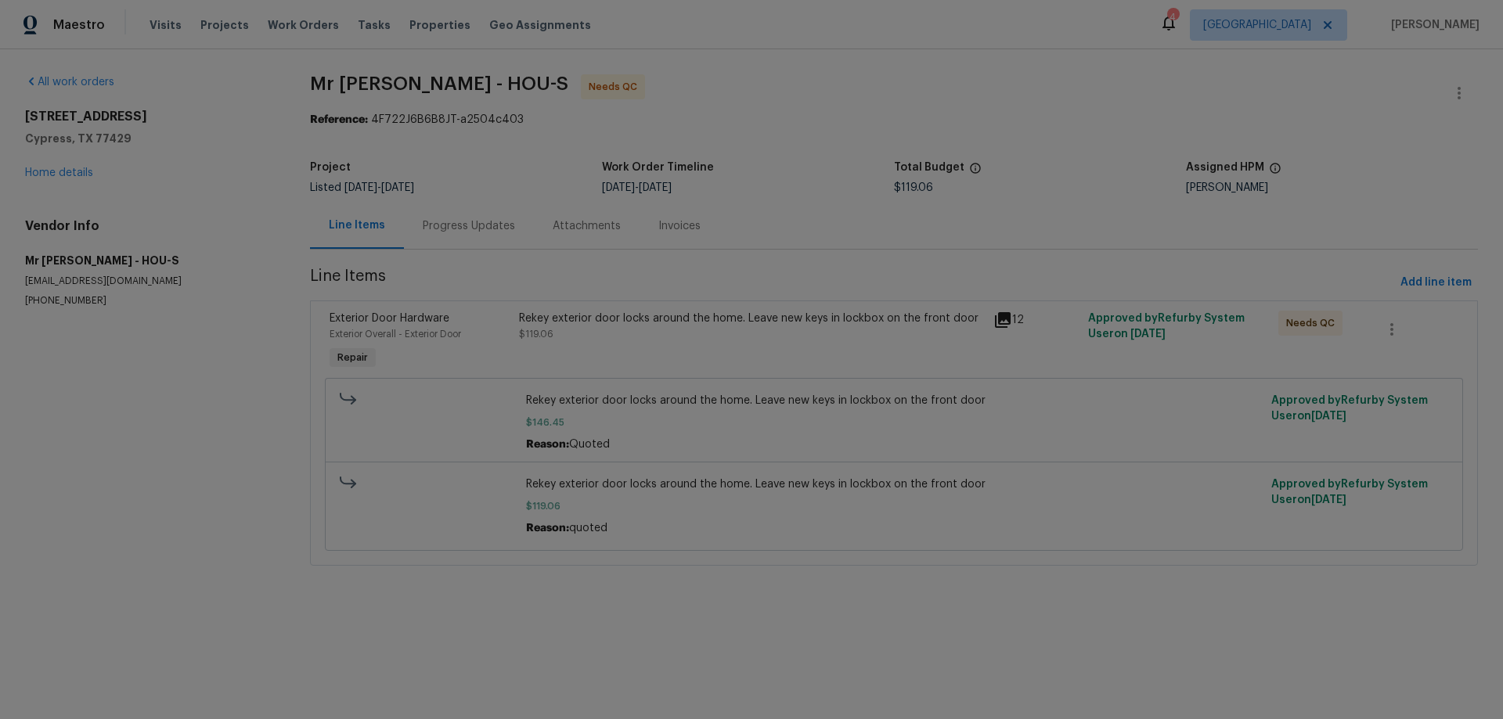
click at [611, 345] on div "Rekey exterior door locks around the home. Leave new keys in lockbox on the fro…" at bounding box center [751, 342] width 474 height 72
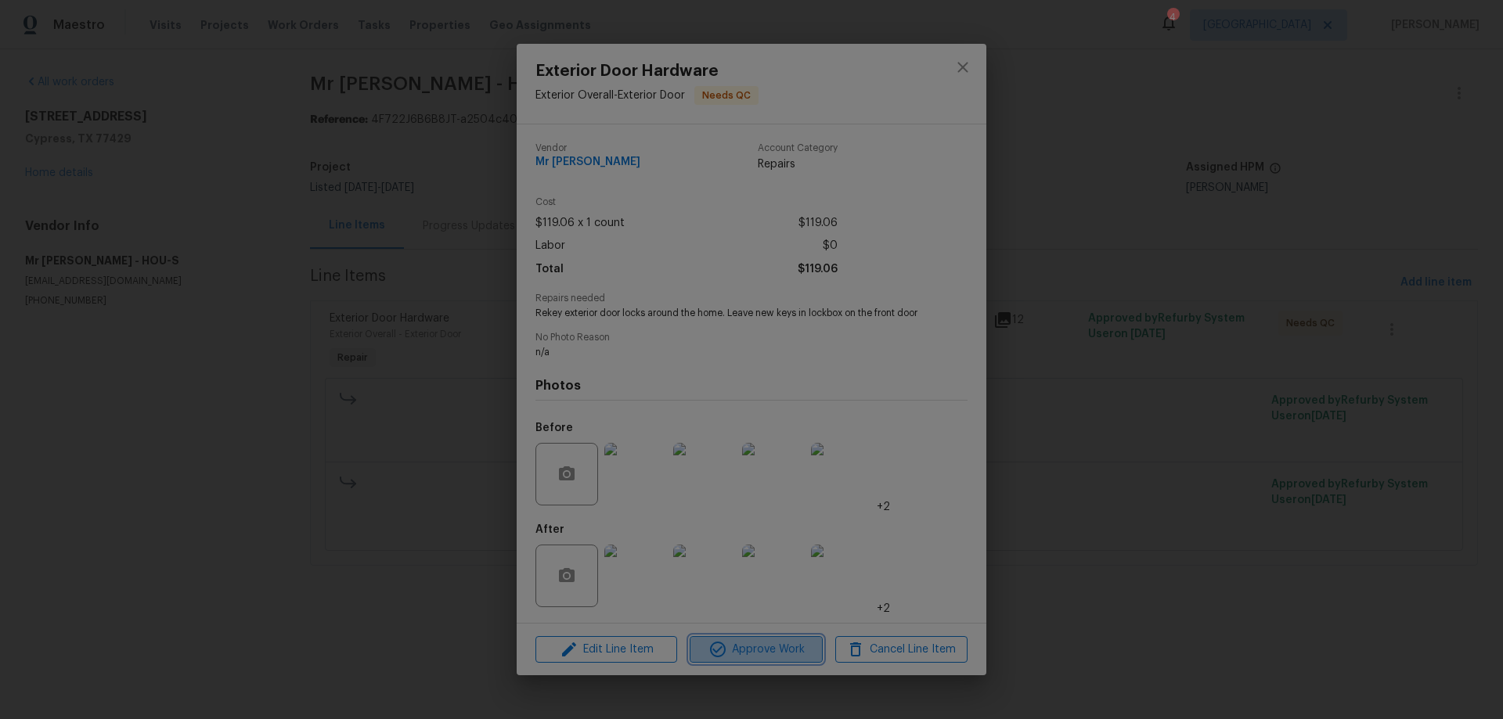
click at [731, 649] on span "Approve Work" at bounding box center [755, 650] width 123 height 20
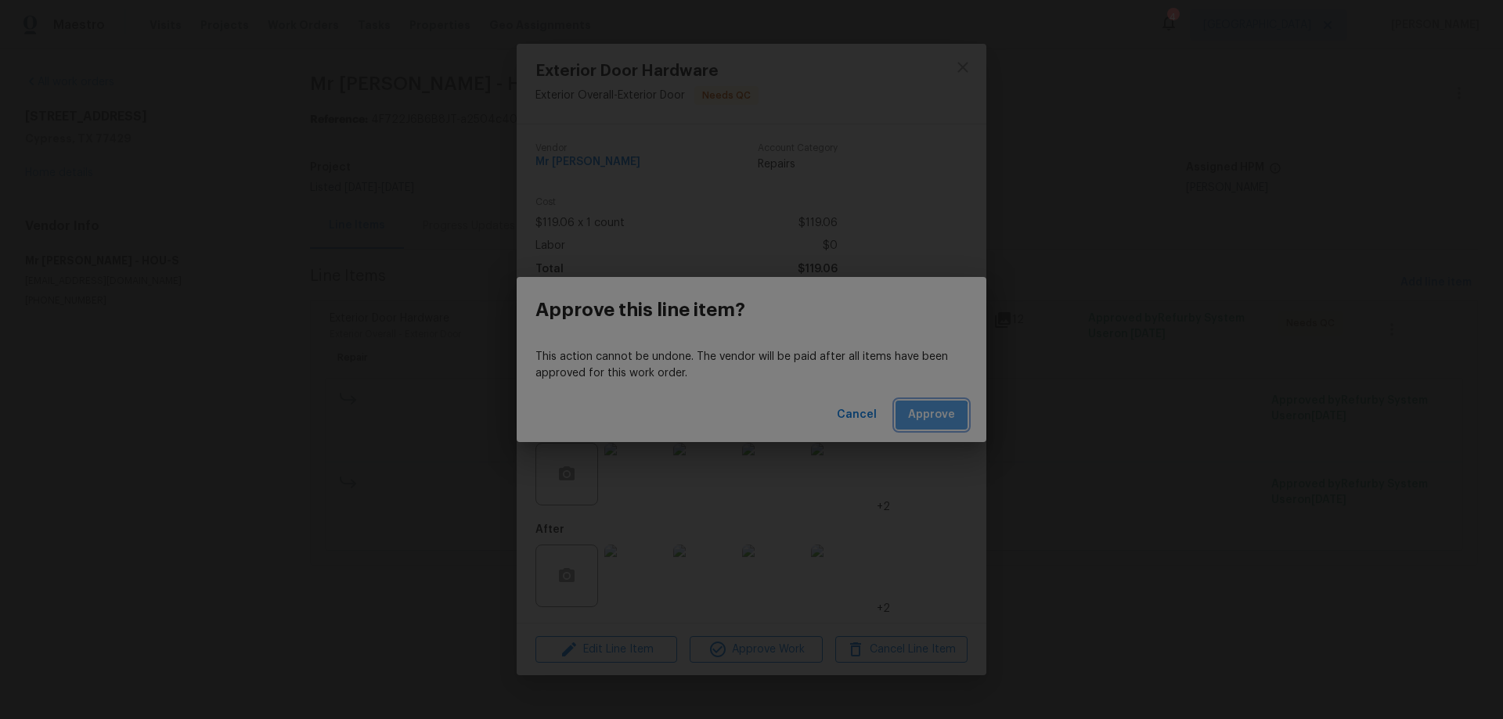
drag, startPoint x: 925, startPoint y: 420, endPoint x: 933, endPoint y: 473, distance: 53.9
click at [925, 420] on span "Approve" at bounding box center [931, 416] width 47 height 20
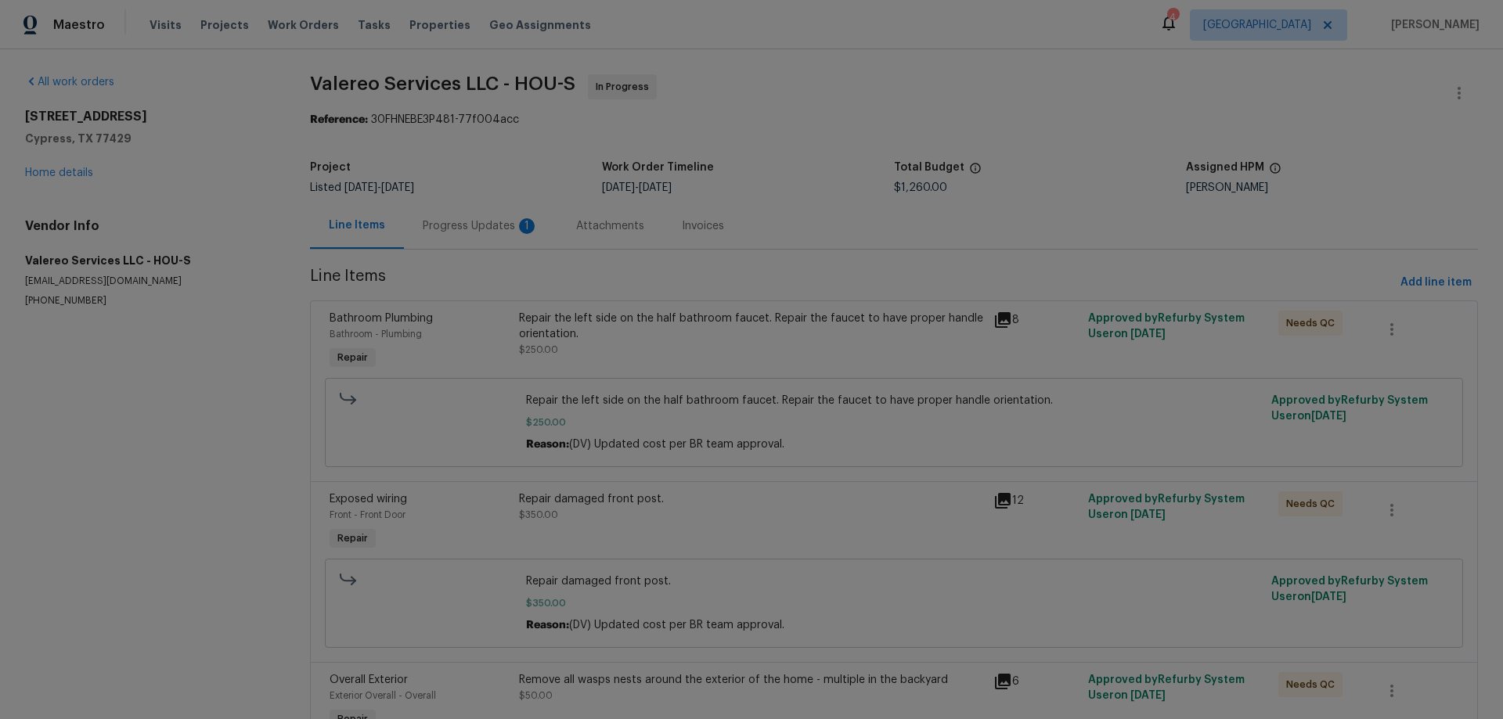
click at [456, 230] on div "Progress Updates 1" at bounding box center [481, 226] width 116 height 16
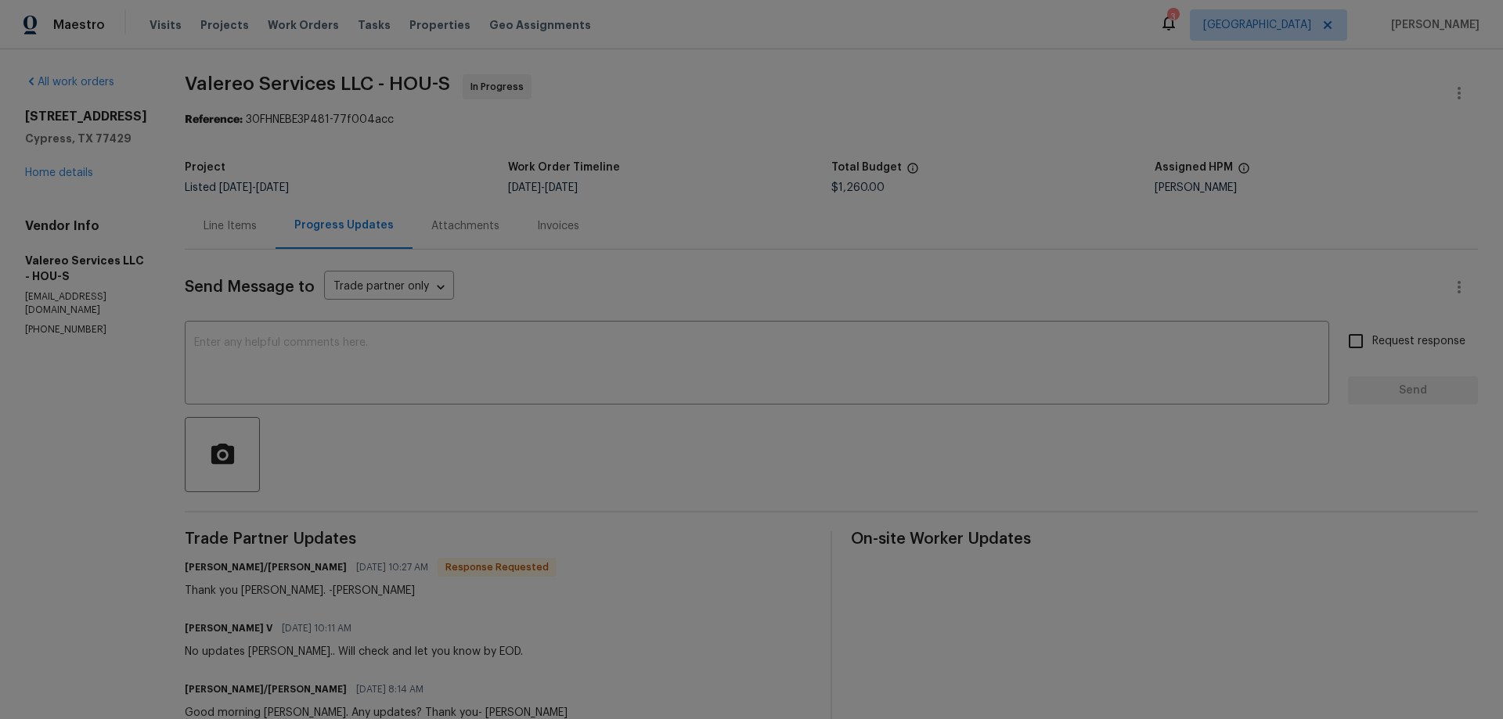
click at [204, 229] on div "Line Items" at bounding box center [230, 226] width 53 height 16
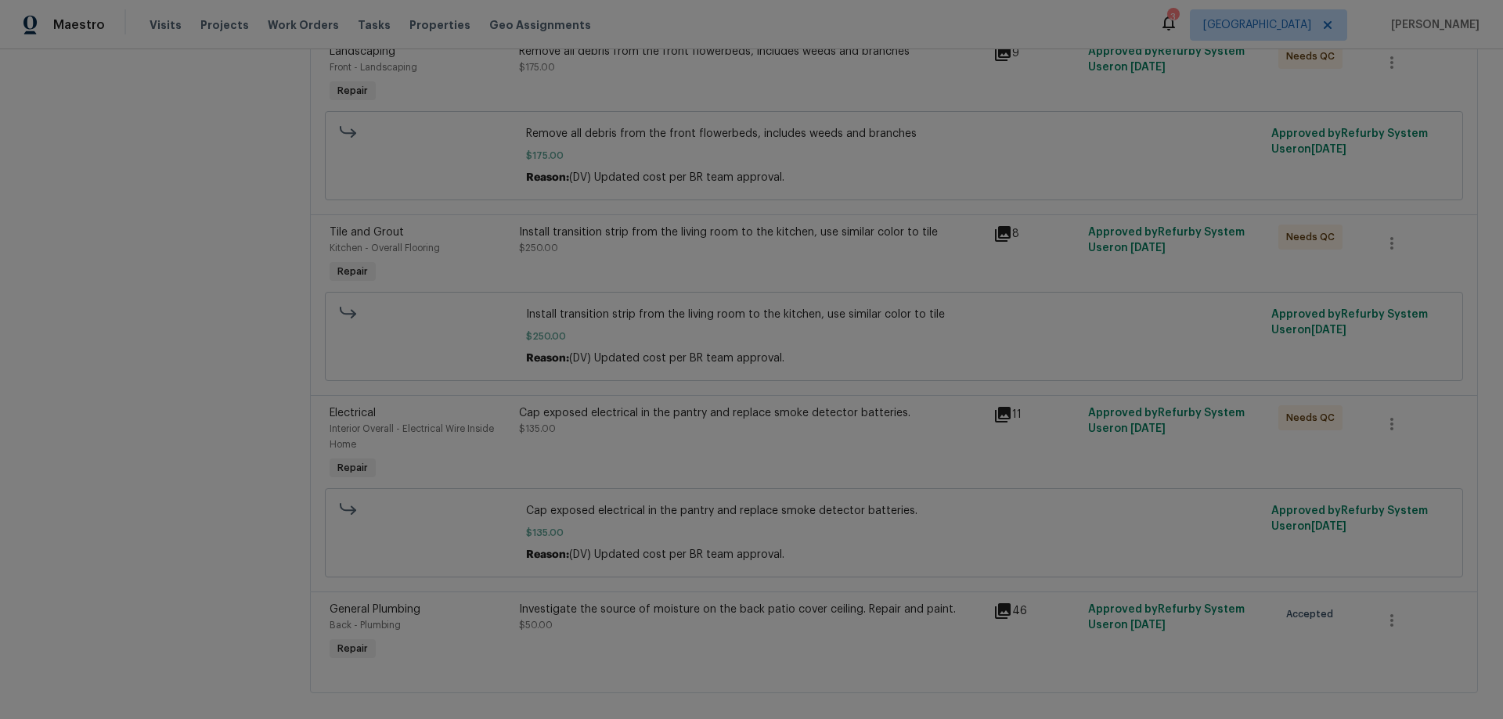
scroll to position [839, 0]
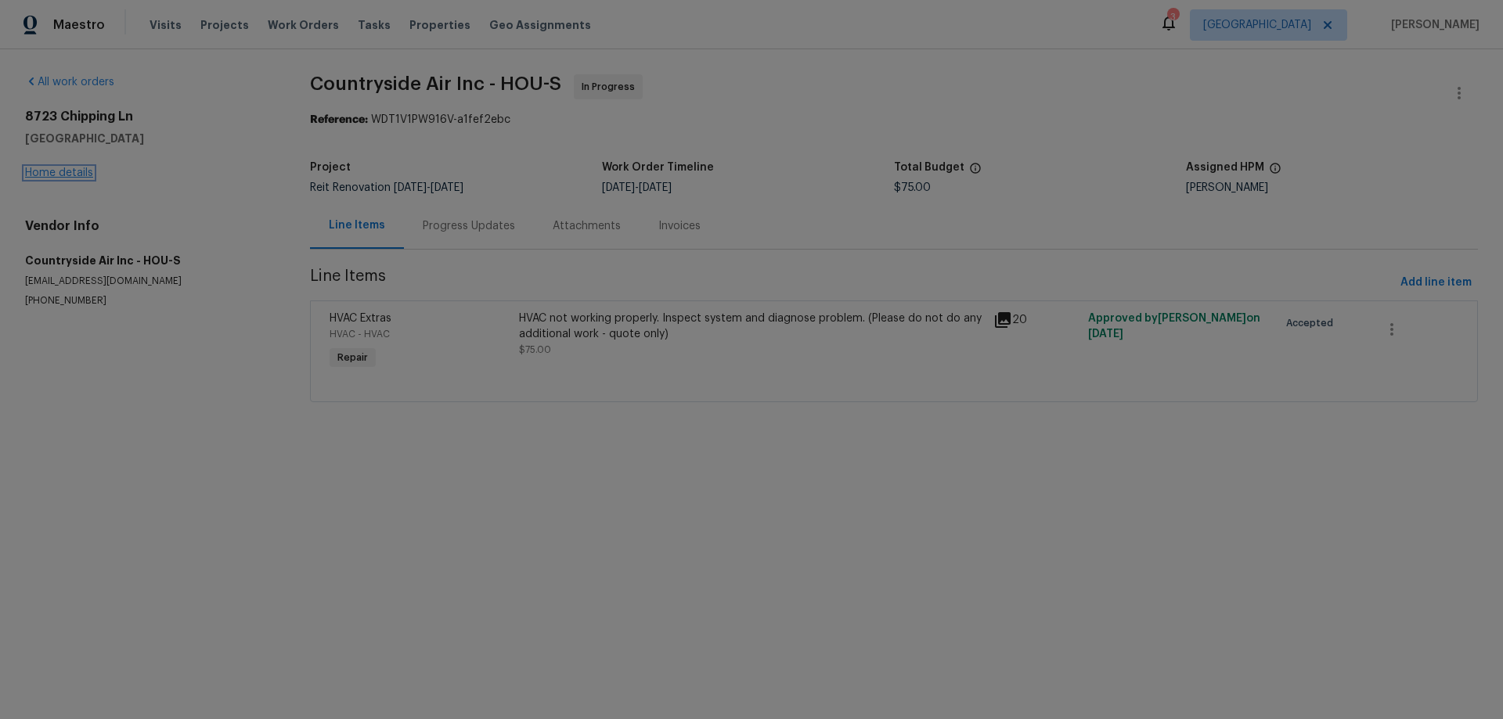
click at [44, 172] on link "Home details" at bounding box center [59, 173] width 68 height 11
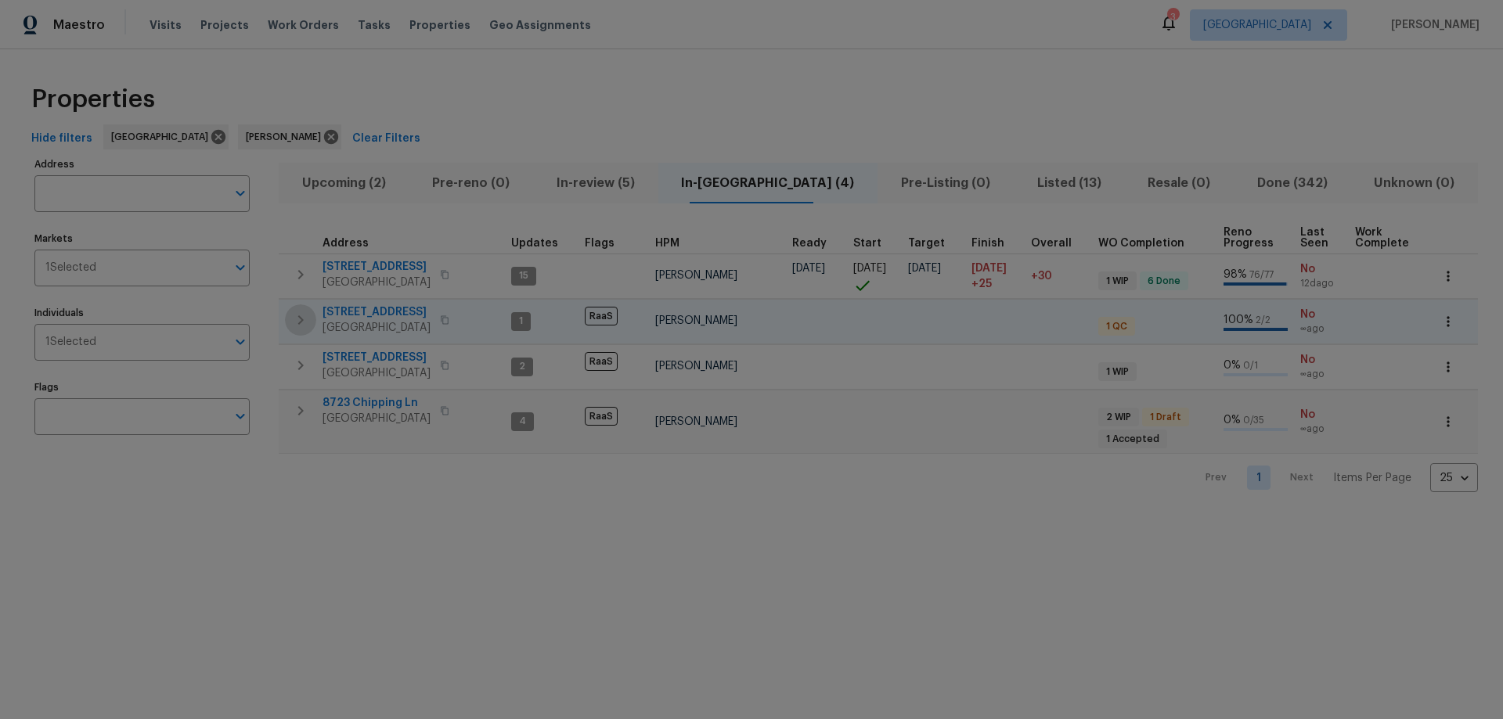
click at [297, 311] on icon "button" at bounding box center [300, 320] width 19 height 19
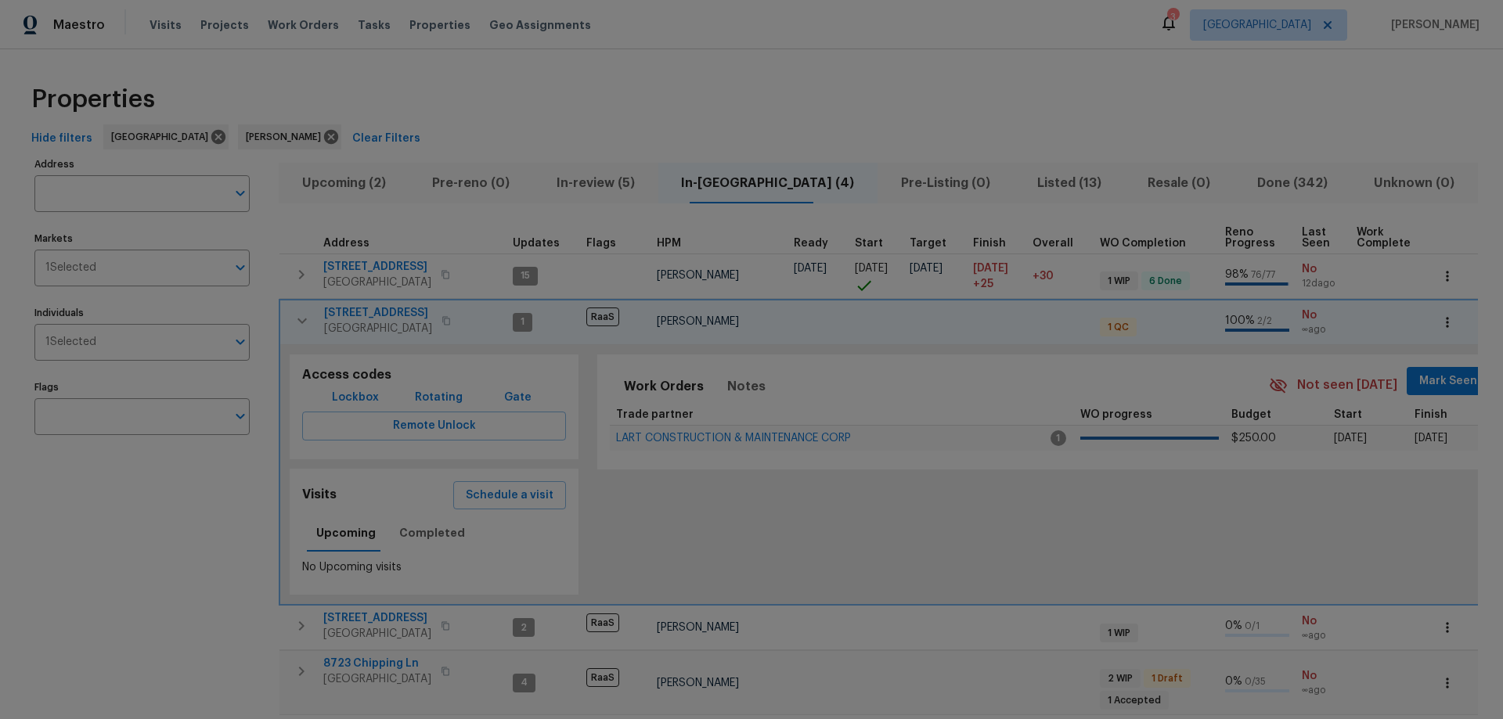
click at [300, 321] on icon "button" at bounding box center [301, 320] width 9 height 5
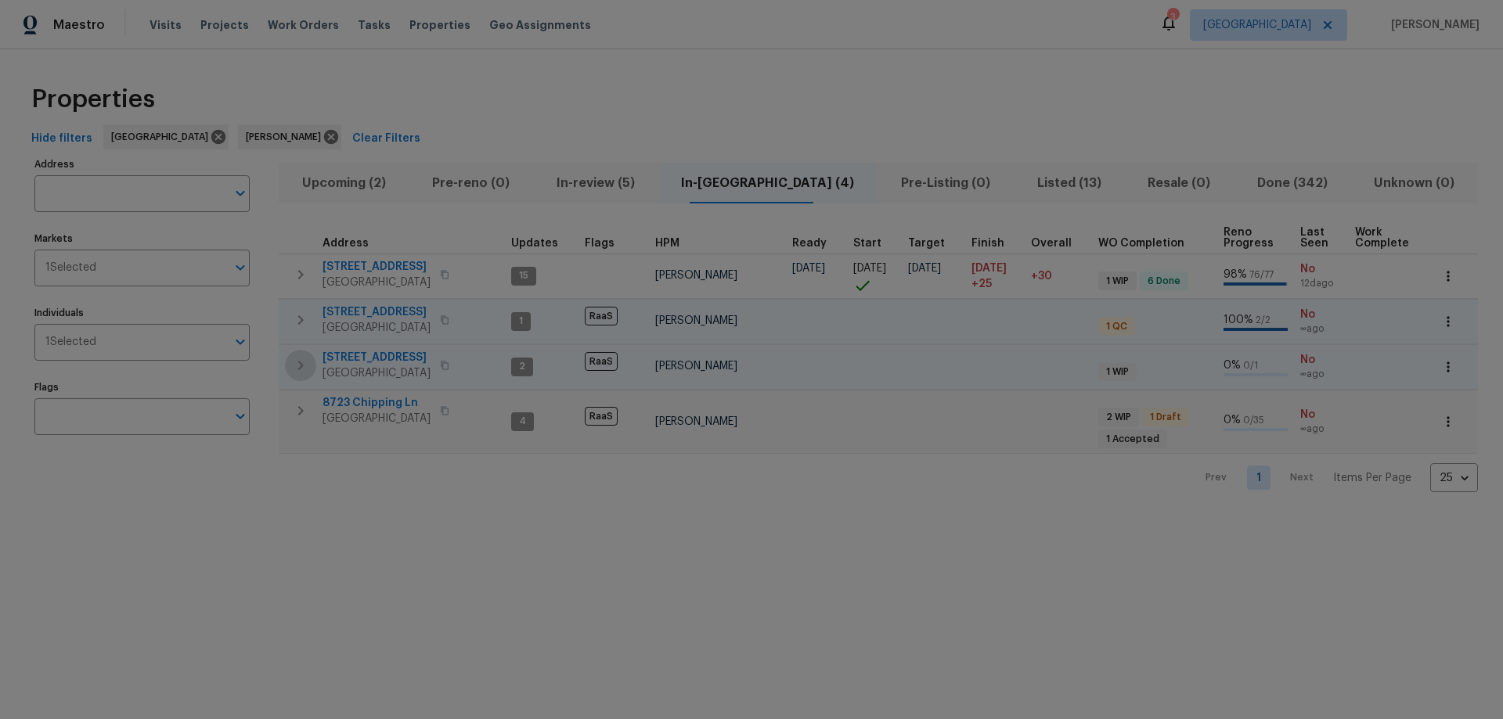
click at [305, 360] on icon "button" at bounding box center [300, 365] width 19 height 19
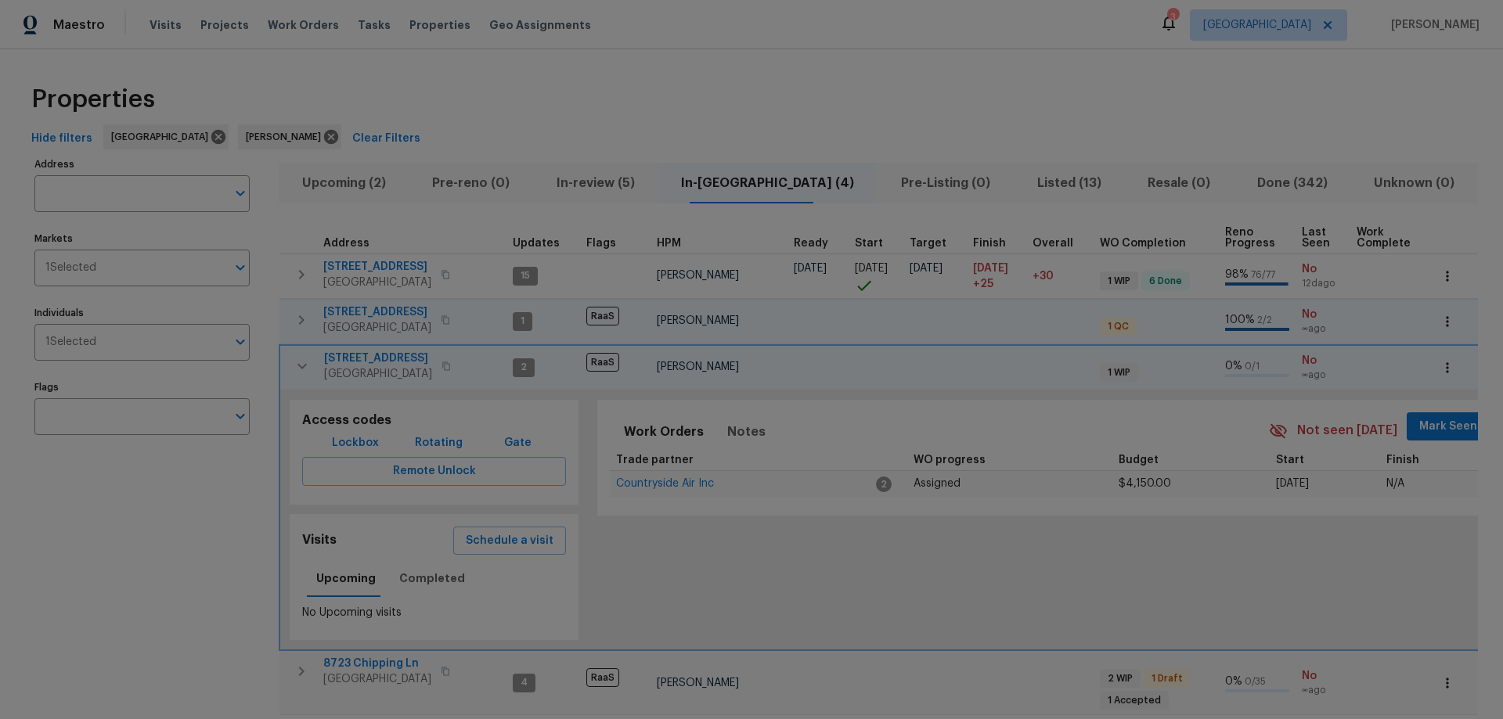
click at [305, 360] on icon "button" at bounding box center [302, 366] width 19 height 19
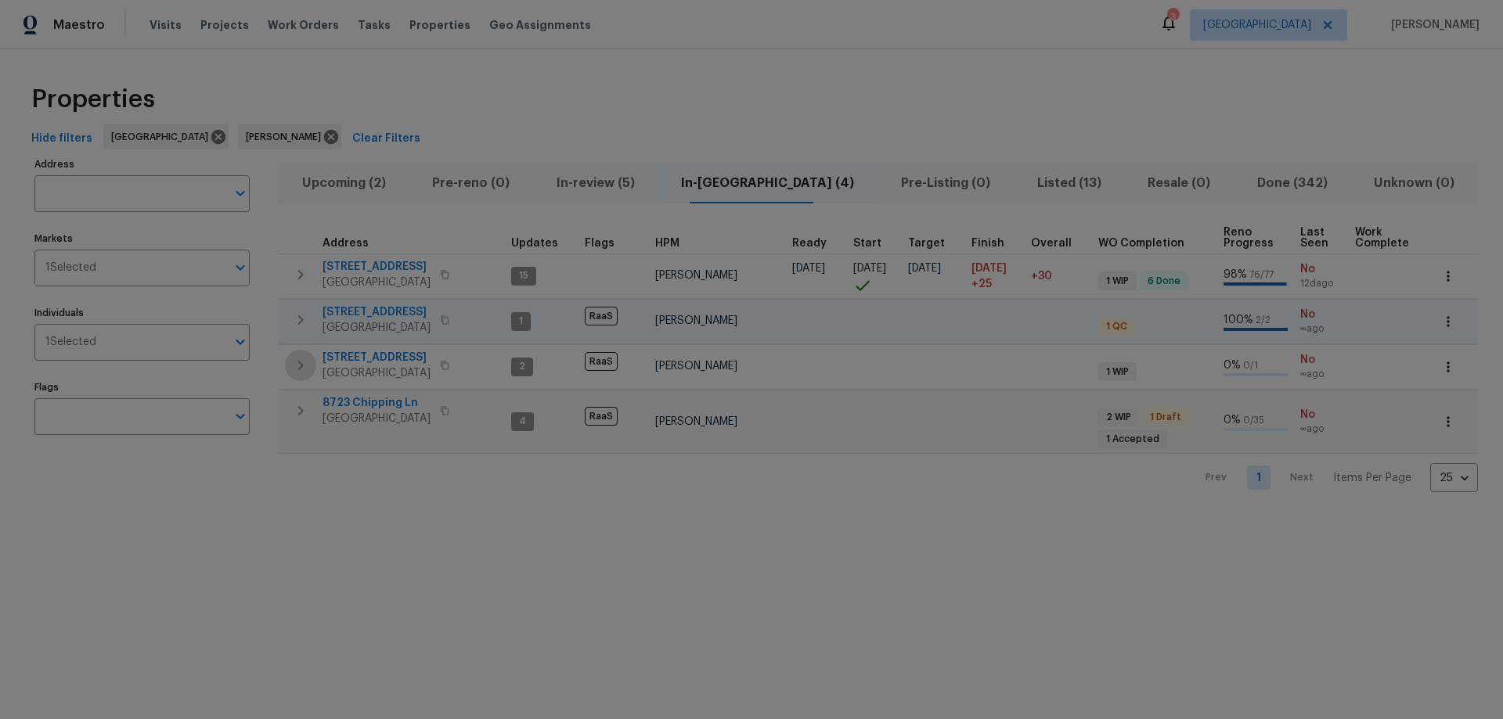
click at [313, 370] on button "button" at bounding box center [300, 365] width 31 height 31
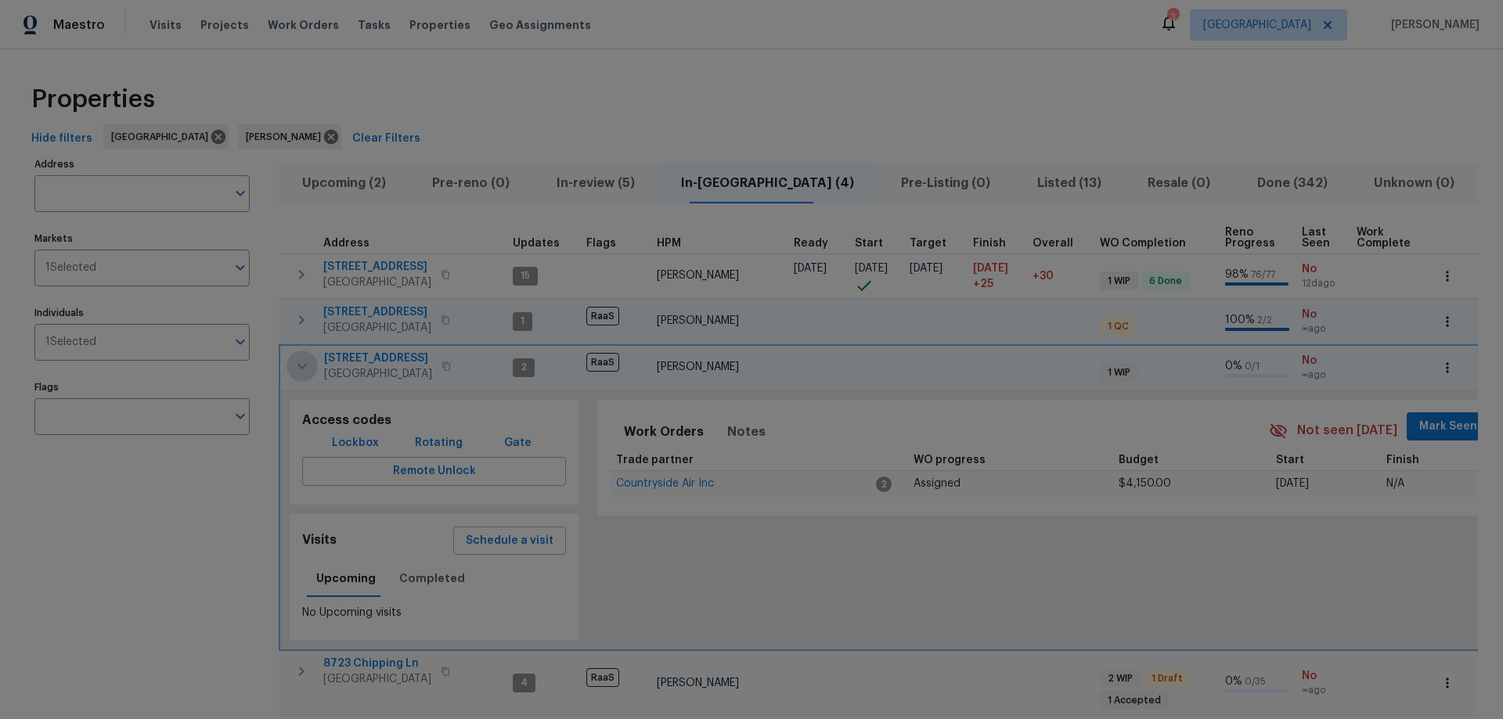
click at [301, 357] on icon "button" at bounding box center [302, 366] width 19 height 19
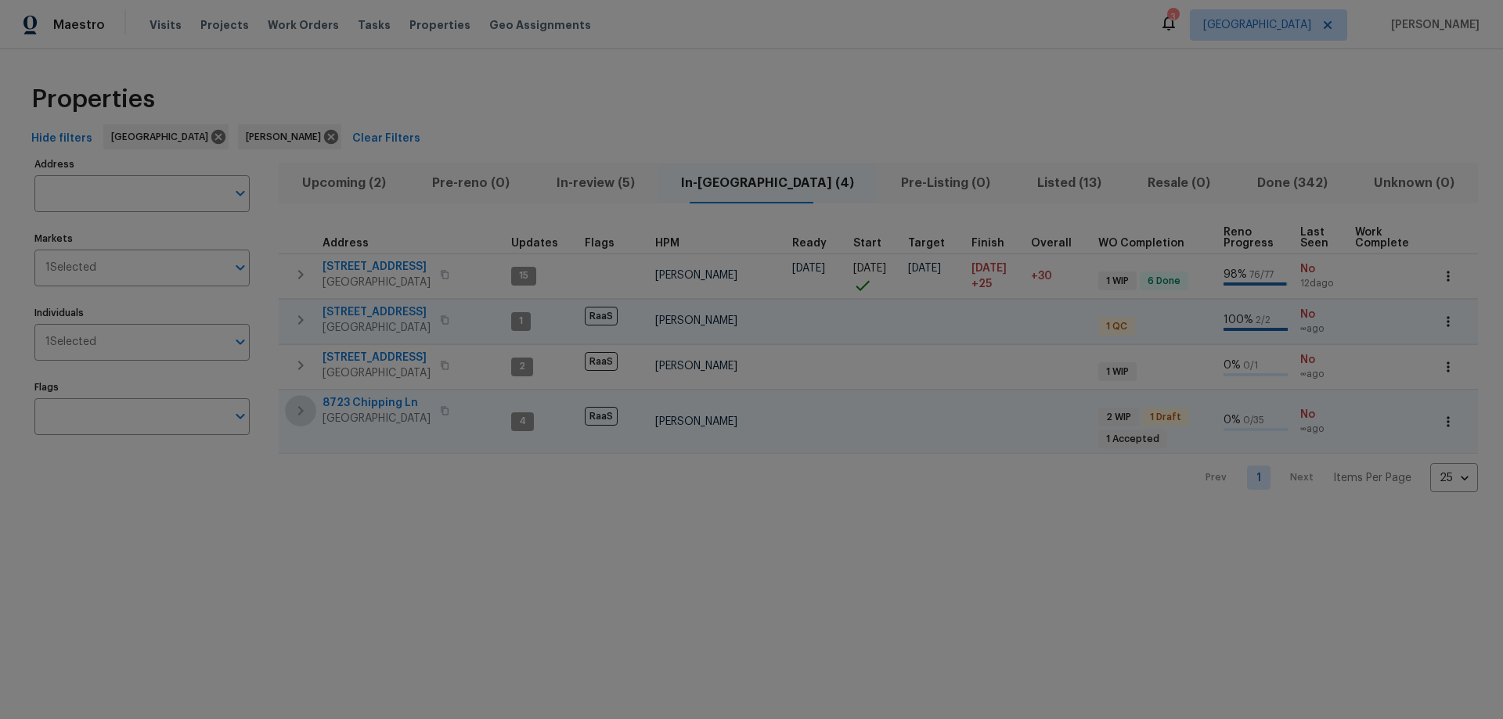
click at [303, 410] on icon "button" at bounding box center [300, 410] width 5 height 9
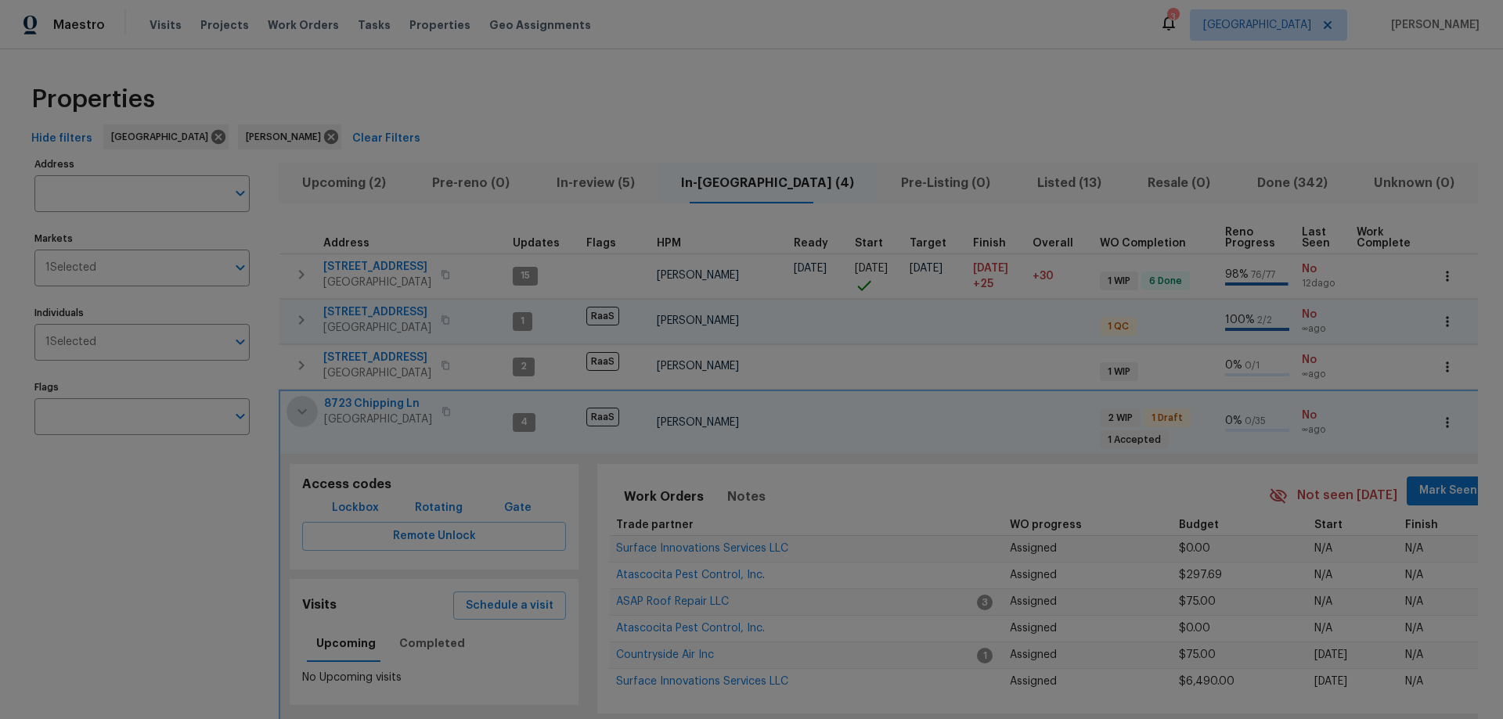
click at [303, 410] on icon "button" at bounding box center [302, 411] width 19 height 19
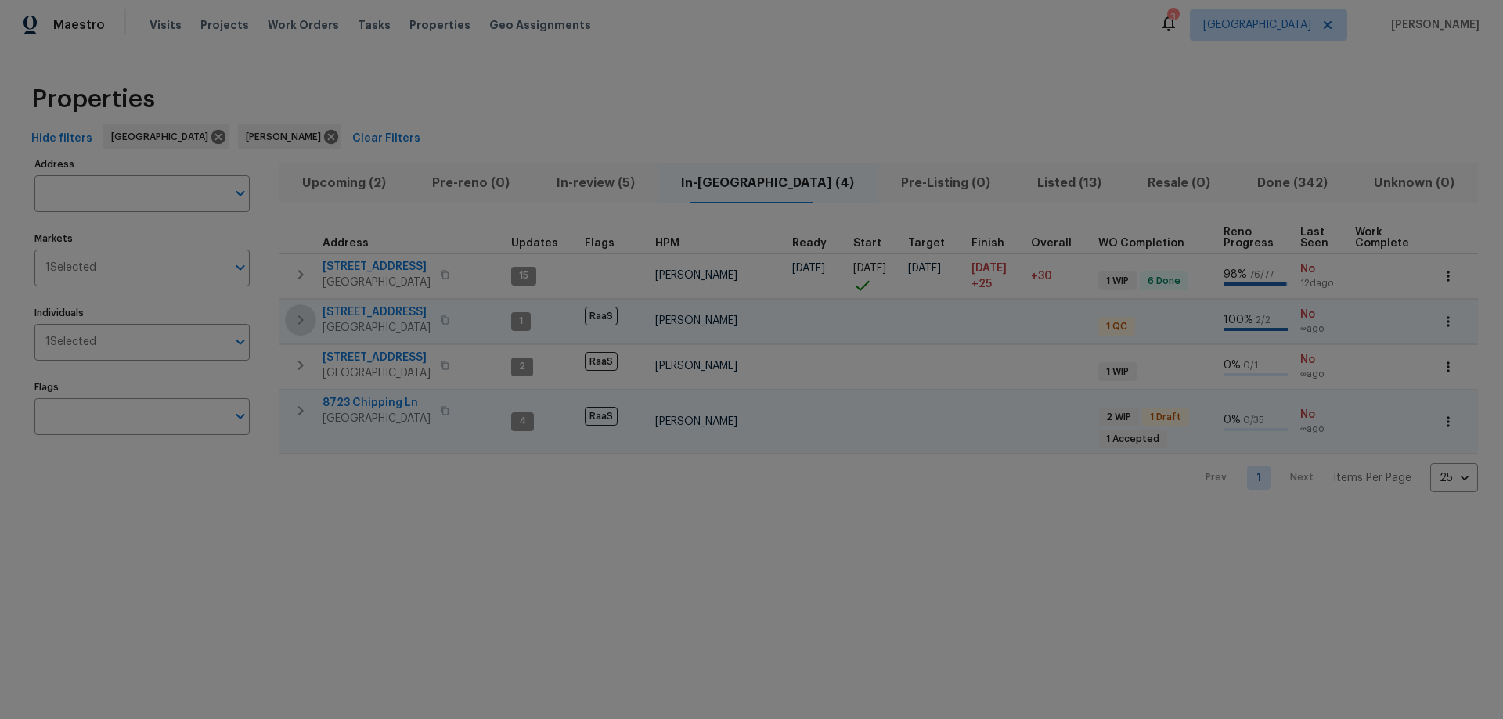
click at [299, 311] on icon "button" at bounding box center [300, 320] width 19 height 19
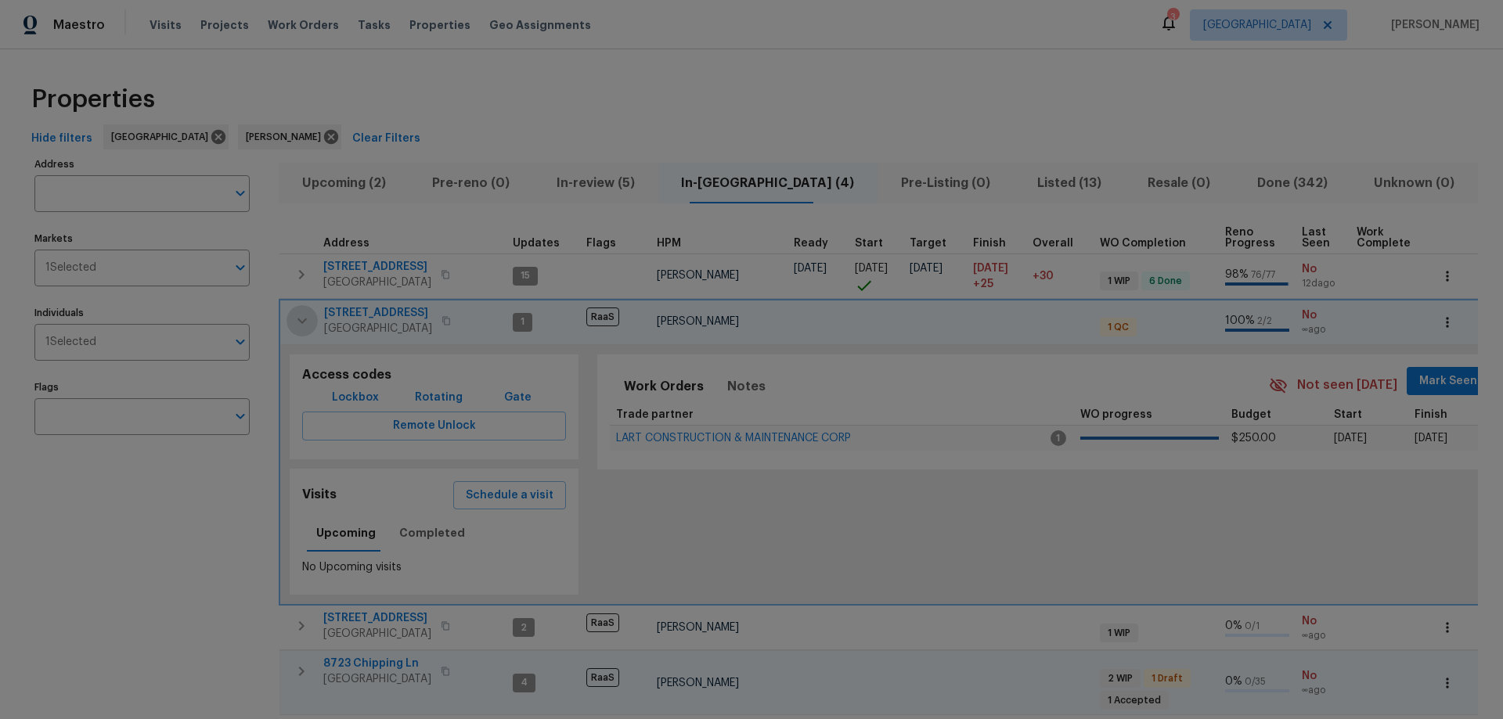
click at [299, 312] on icon "button" at bounding box center [302, 321] width 19 height 19
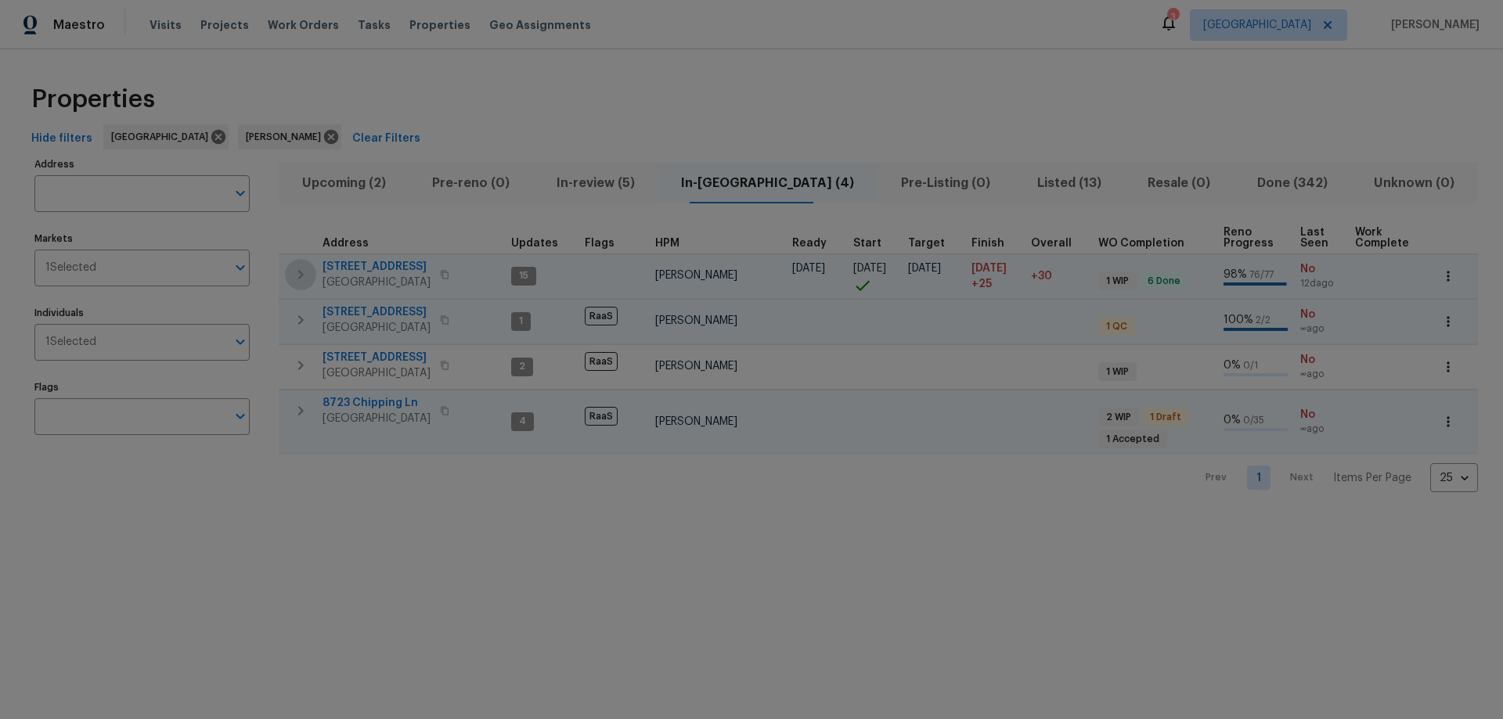
click at [296, 272] on icon "button" at bounding box center [300, 274] width 19 height 19
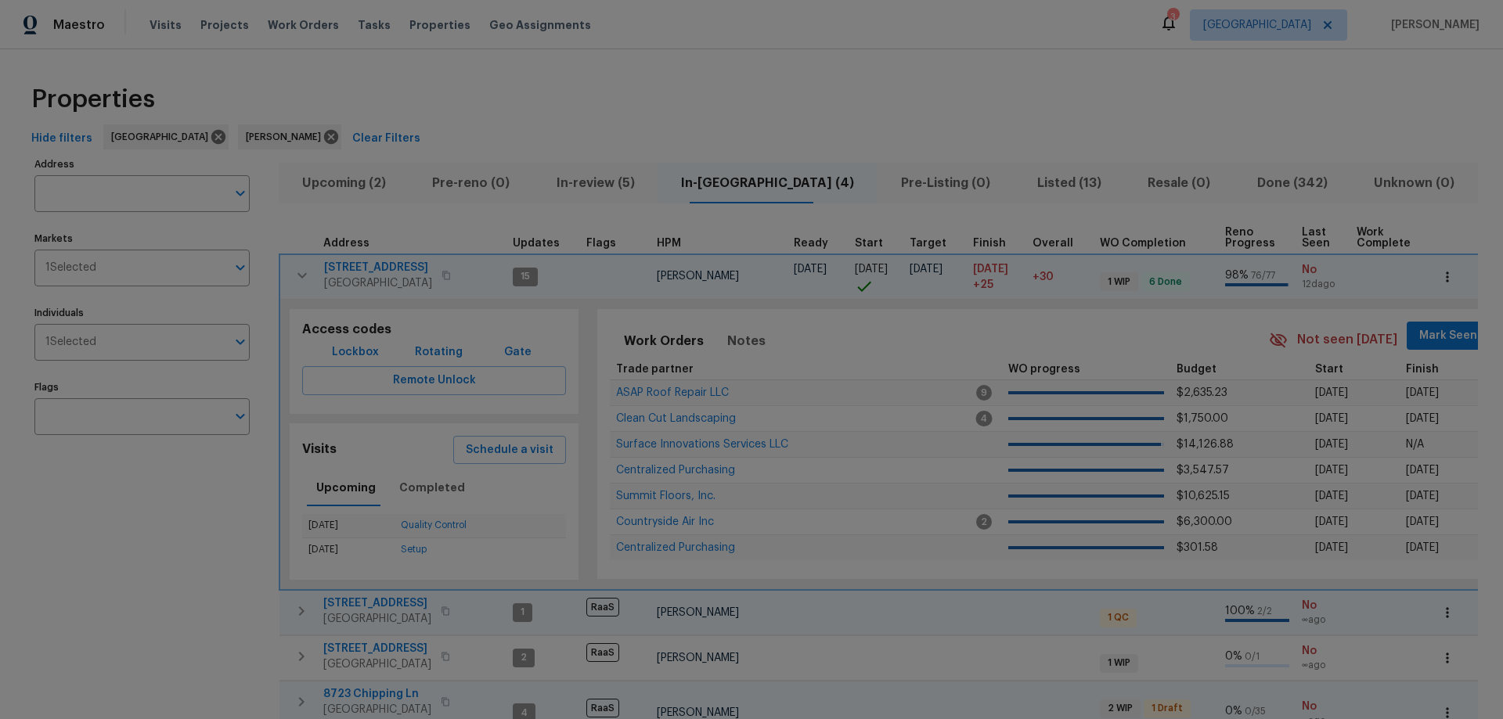
click at [296, 272] on icon "button" at bounding box center [302, 275] width 19 height 19
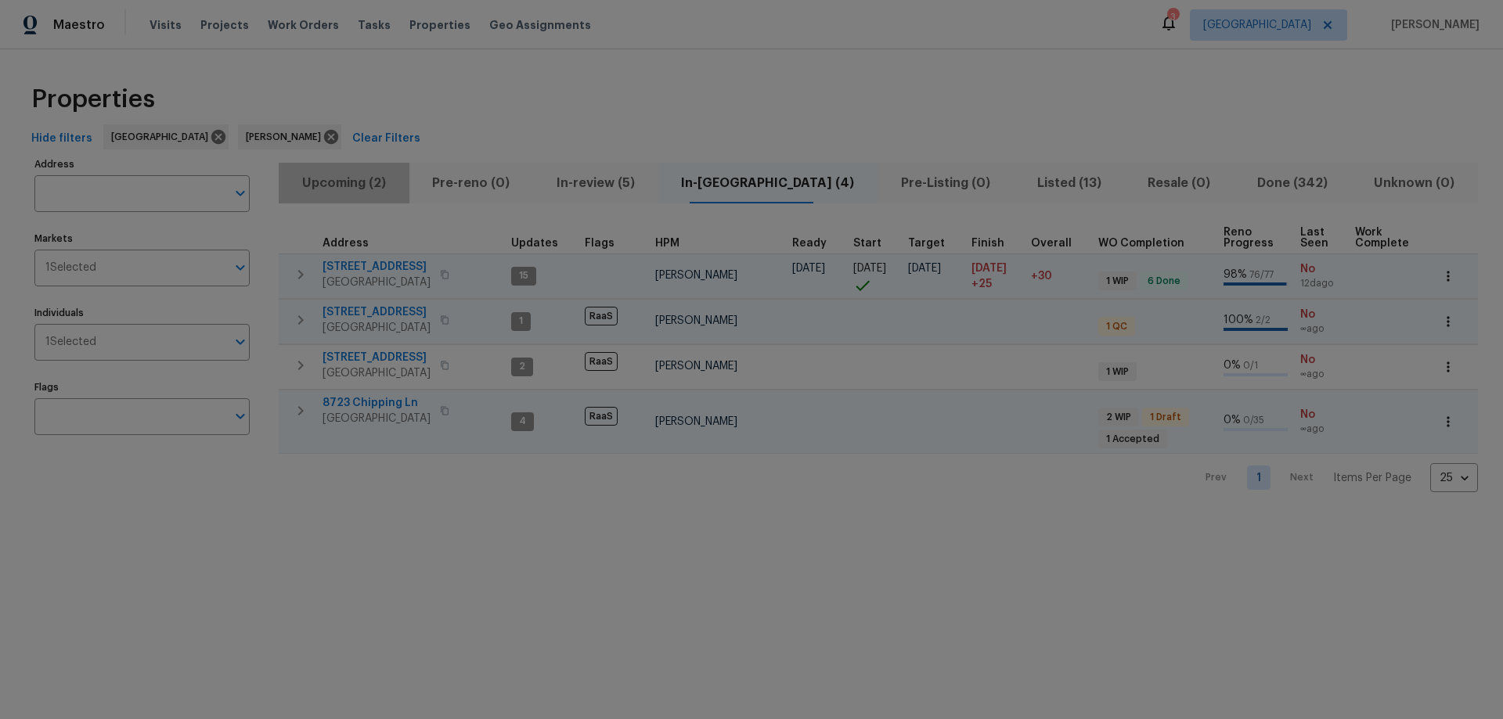
click at [384, 176] on span "Upcoming (2)" at bounding box center [344, 183] width 112 height 22
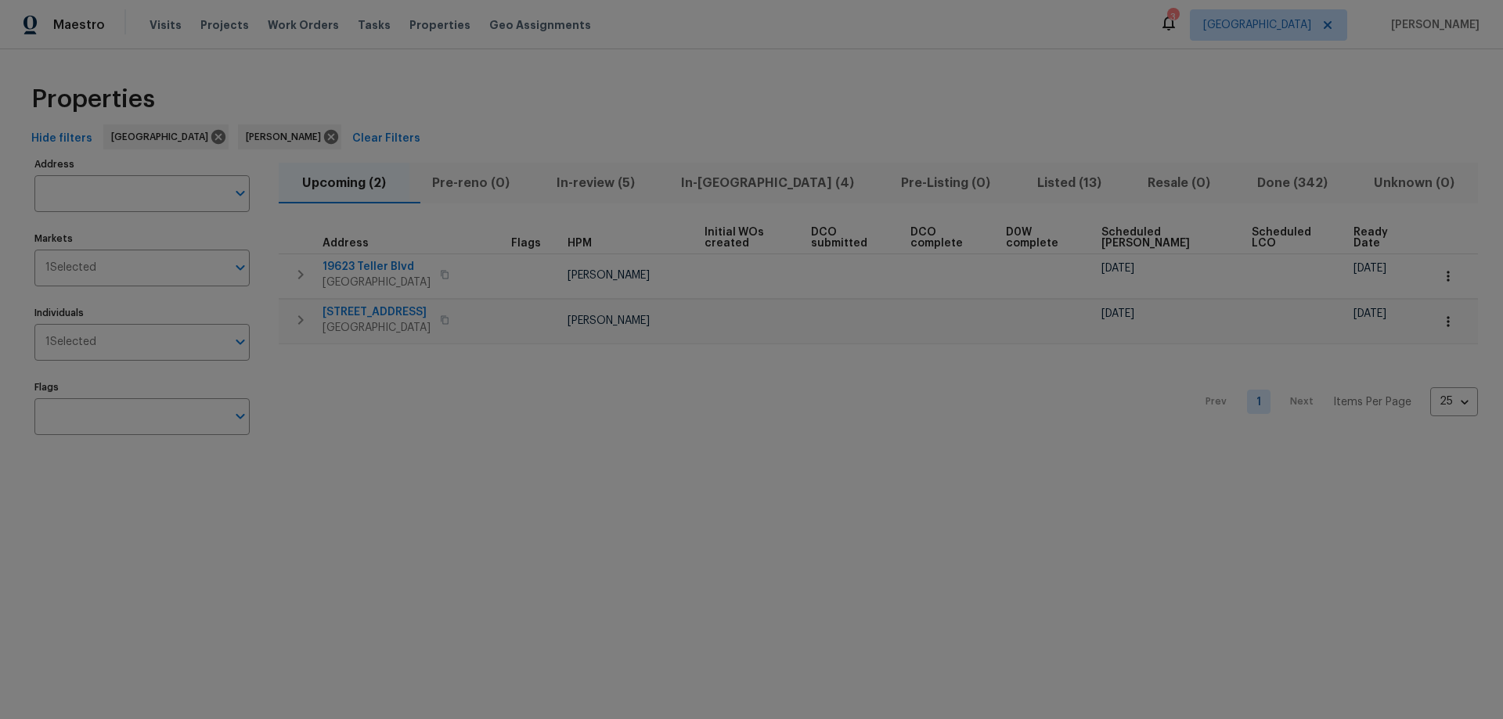
click at [1167, 233] on span "Scheduled COE" at bounding box center [1164, 238] width 124 height 22
click at [298, 277] on icon "button" at bounding box center [300, 276] width 19 height 19
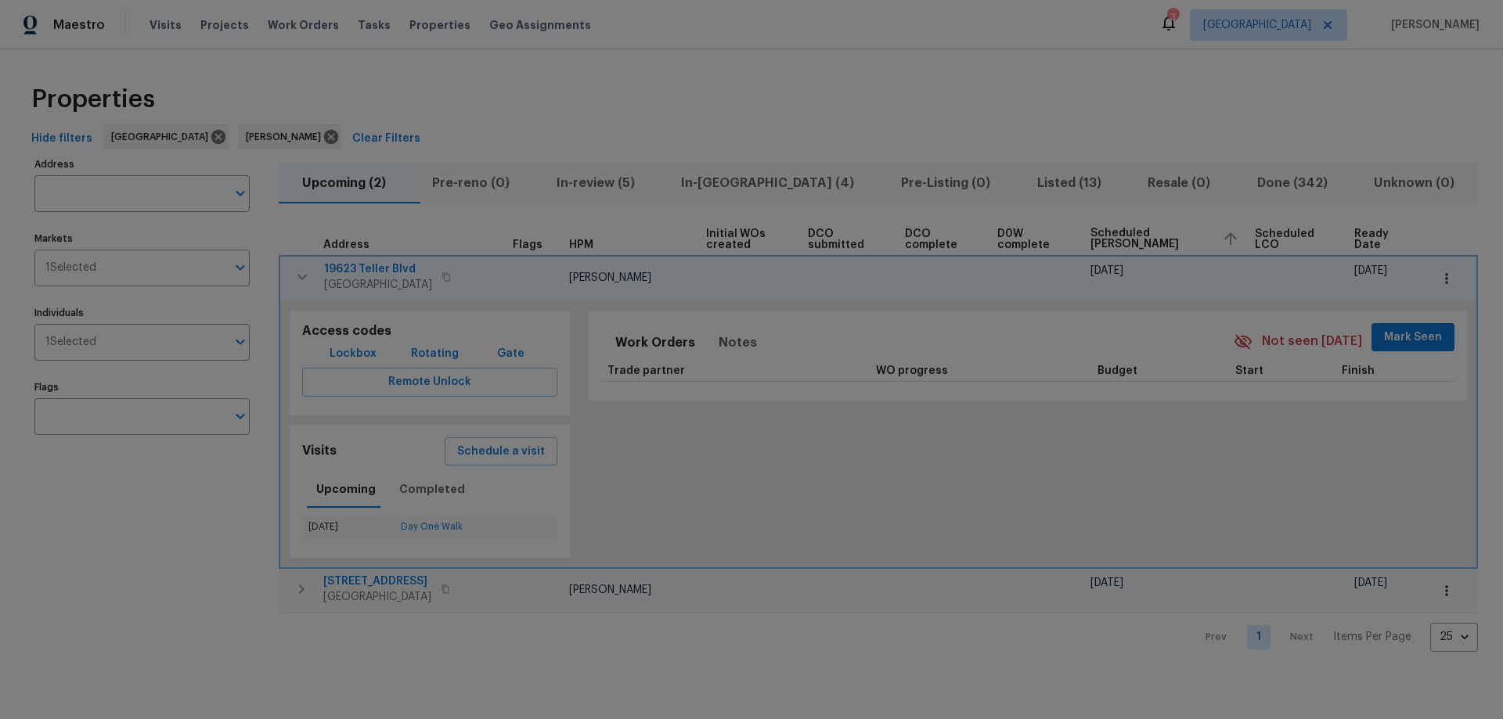
click at [301, 276] on icon "button" at bounding box center [302, 277] width 19 height 19
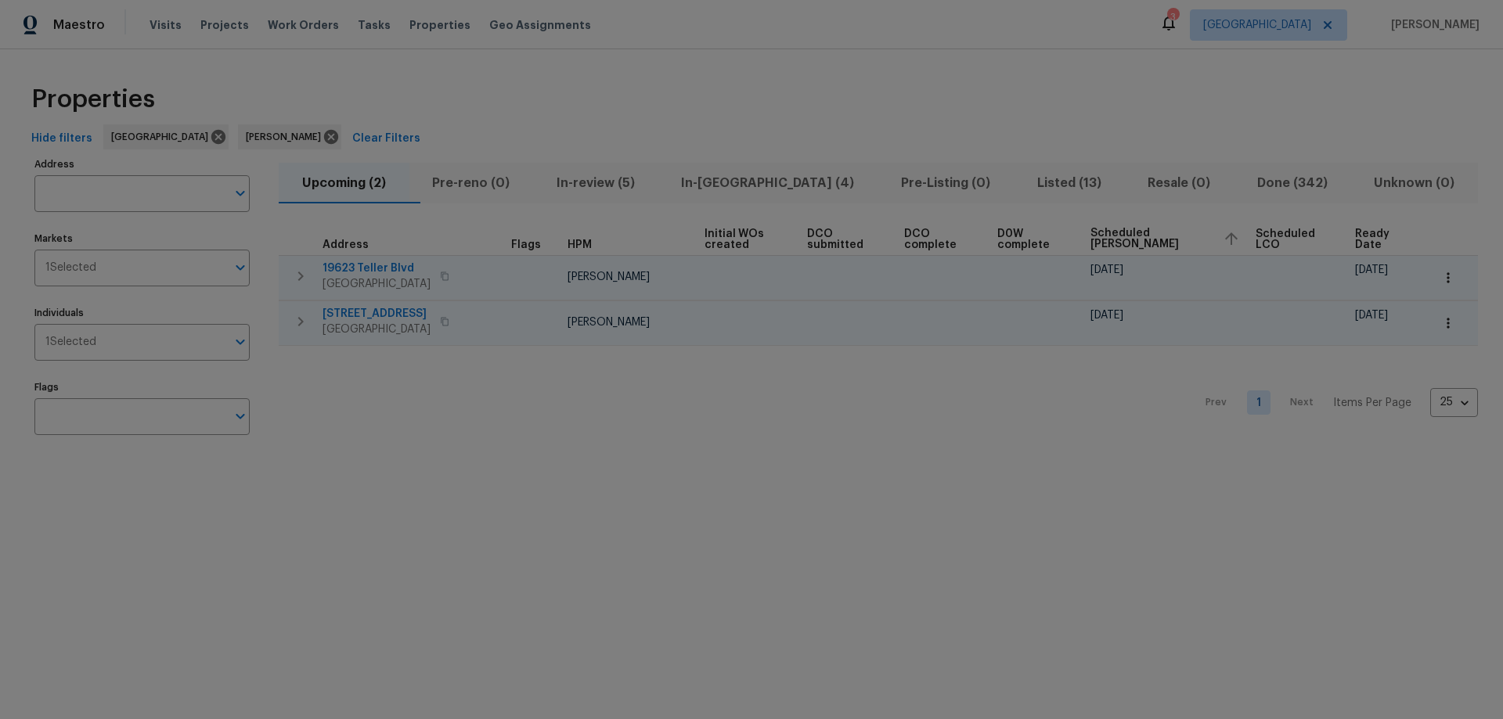
click at [295, 322] on icon "button" at bounding box center [300, 321] width 19 height 19
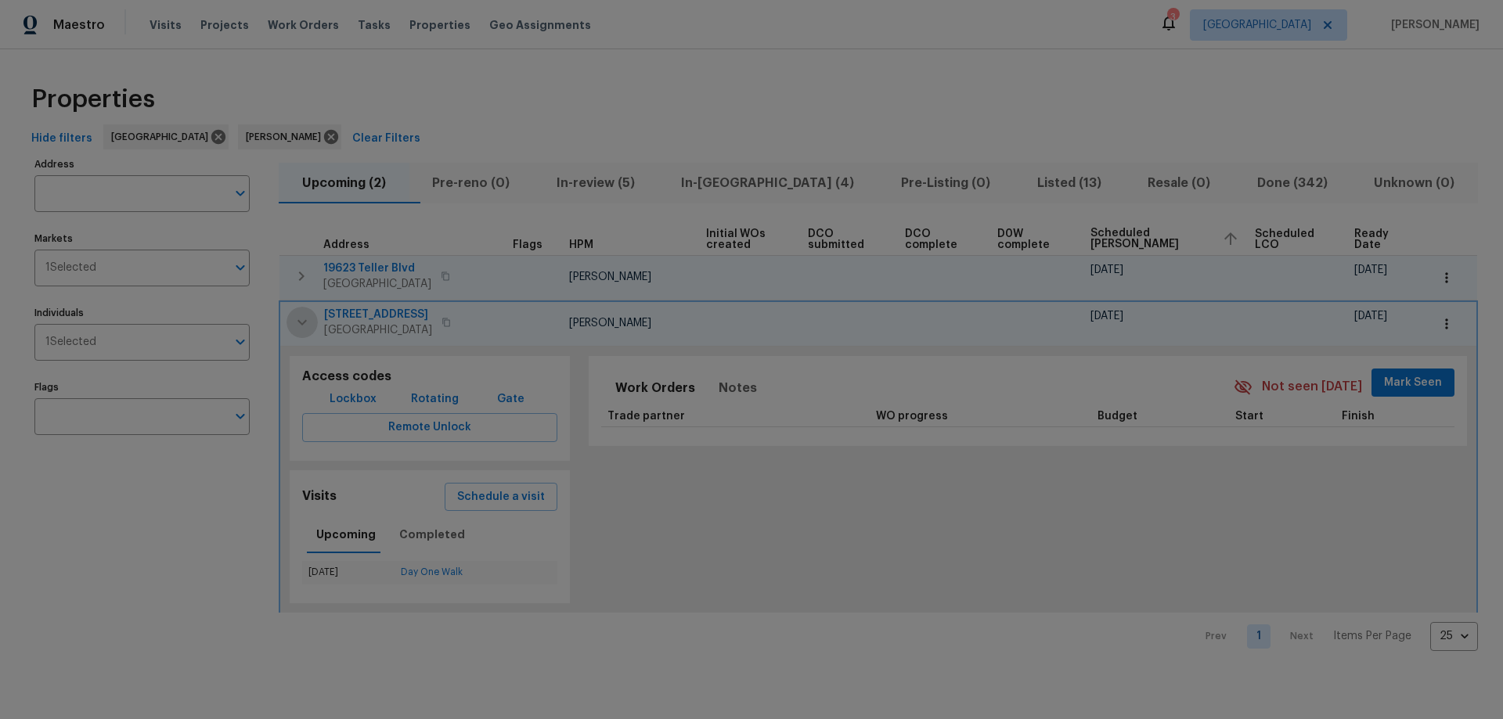
click at [295, 321] on icon "button" at bounding box center [302, 322] width 19 height 19
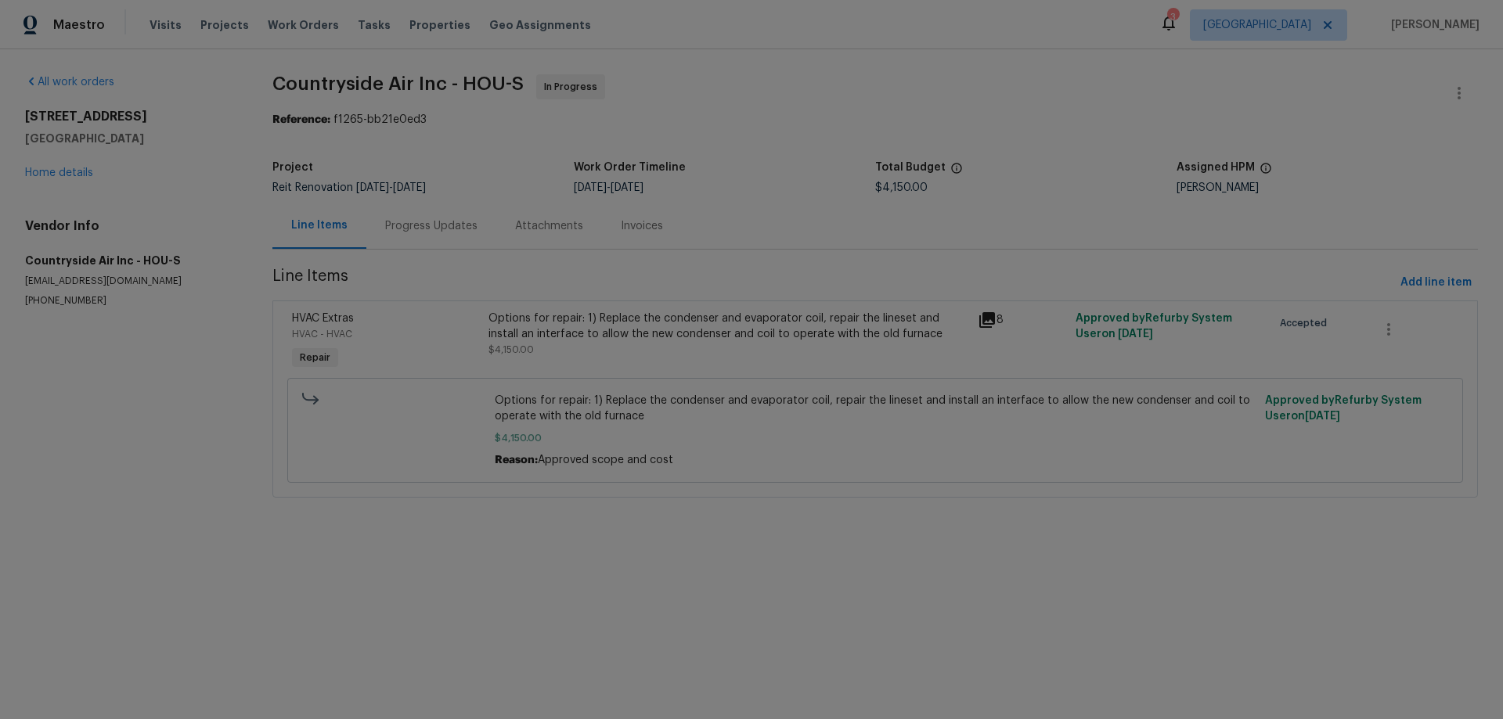
click at [411, 228] on div "Progress Updates" at bounding box center [431, 226] width 92 height 16
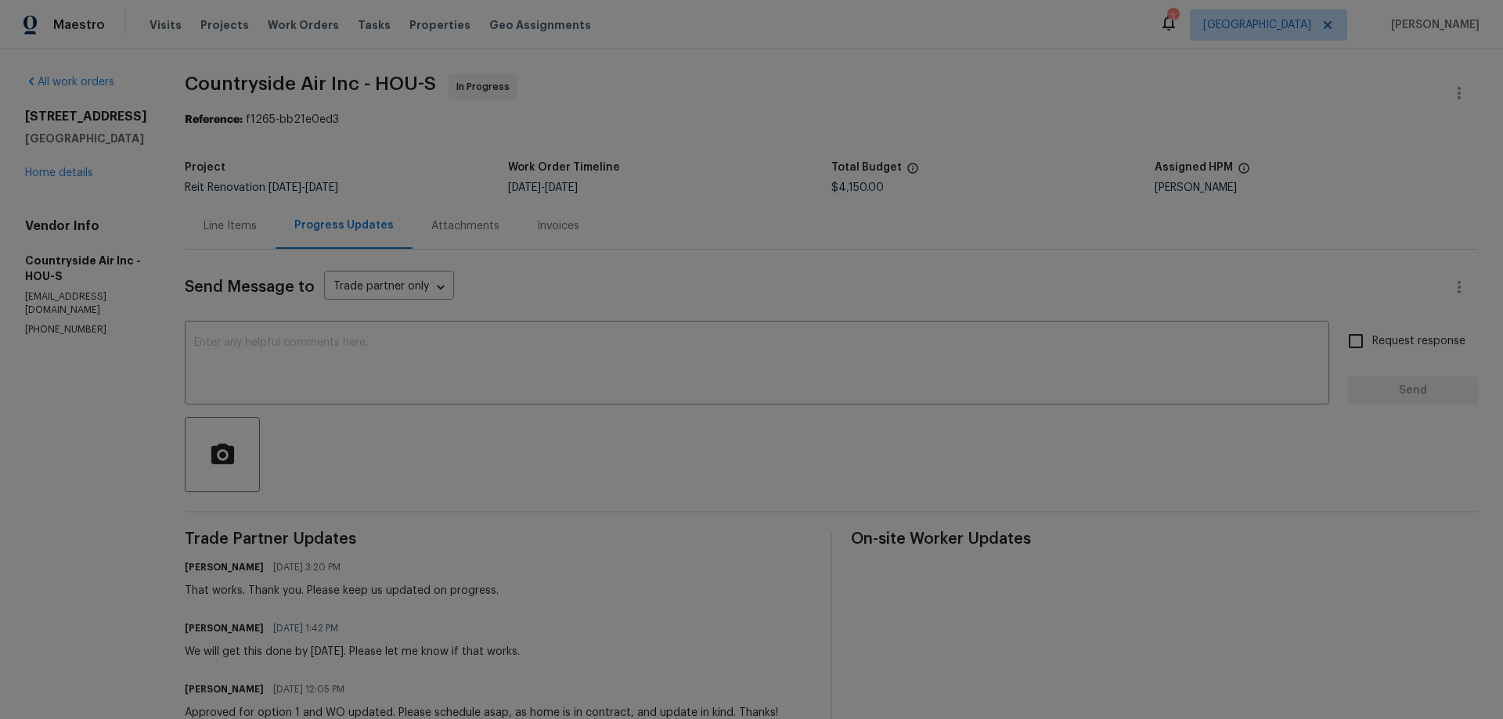
click at [246, 226] on div "Line Items" at bounding box center [230, 226] width 53 height 16
